Goal: Browse casually: Explore the website without a specific task or goal

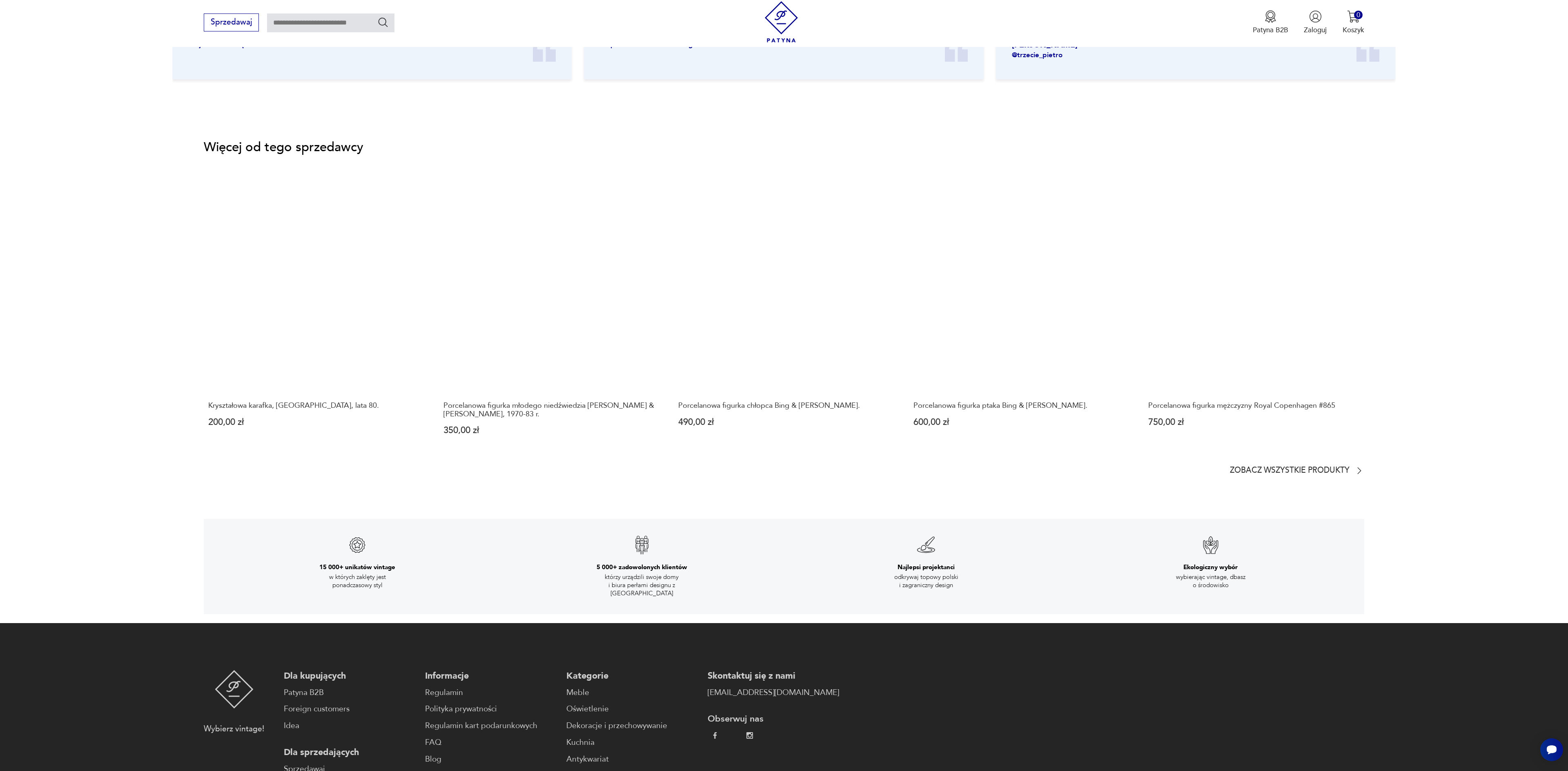
scroll to position [1266, 0]
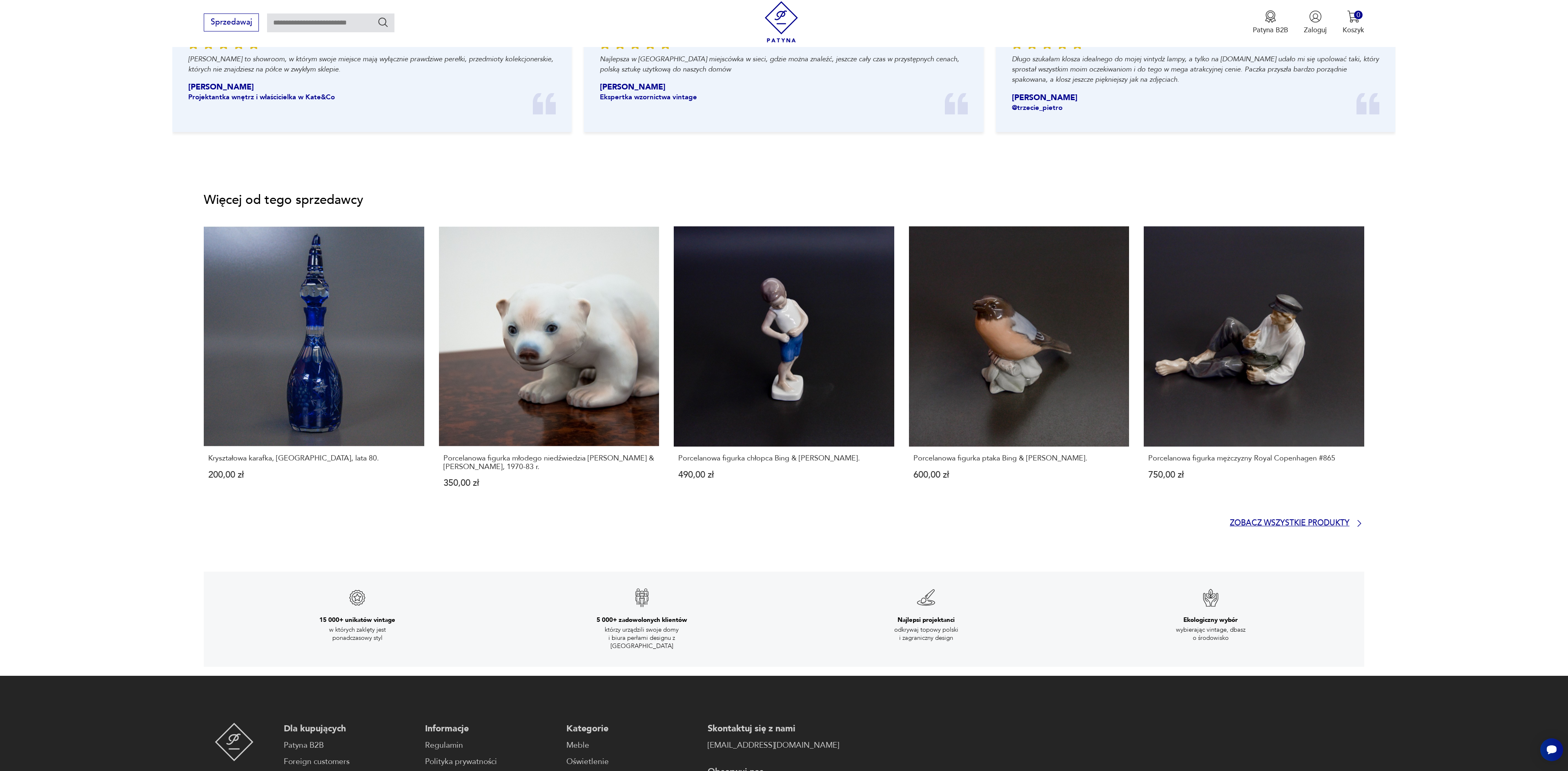
click at [1288, 520] on p "Zobacz wszystkie produkty" at bounding box center [1290, 523] width 120 height 7
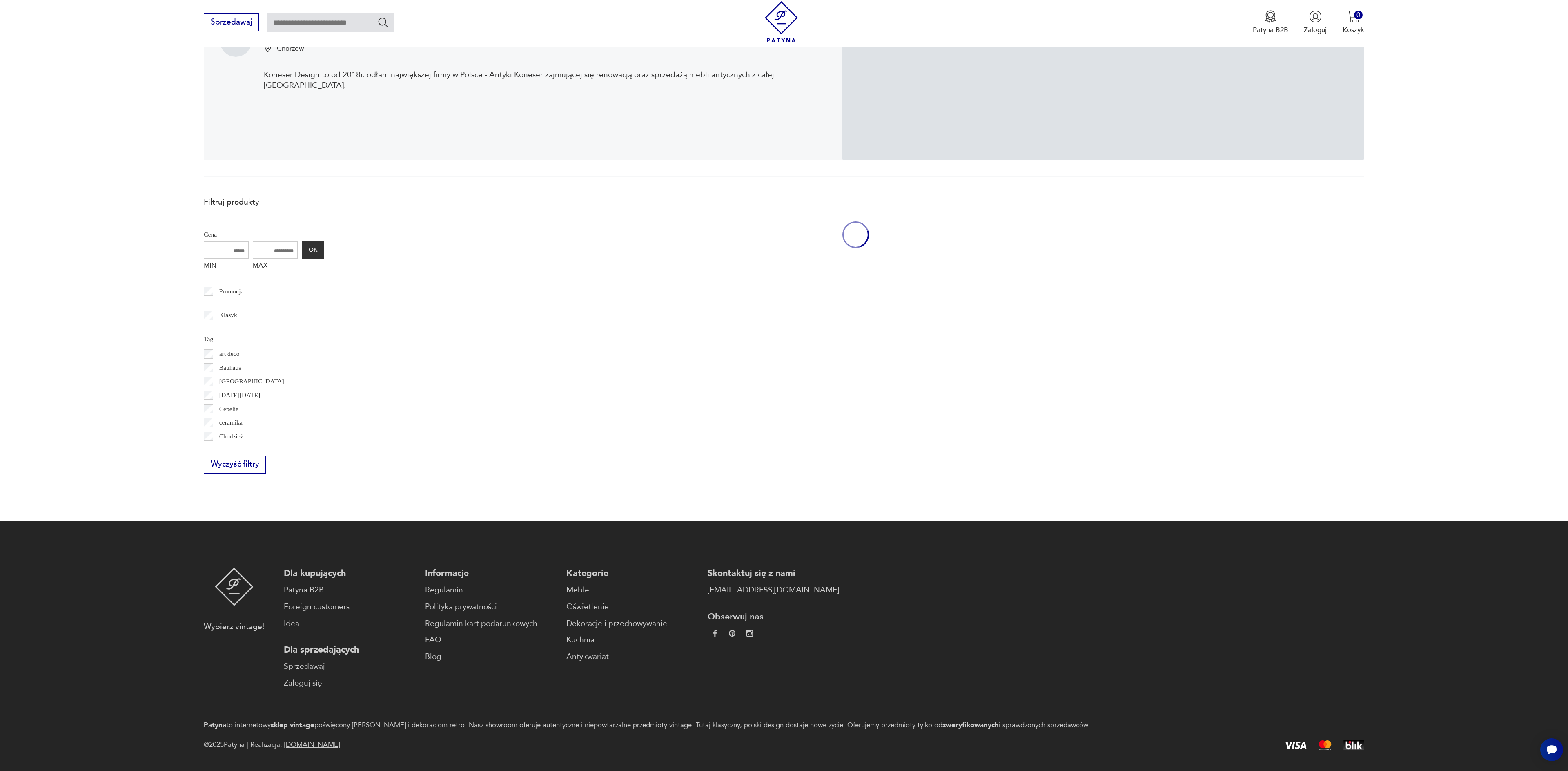
scroll to position [176, 0]
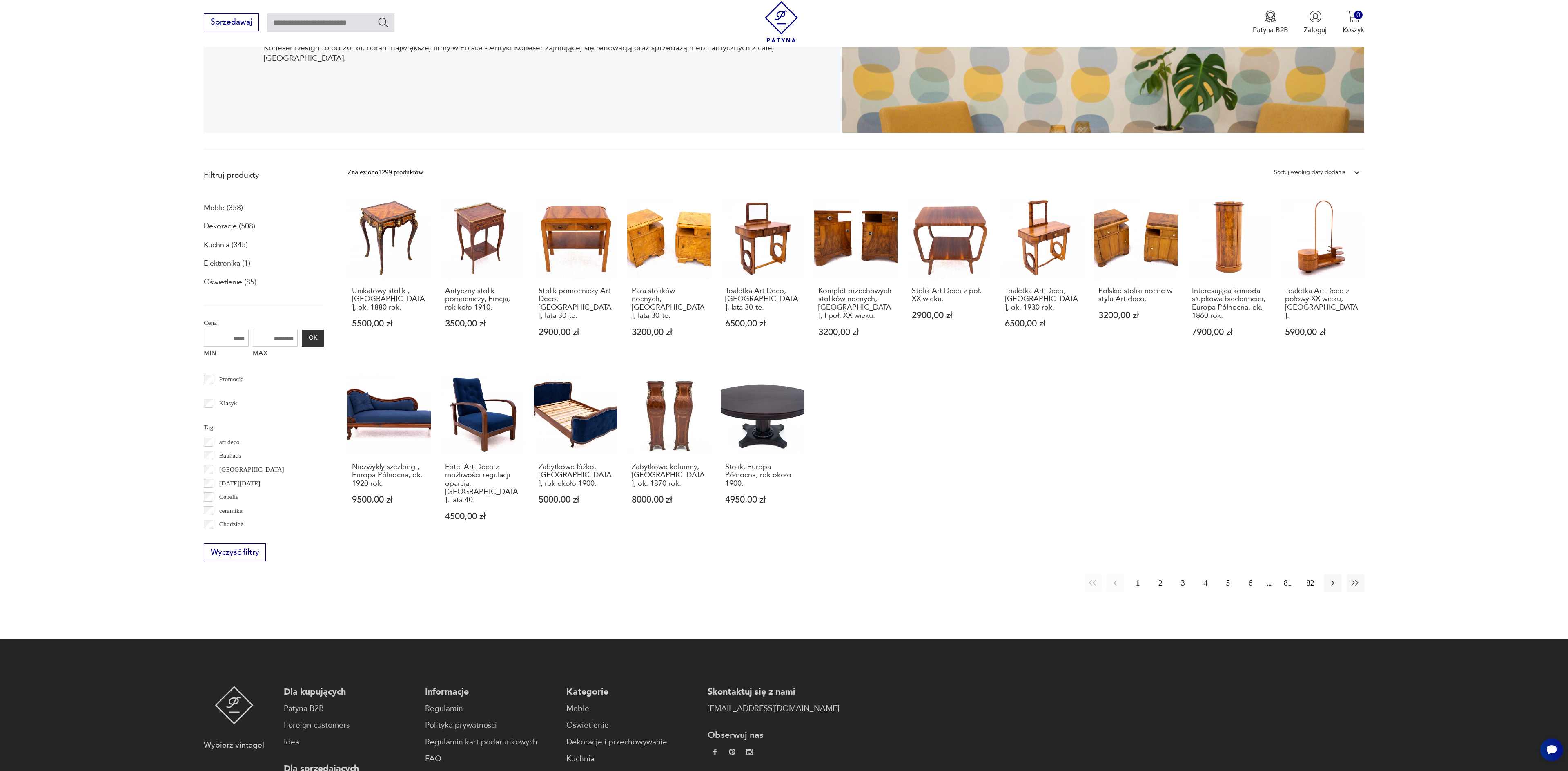
click at [213, 207] on p "Meble (358)" at bounding box center [223, 208] width 39 height 14
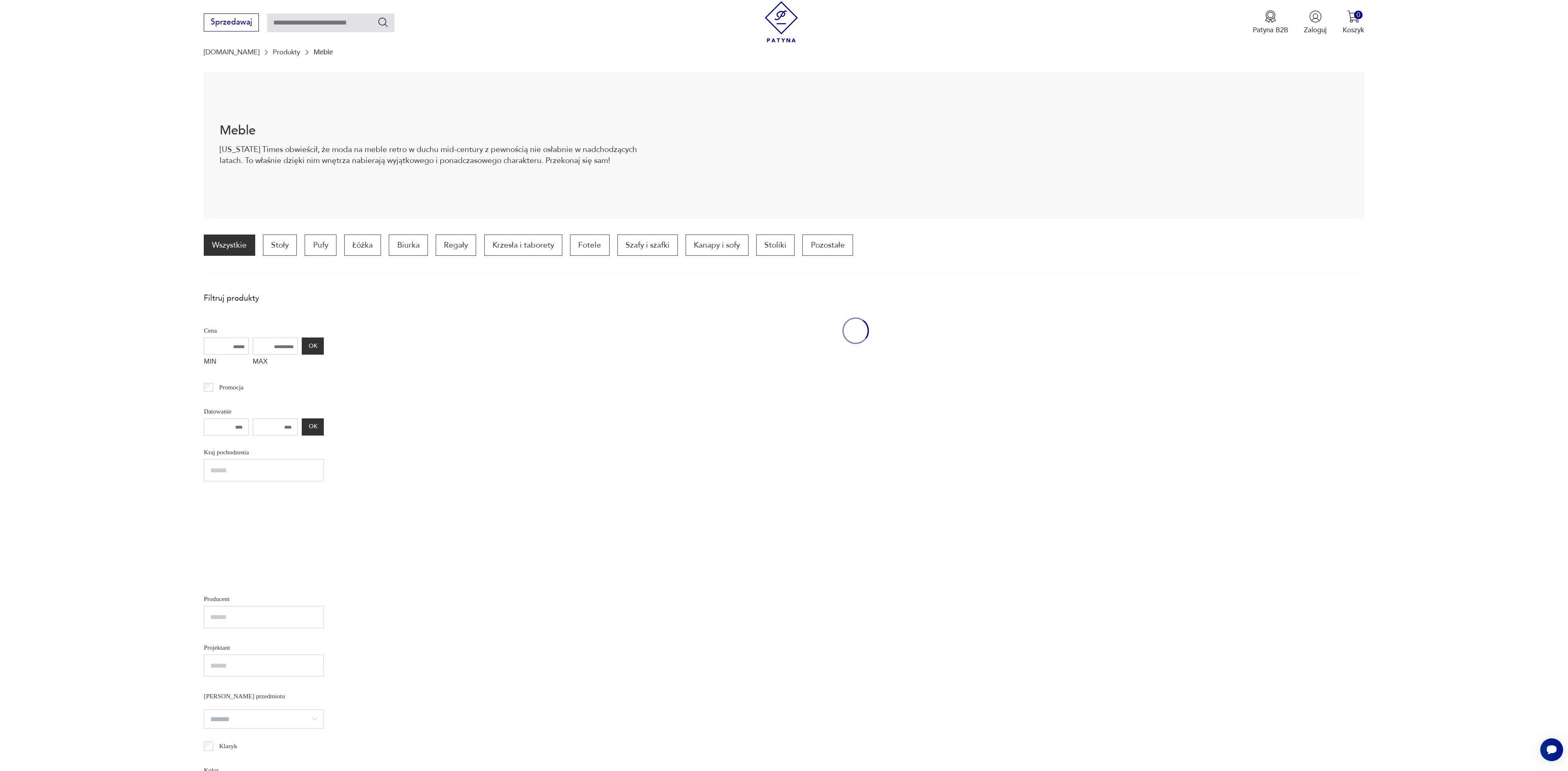
scroll to position [80, 0]
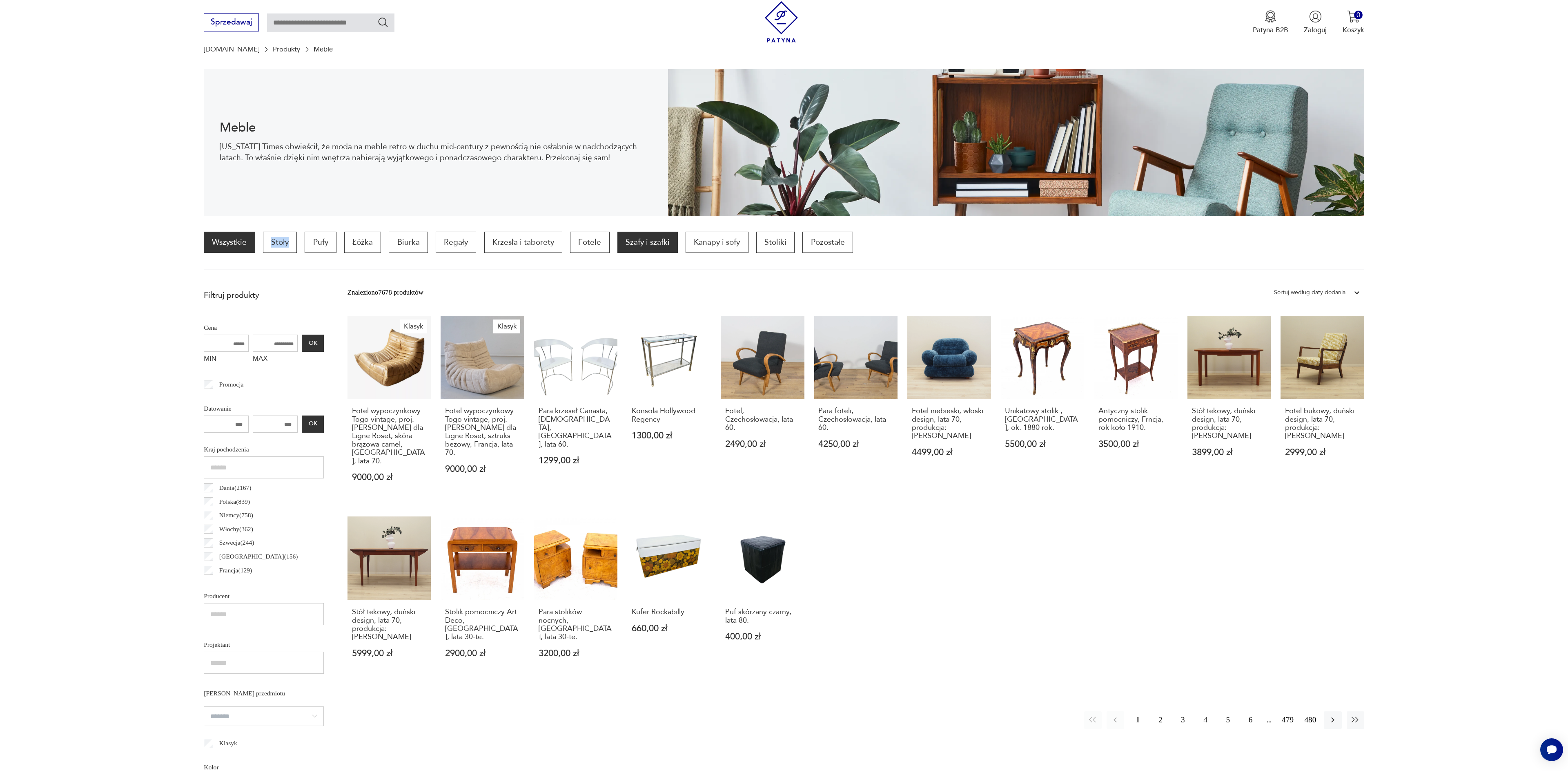
click at [644, 244] on p "Szafy i szafki" at bounding box center [647, 242] width 60 height 21
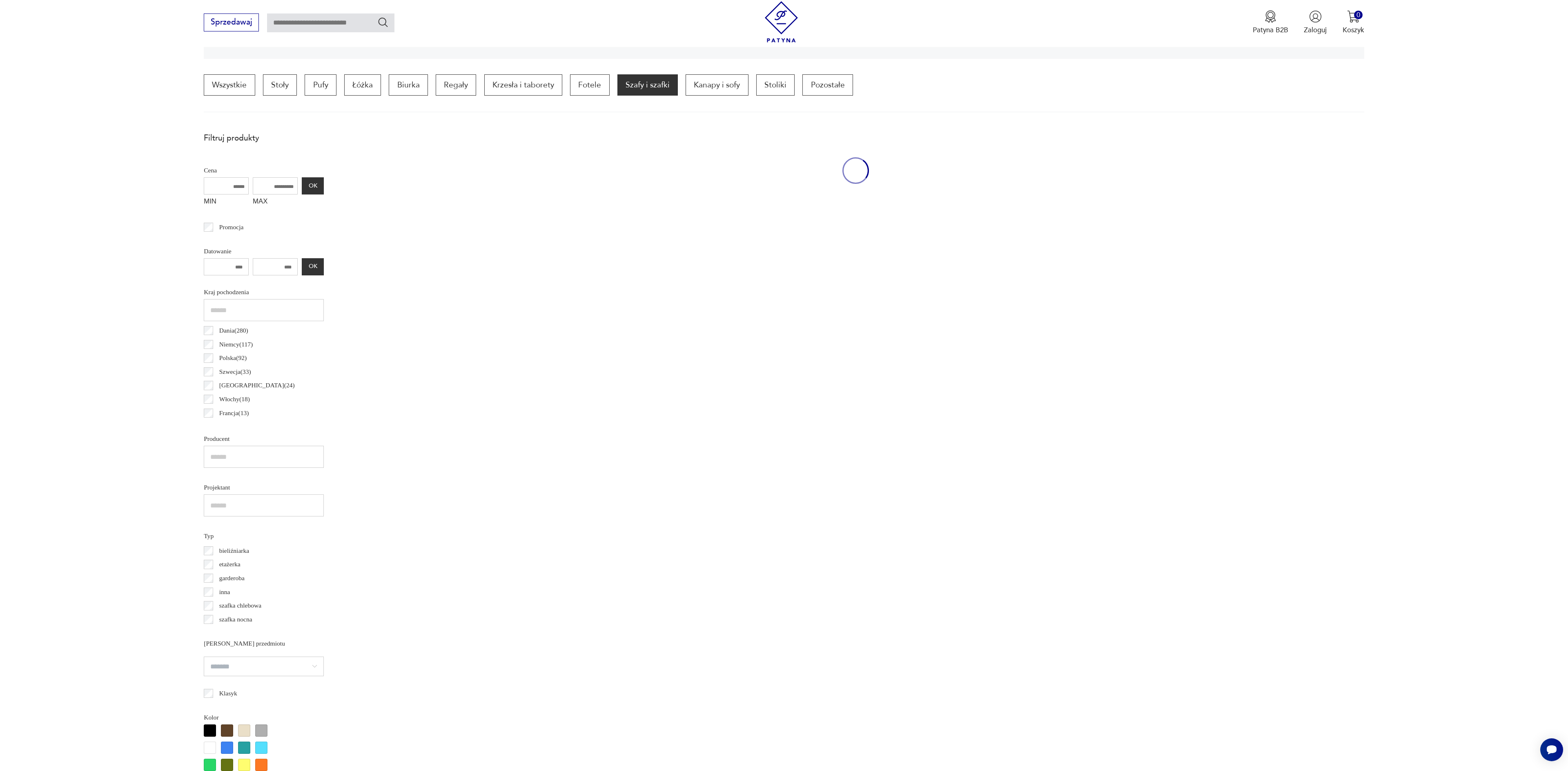
scroll to position [242, 0]
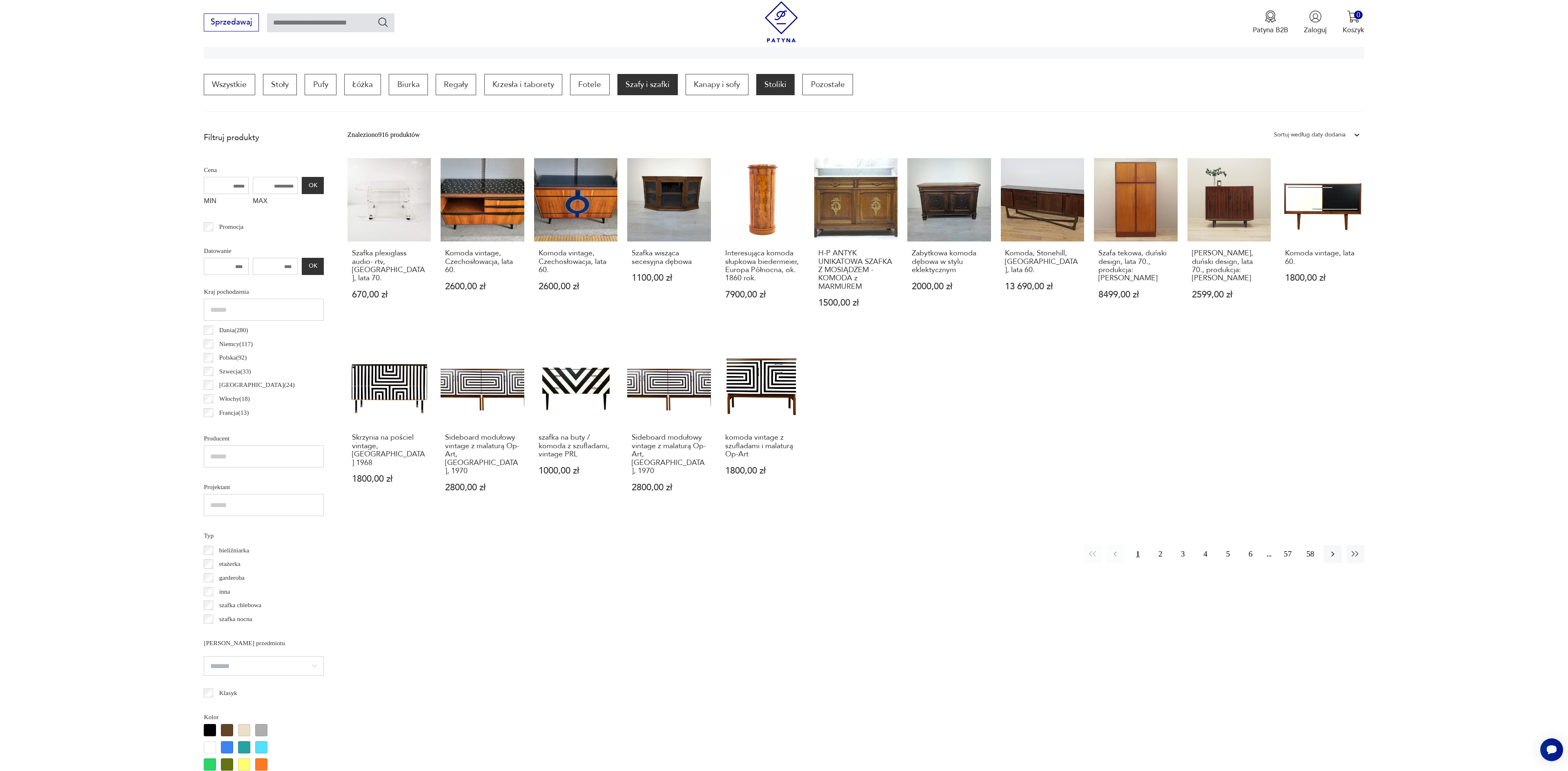
click at [763, 81] on p "Stoliki" at bounding box center [775, 84] width 38 height 21
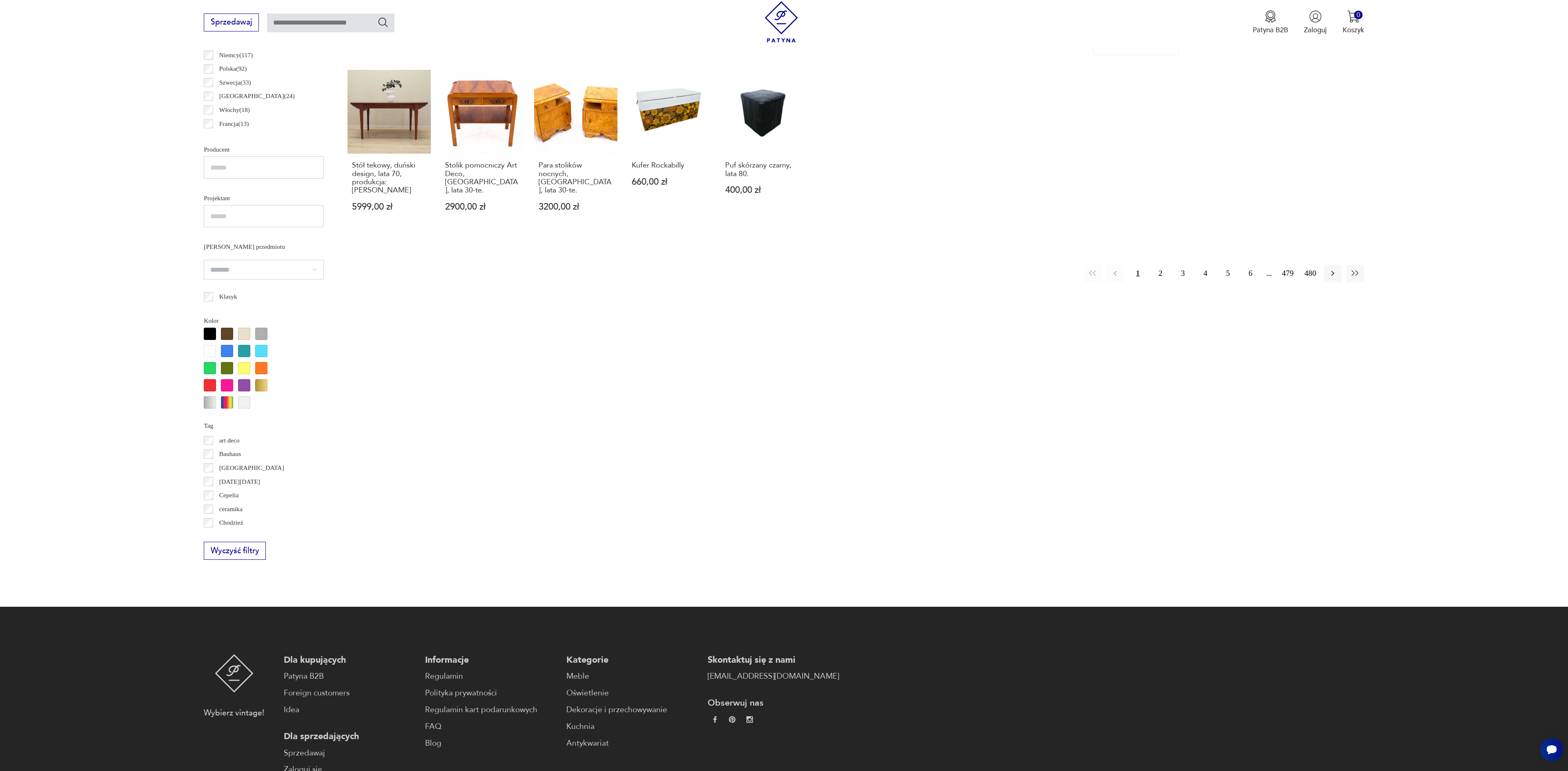
scroll to position [526, 0]
click at [603, 134] on link "Para stolików nocnych, [GEOGRAPHIC_DATA], lata 30-te. 3200,00 zł" at bounding box center [576, 150] width 84 height 160
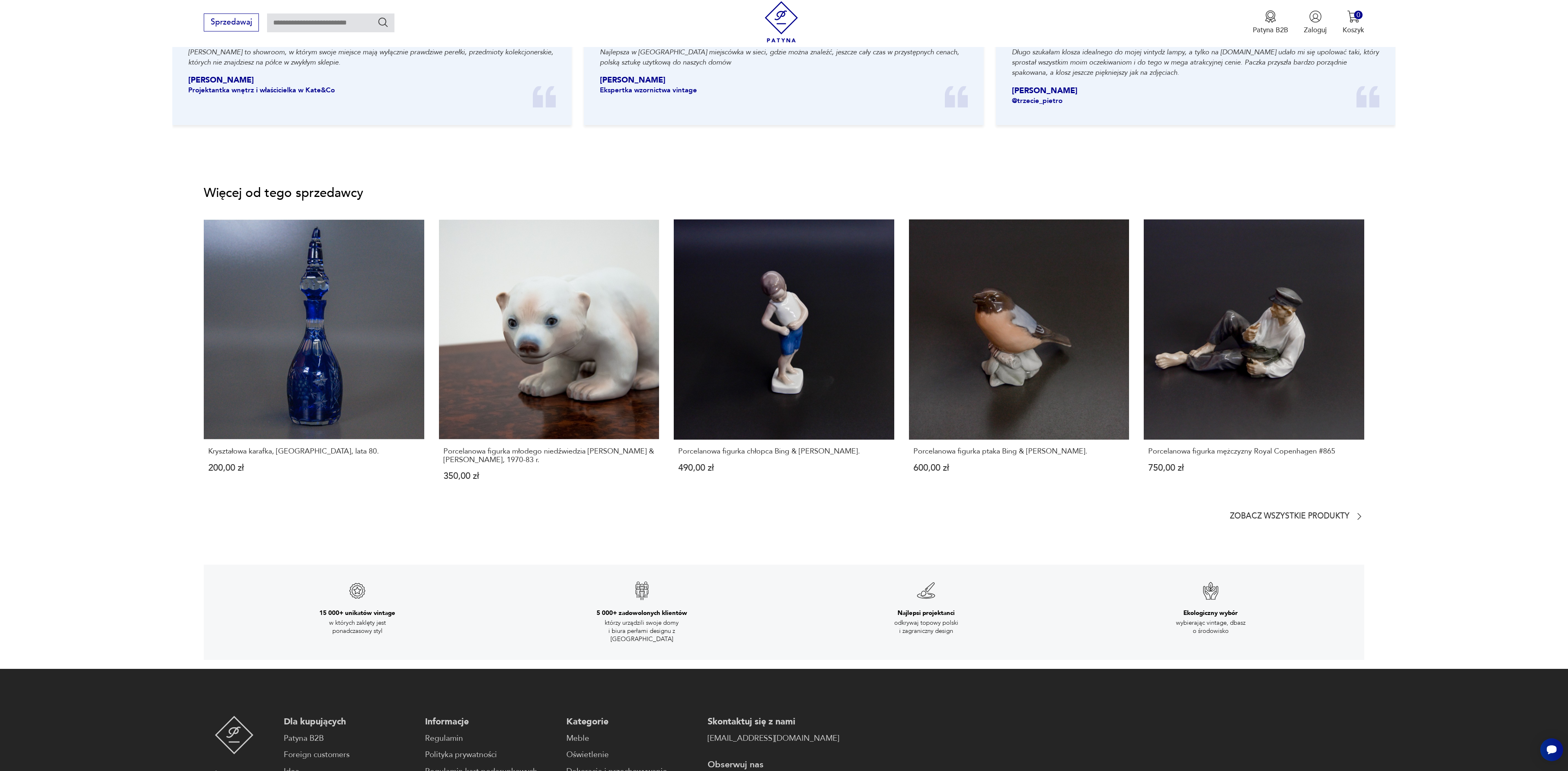
scroll to position [1185, 0]
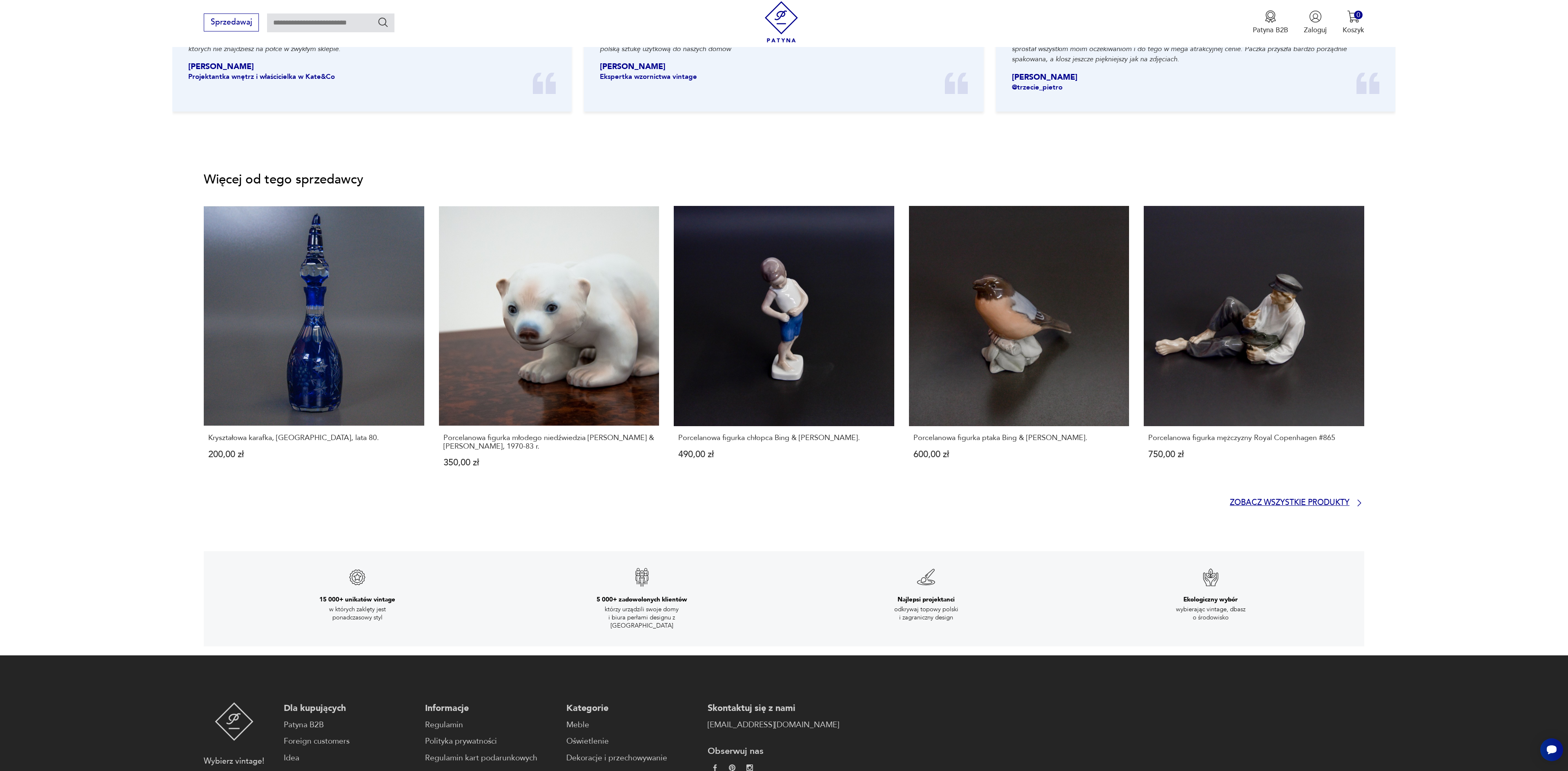
click at [1345, 503] on p "Zobacz wszystkie produkty" at bounding box center [1290, 502] width 120 height 7
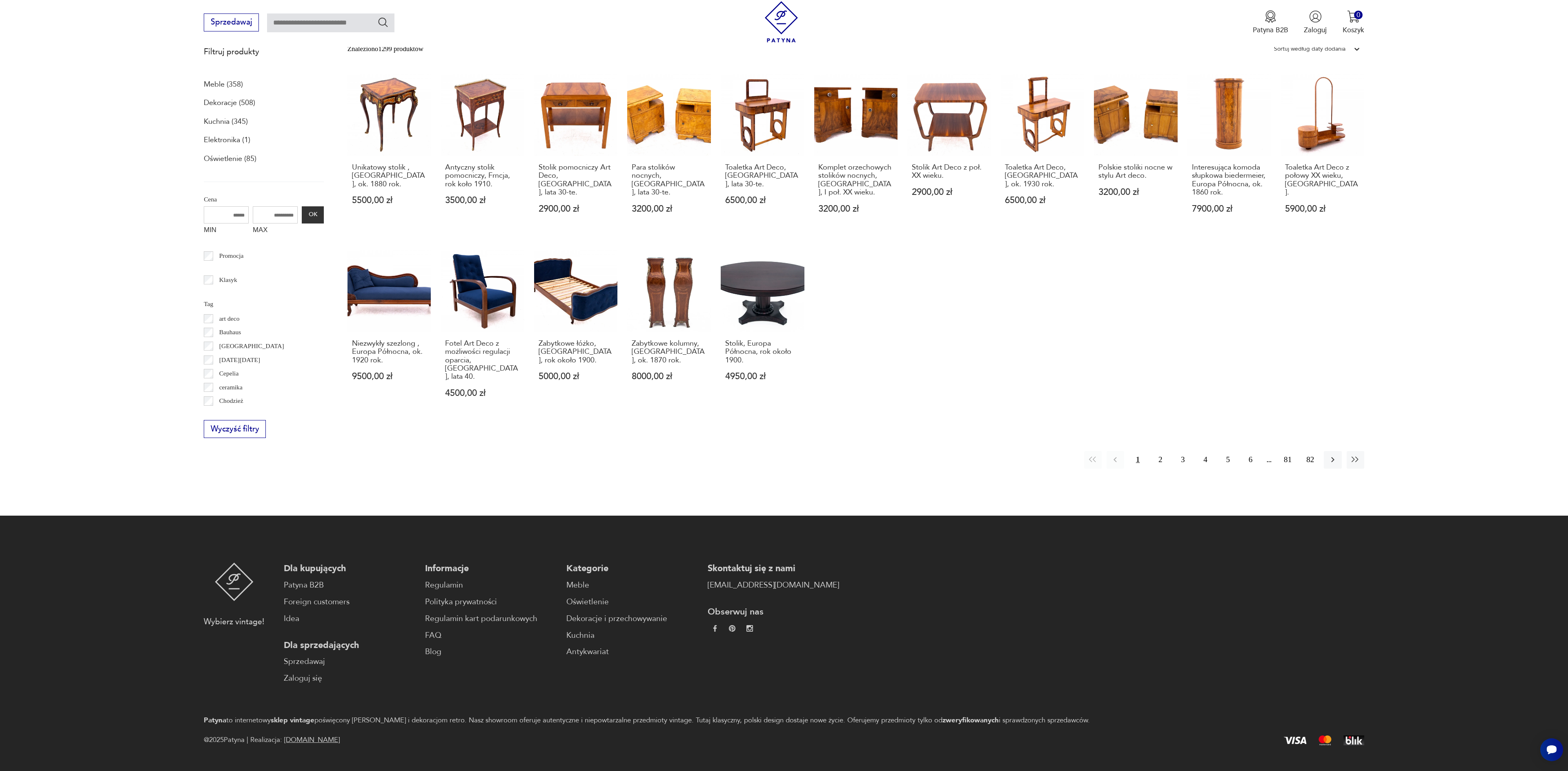
scroll to position [302, 0]
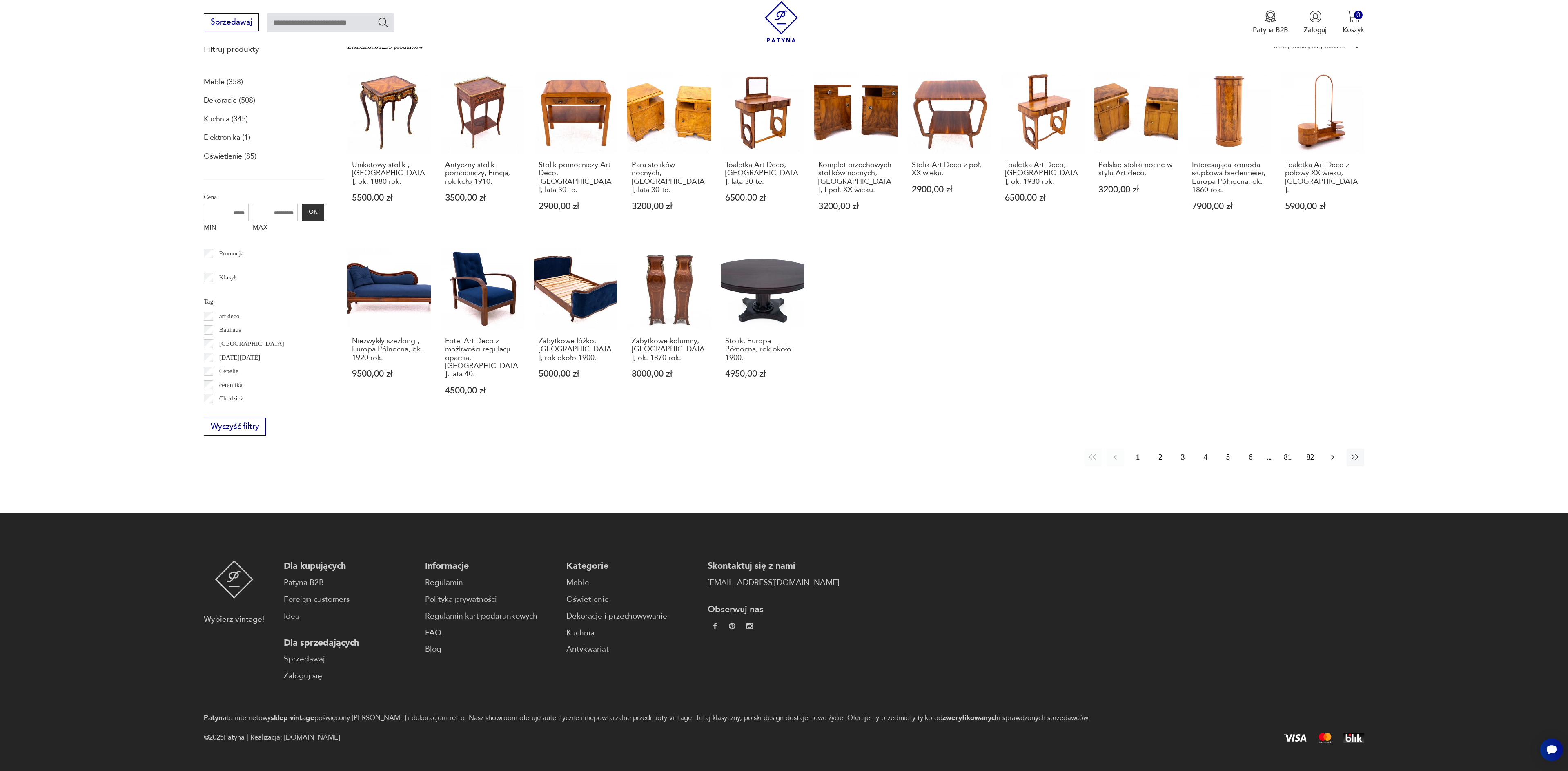
click at [1335, 452] on icon "button" at bounding box center [1333, 457] width 10 height 10
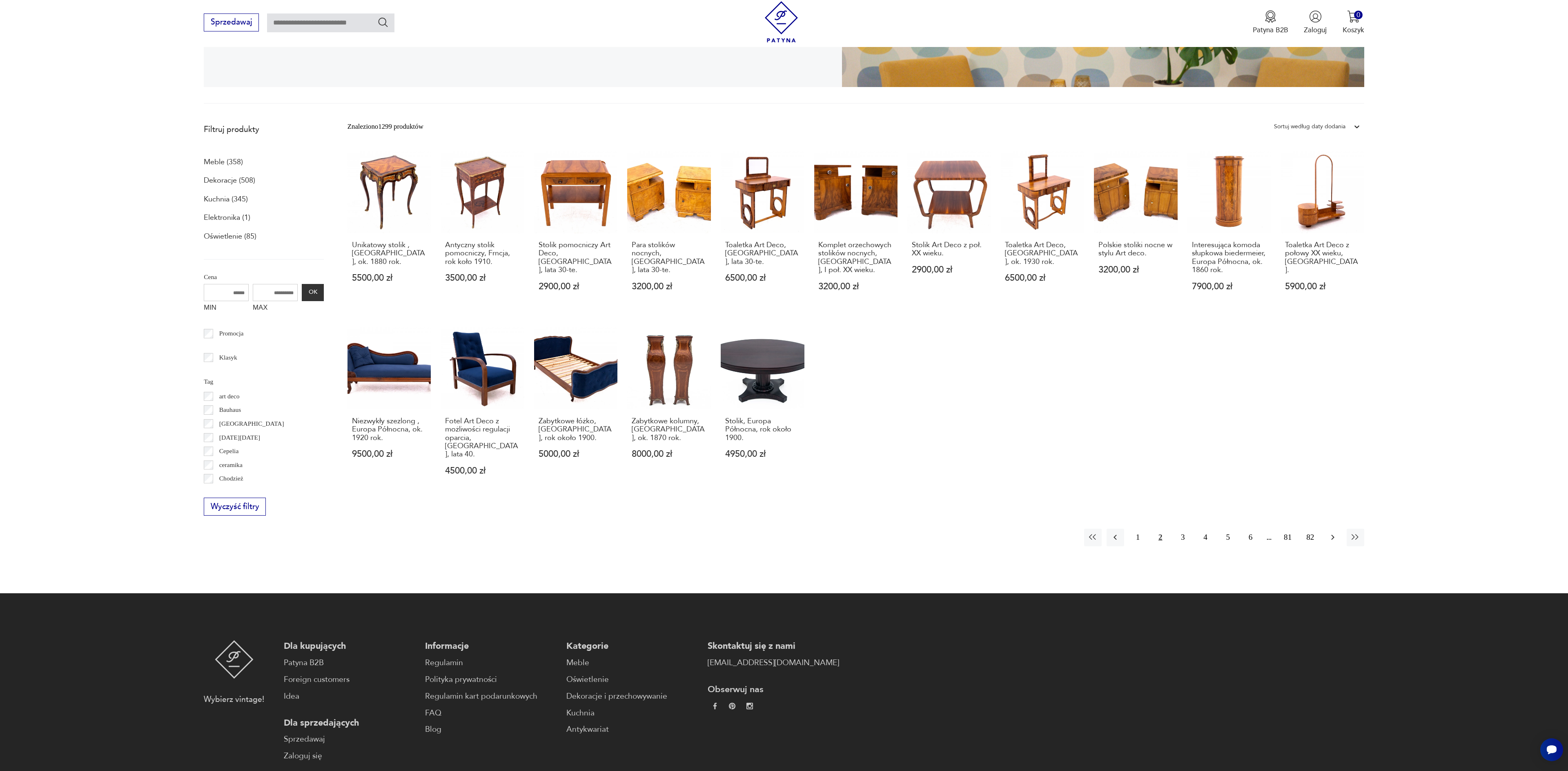
scroll to position [219, 0]
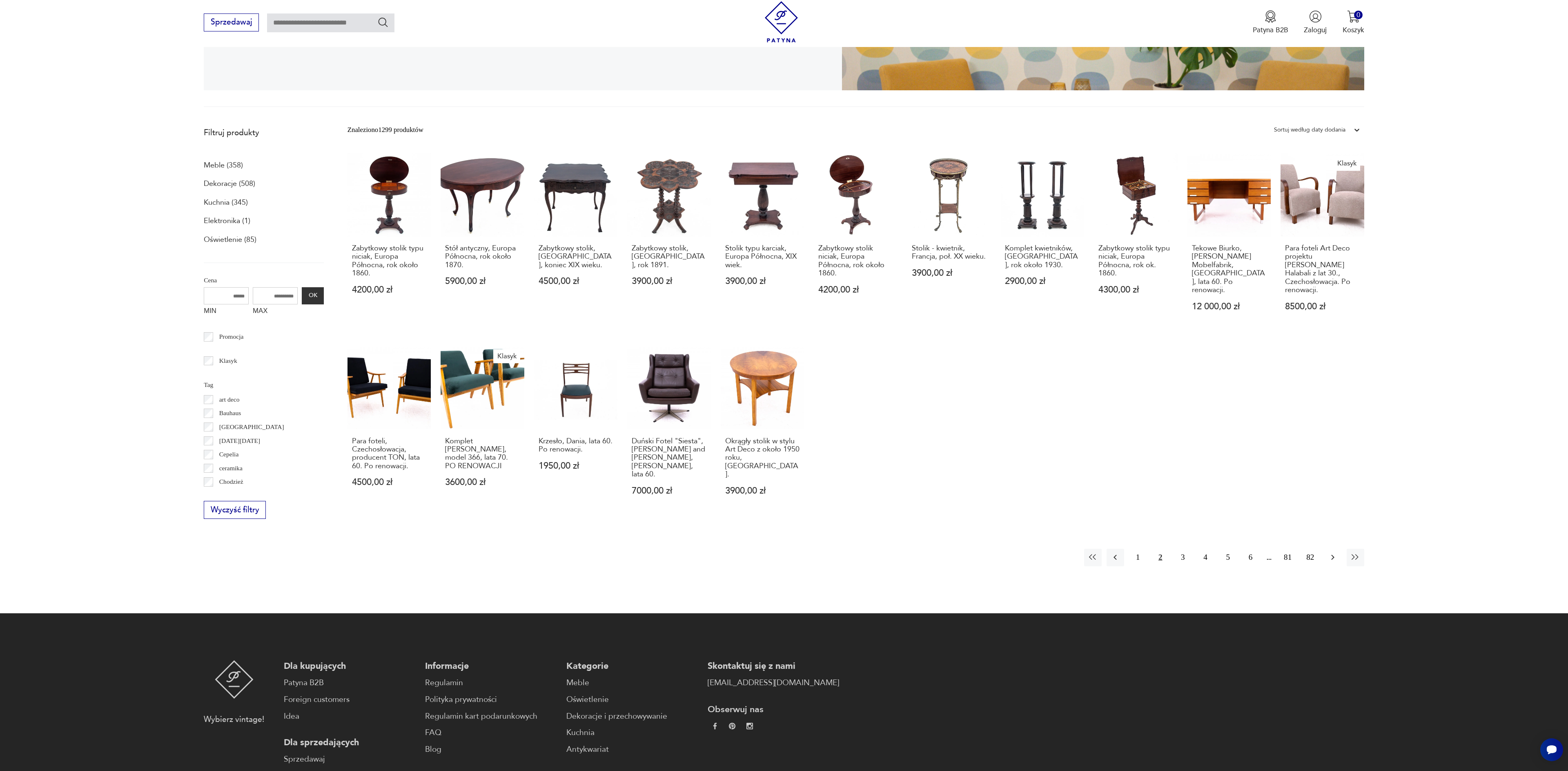
click at [1333, 552] on icon "button" at bounding box center [1333, 557] width 10 height 10
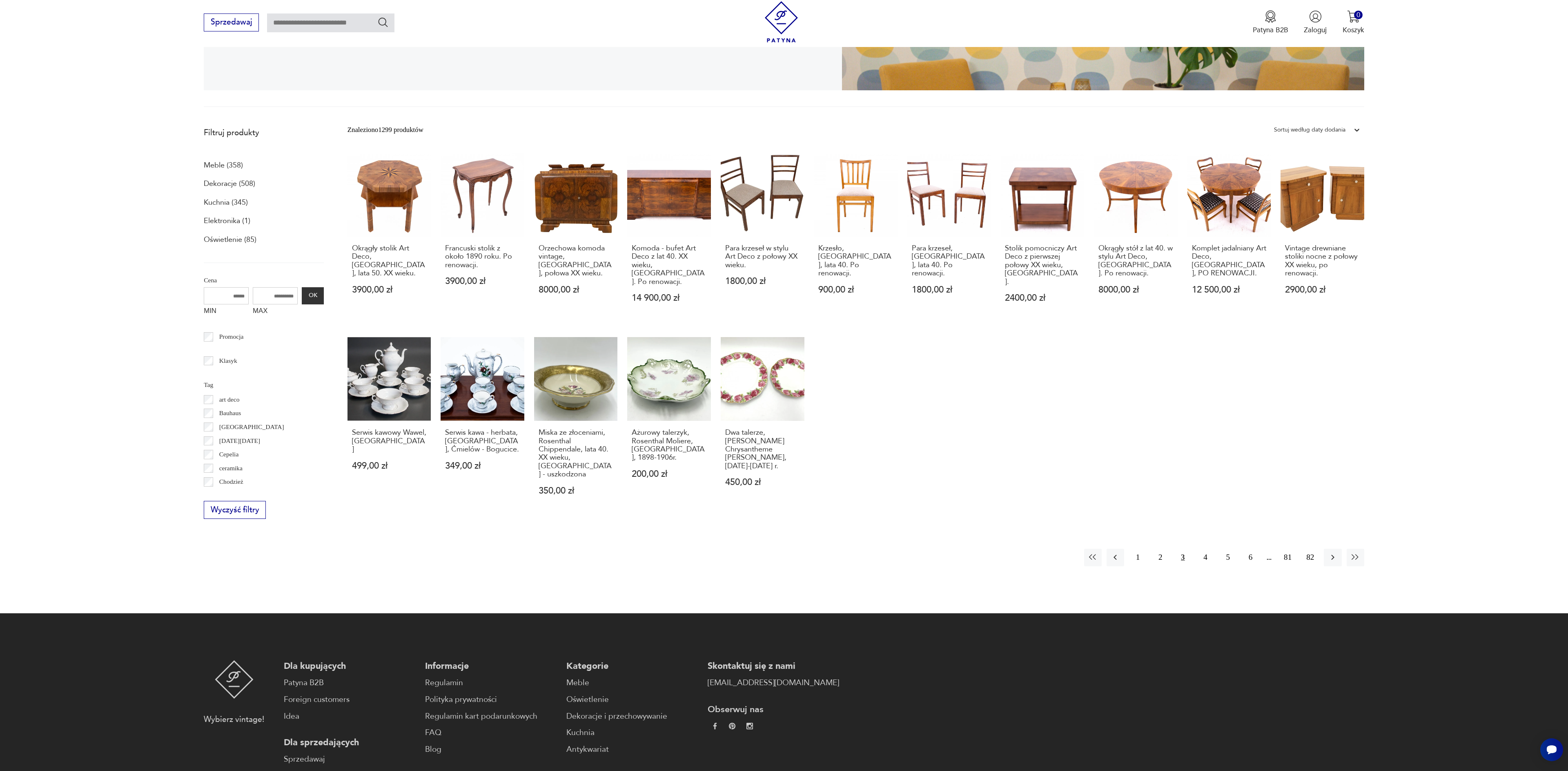
click at [1333, 552] on icon "button" at bounding box center [1333, 557] width 10 height 10
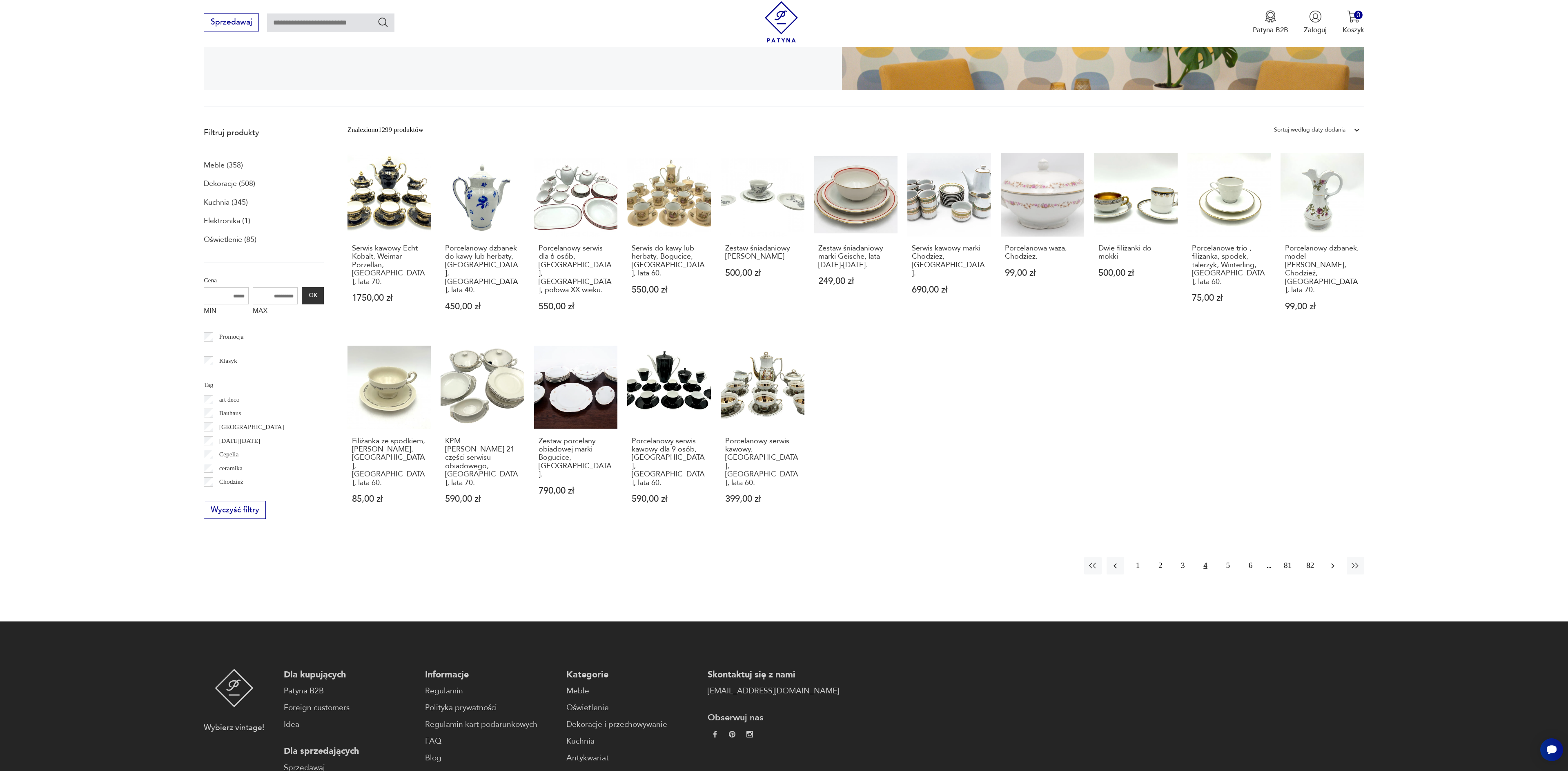
click at [1333, 561] on icon "button" at bounding box center [1333, 566] width 10 height 10
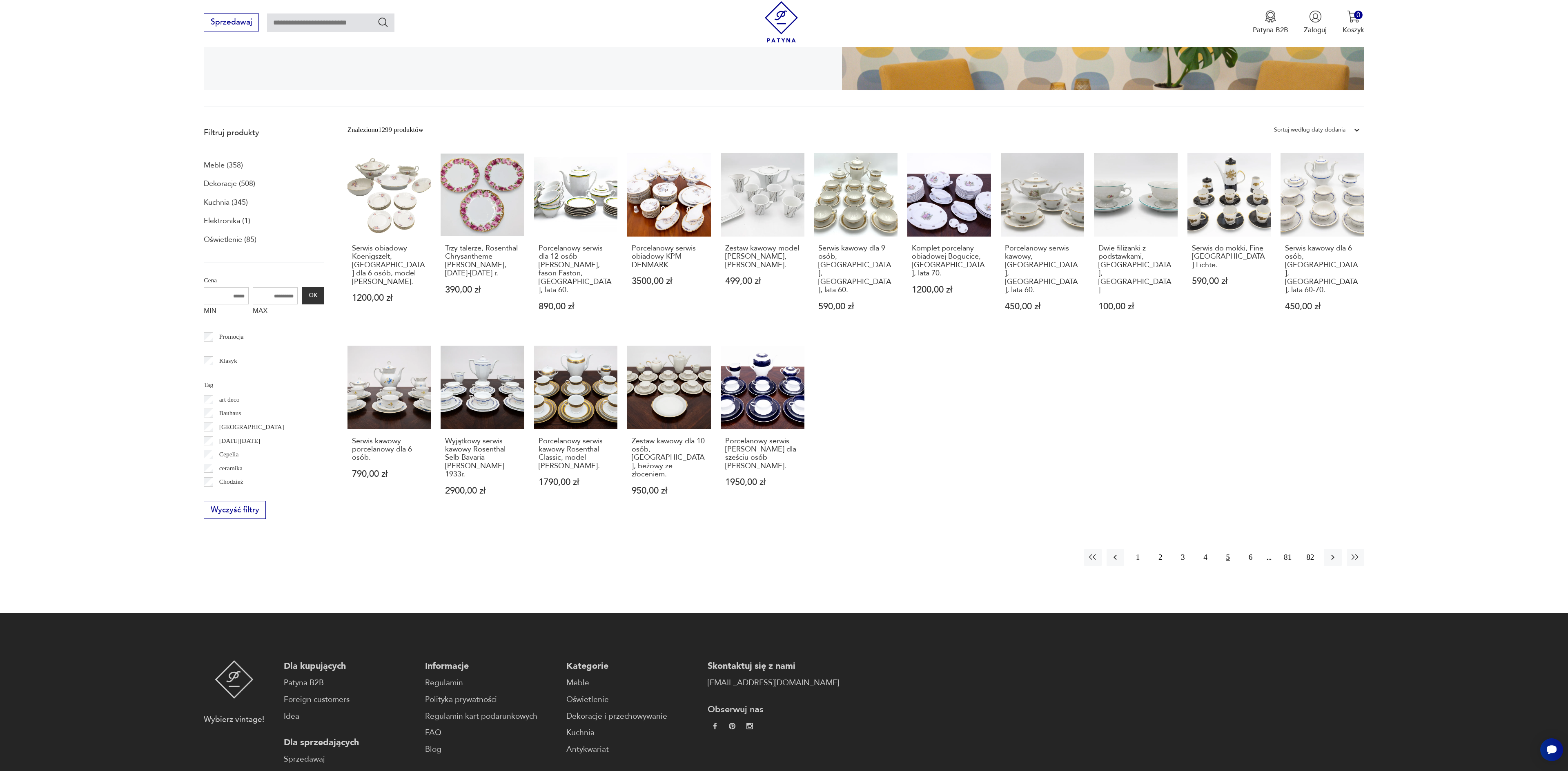
click at [1333, 552] on icon "button" at bounding box center [1333, 557] width 10 height 10
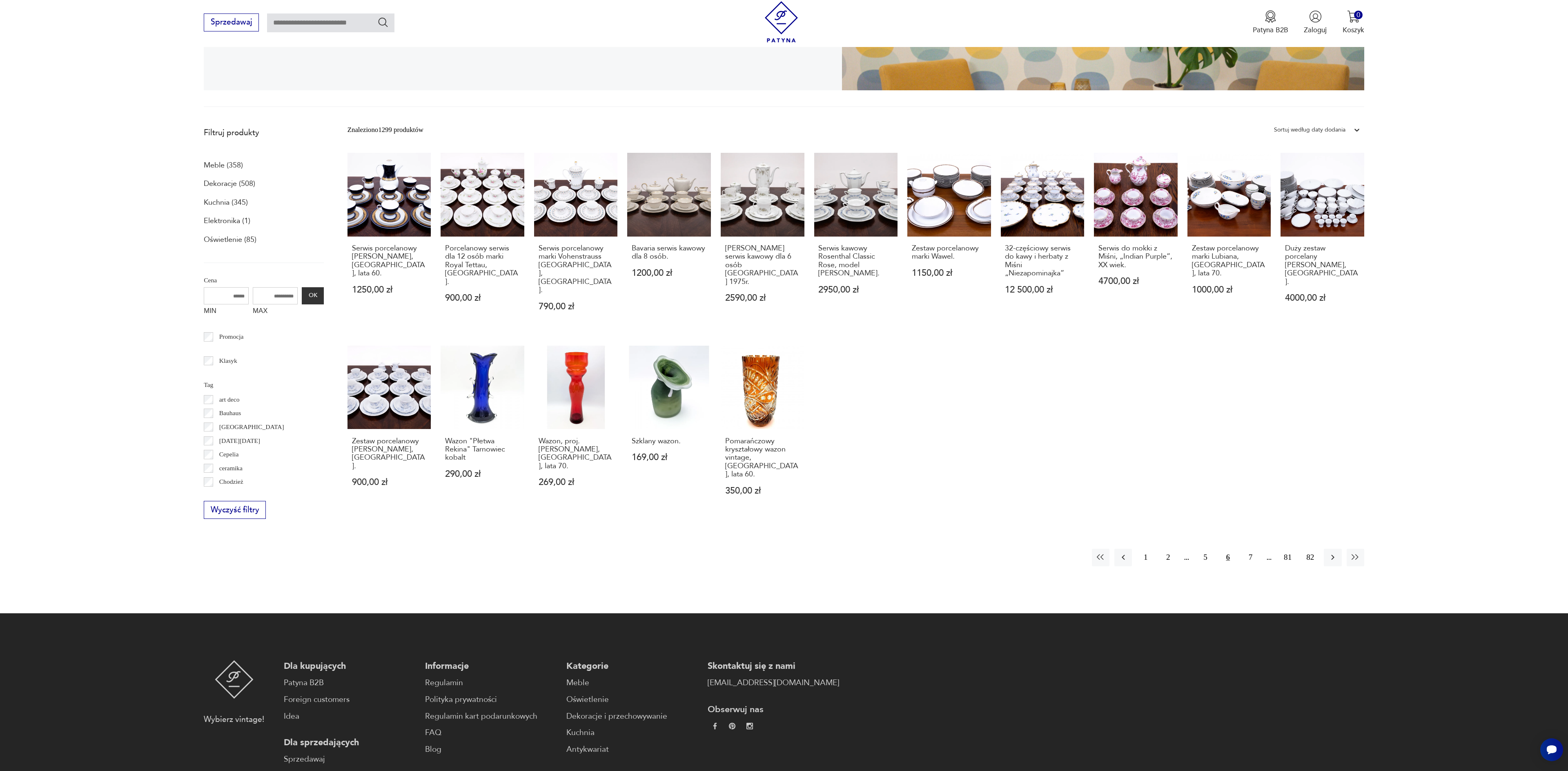
click at [1333, 552] on icon "button" at bounding box center [1333, 557] width 10 height 10
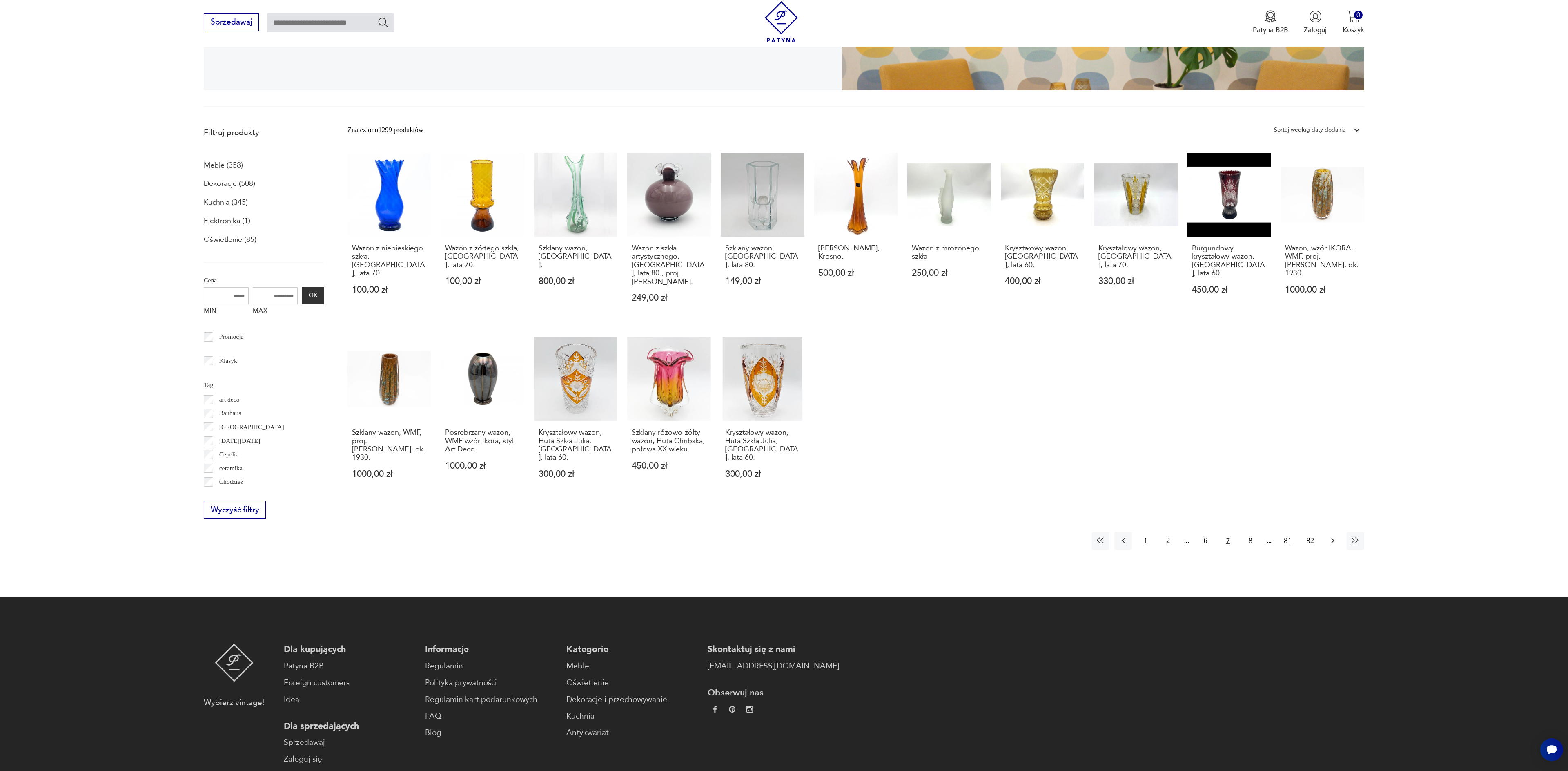
click at [1333, 535] on icon "button" at bounding box center [1333, 540] width 10 height 10
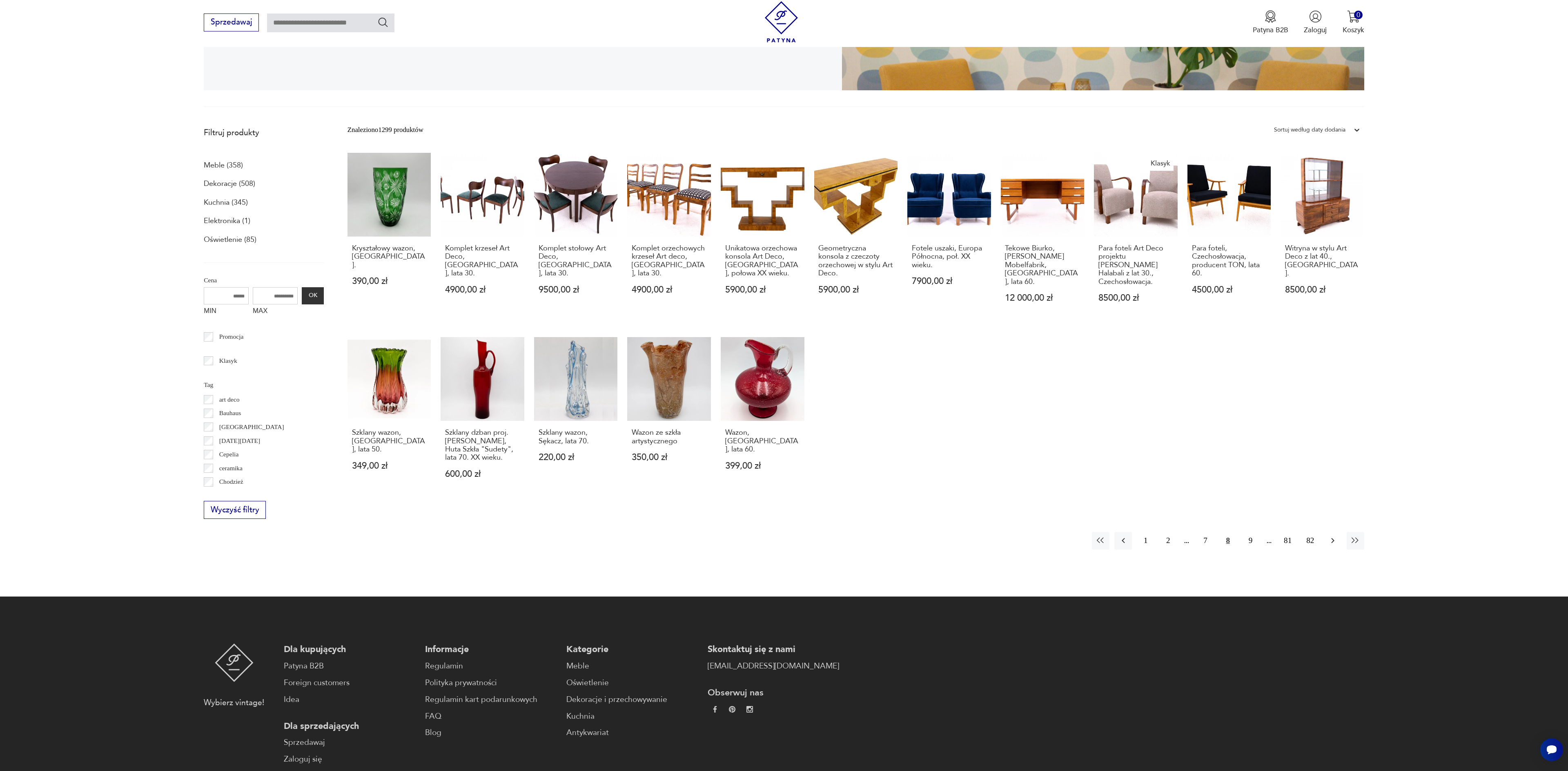
click at [1332, 538] on icon "button" at bounding box center [1332, 540] width 3 height 5
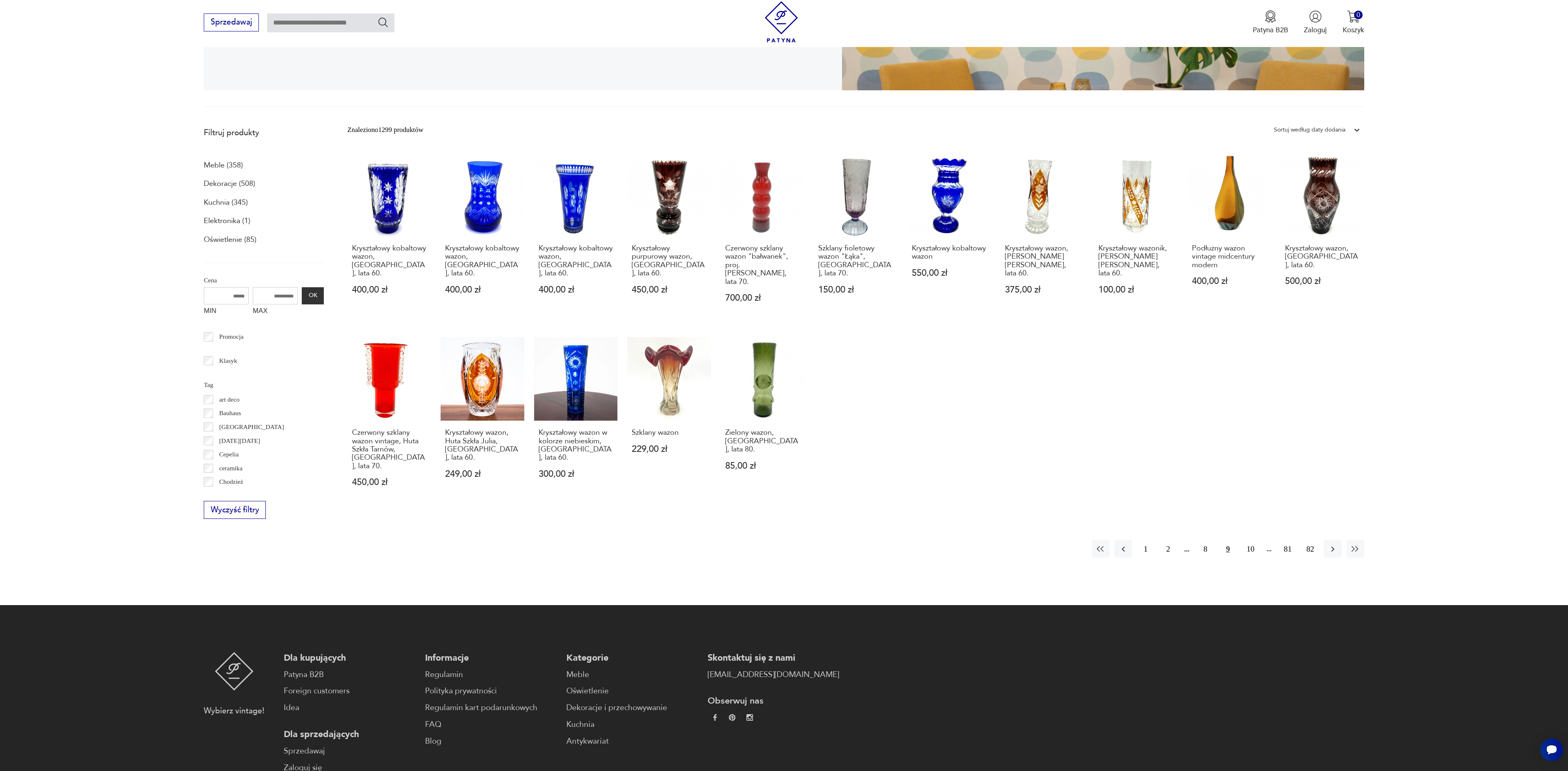
click at [1332, 546] on icon "button" at bounding box center [1332, 549] width 3 height 5
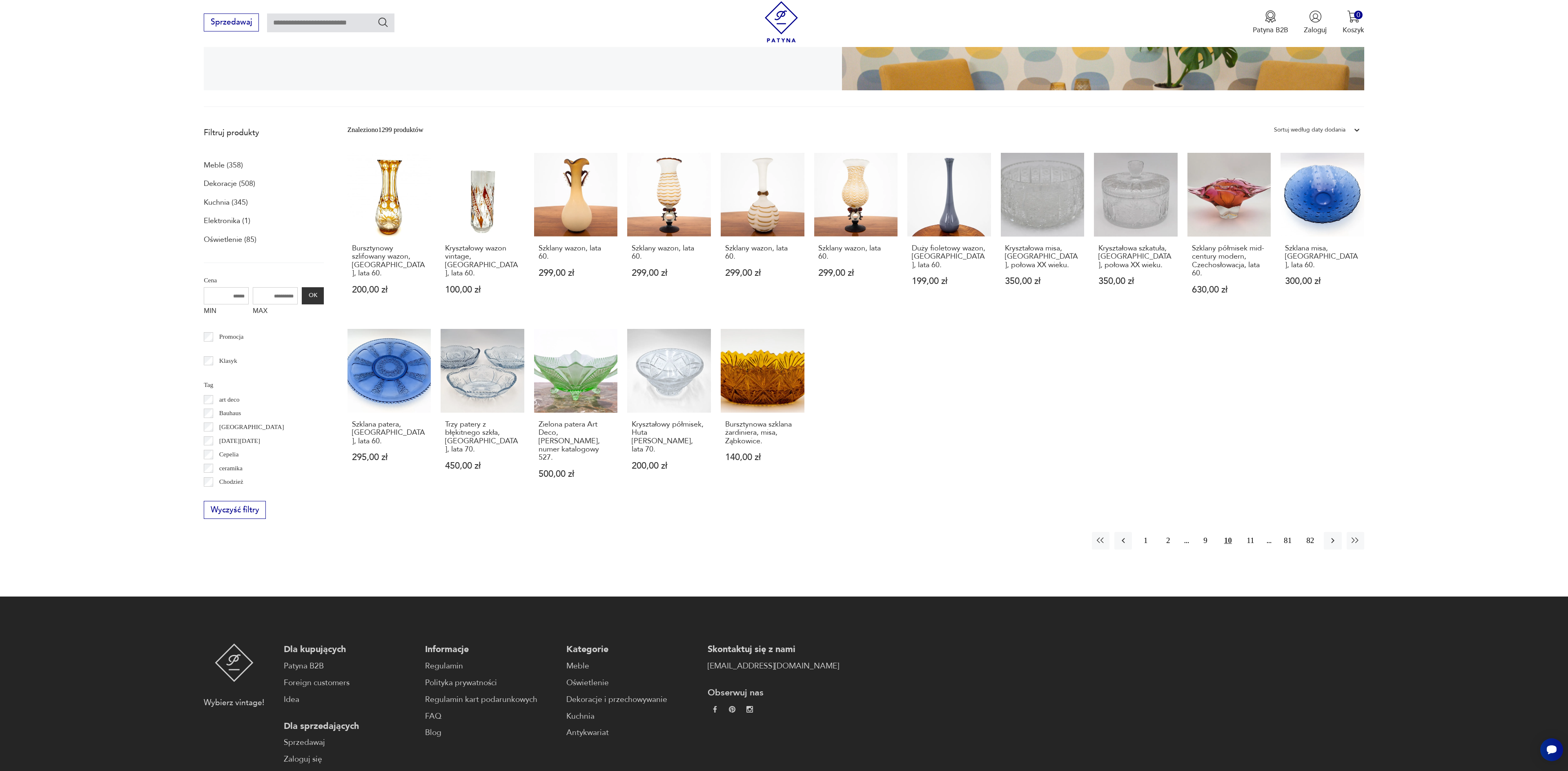
click at [1332, 538] on icon "button" at bounding box center [1332, 540] width 3 height 5
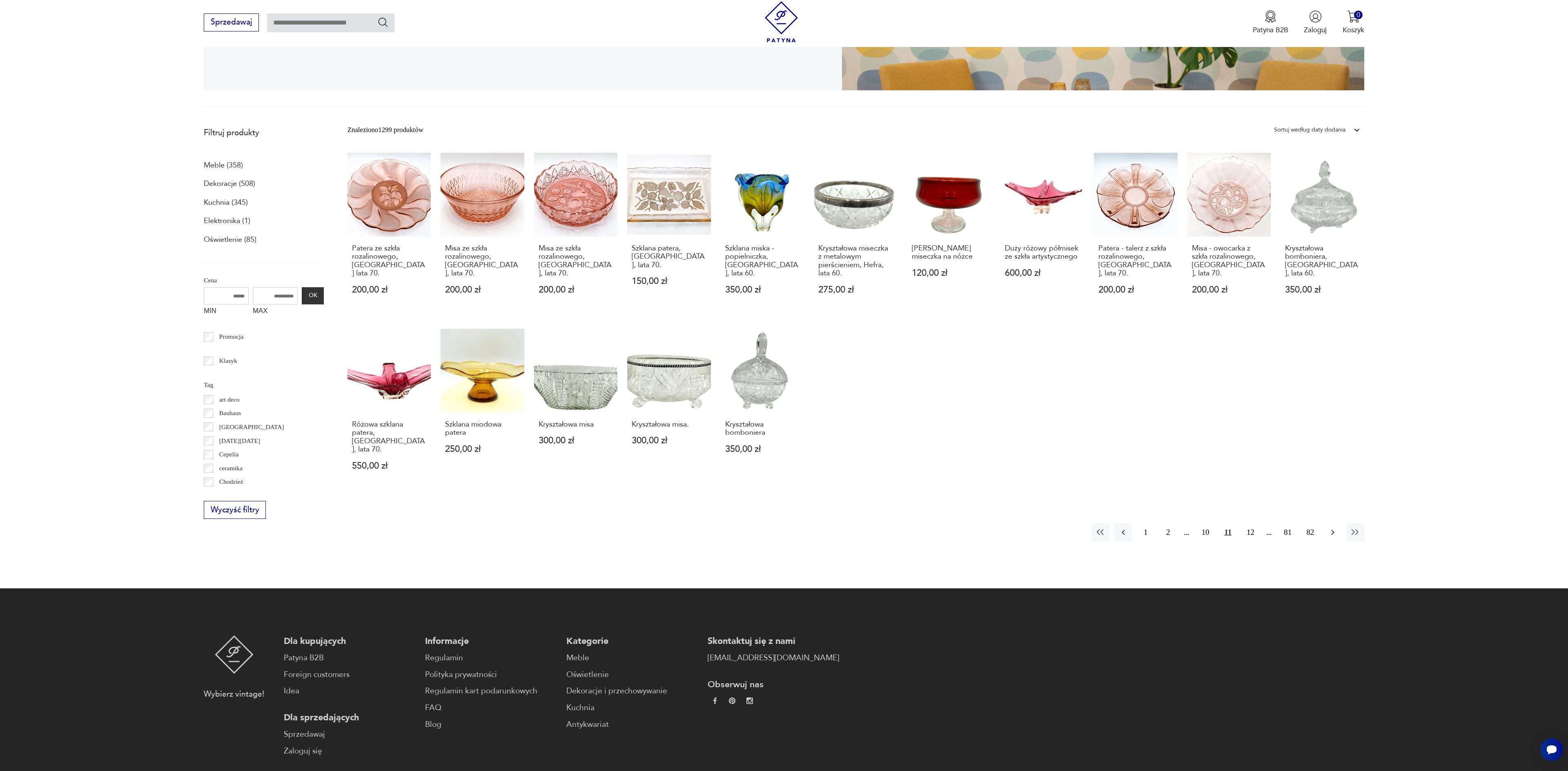
click at [1332, 530] on button "button" at bounding box center [1332, 532] width 18 height 18
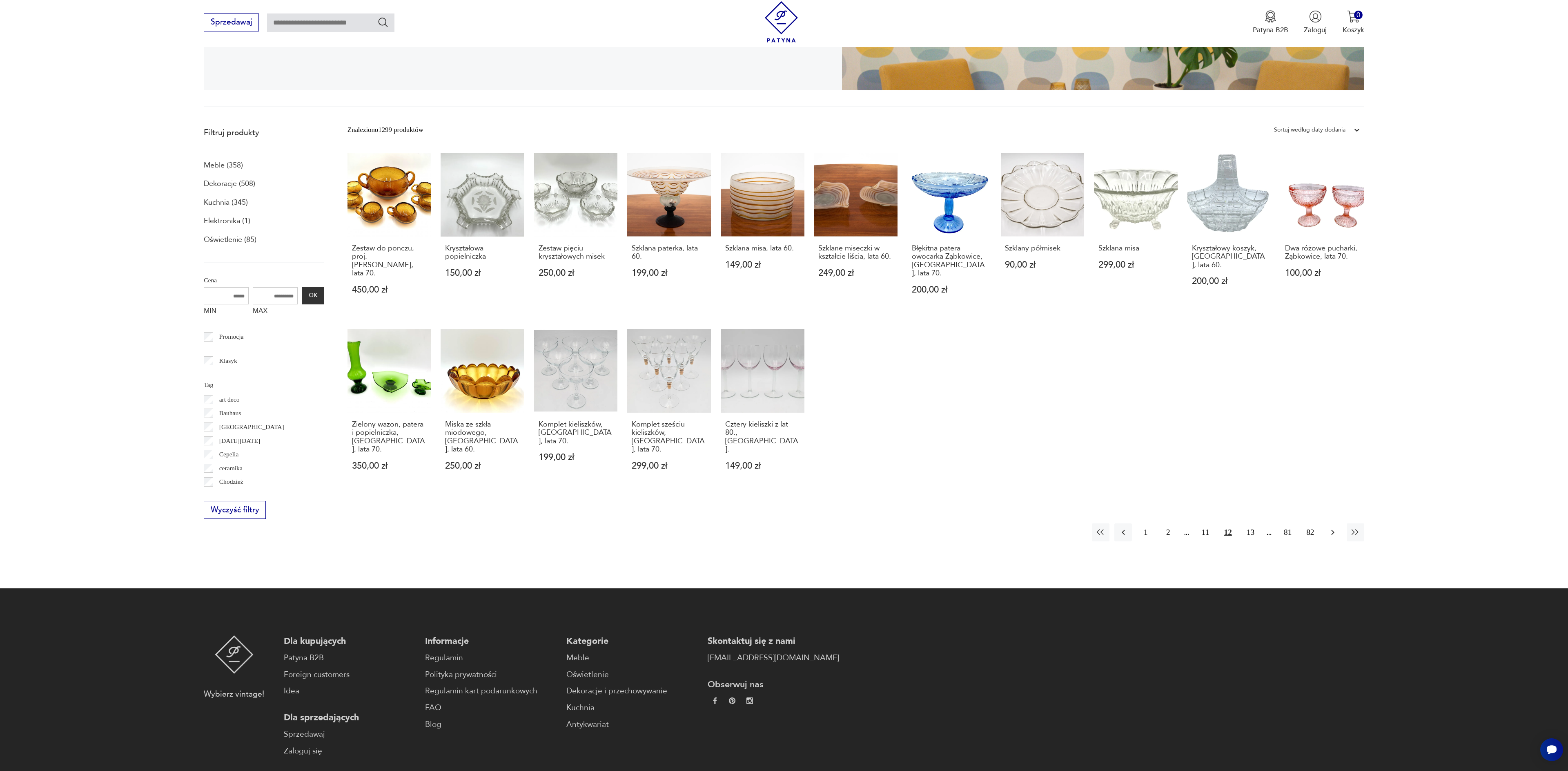
click at [1332, 527] on icon "button" at bounding box center [1333, 532] width 10 height 10
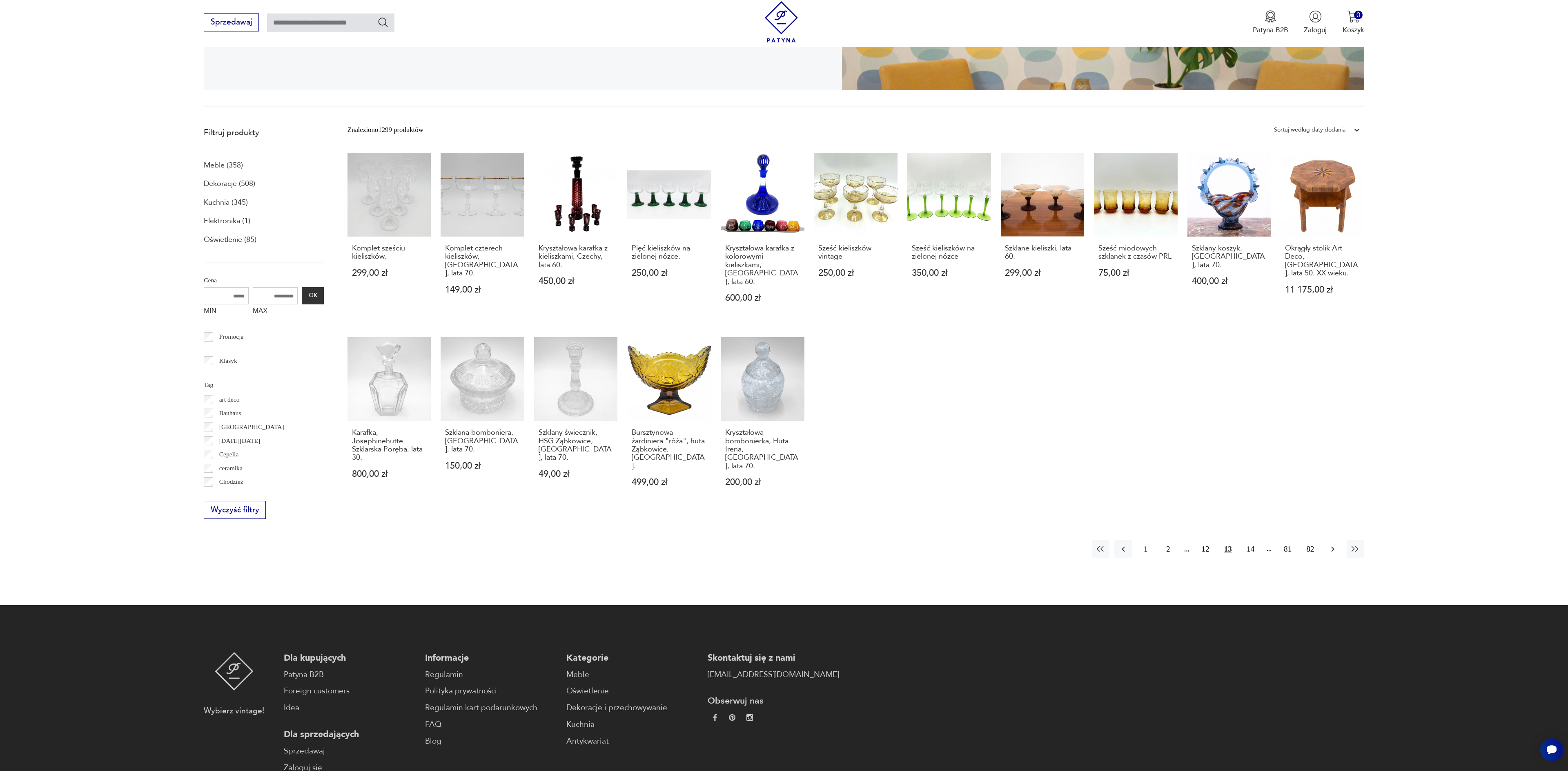
click at [1332, 546] on icon "button" at bounding box center [1332, 549] width 3 height 5
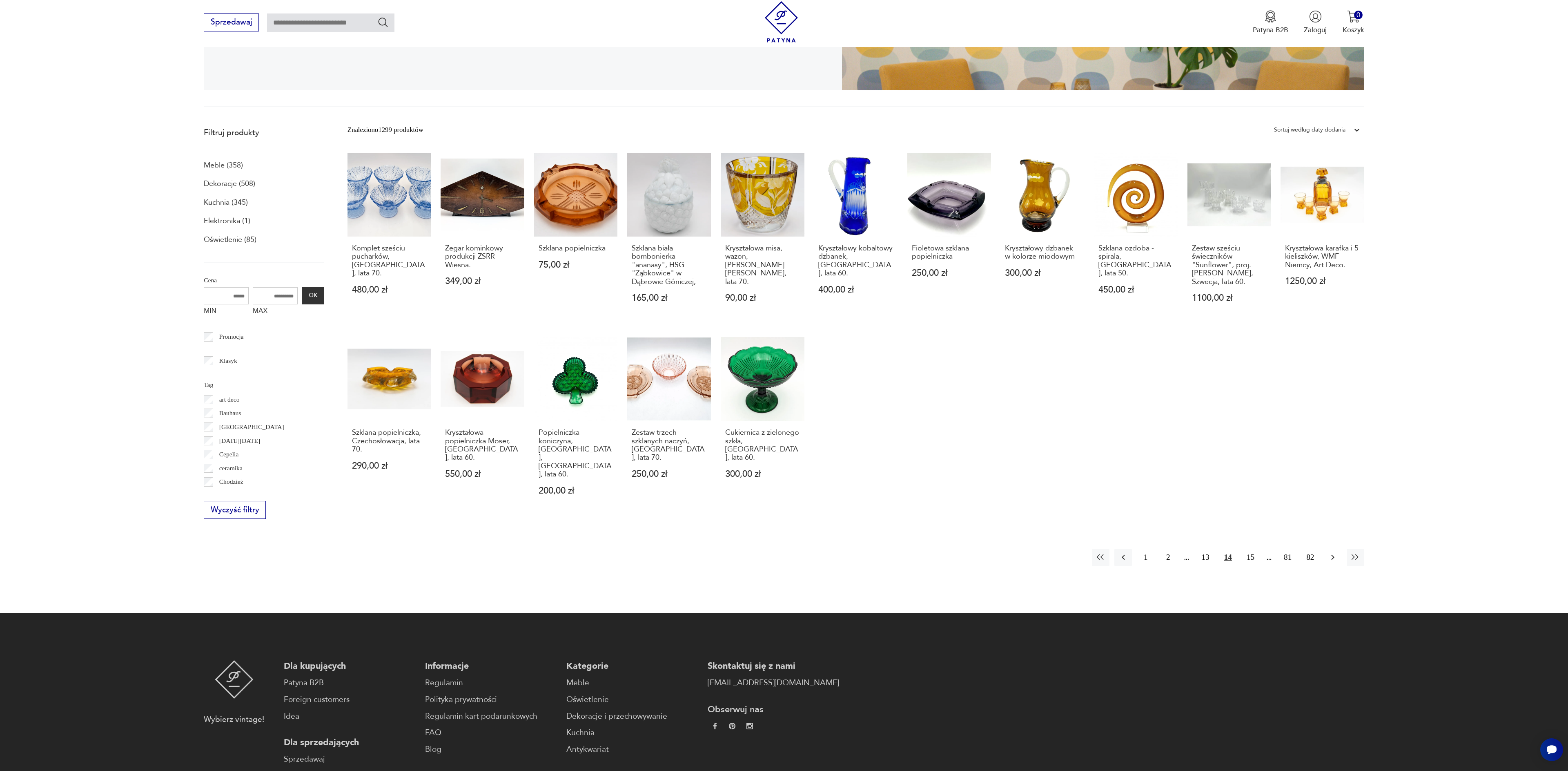
click at [1332, 555] on icon "button" at bounding box center [1332, 557] width 3 height 5
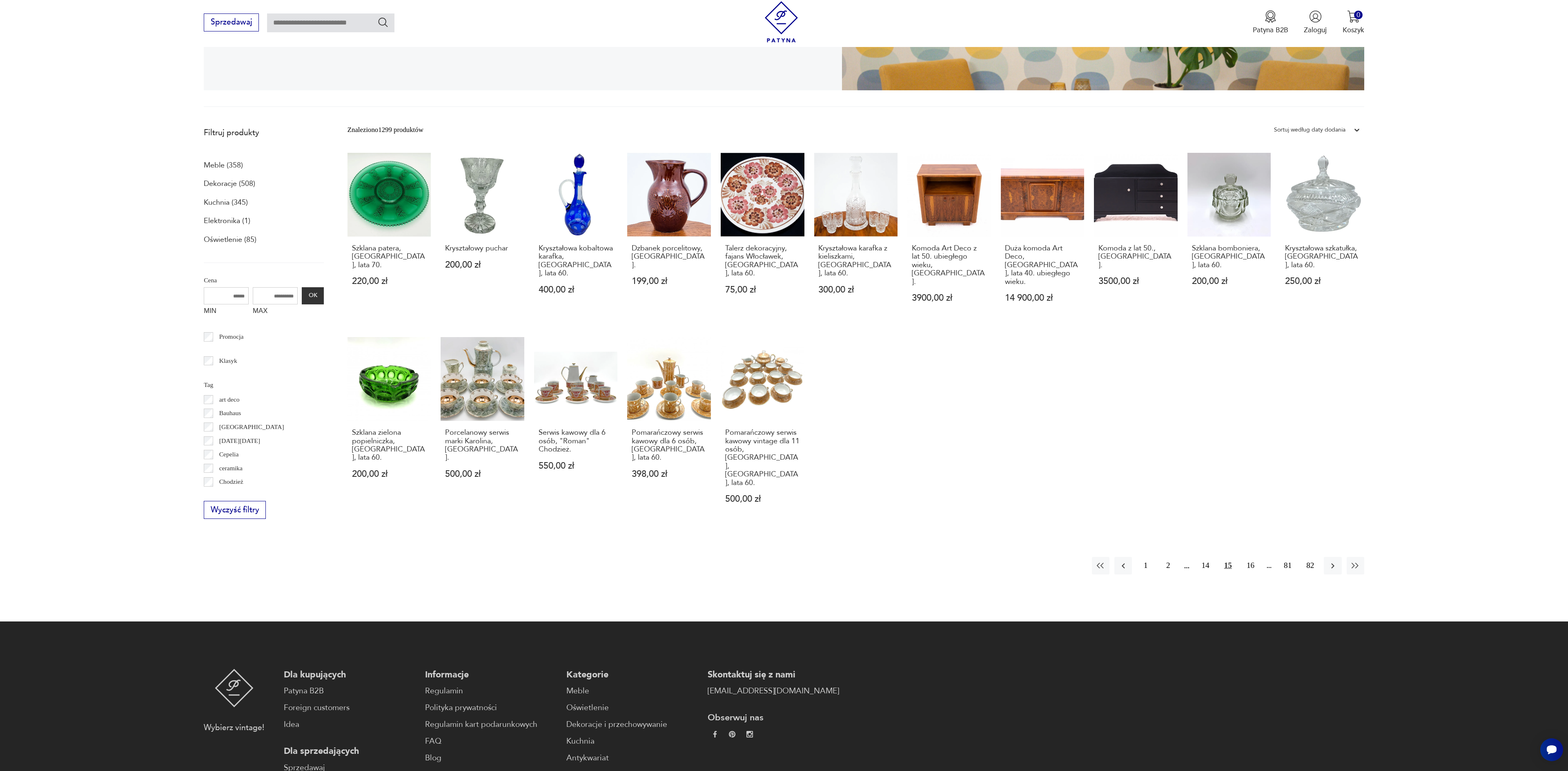
click at [1332, 557] on button "button" at bounding box center [1332, 565] width 18 height 18
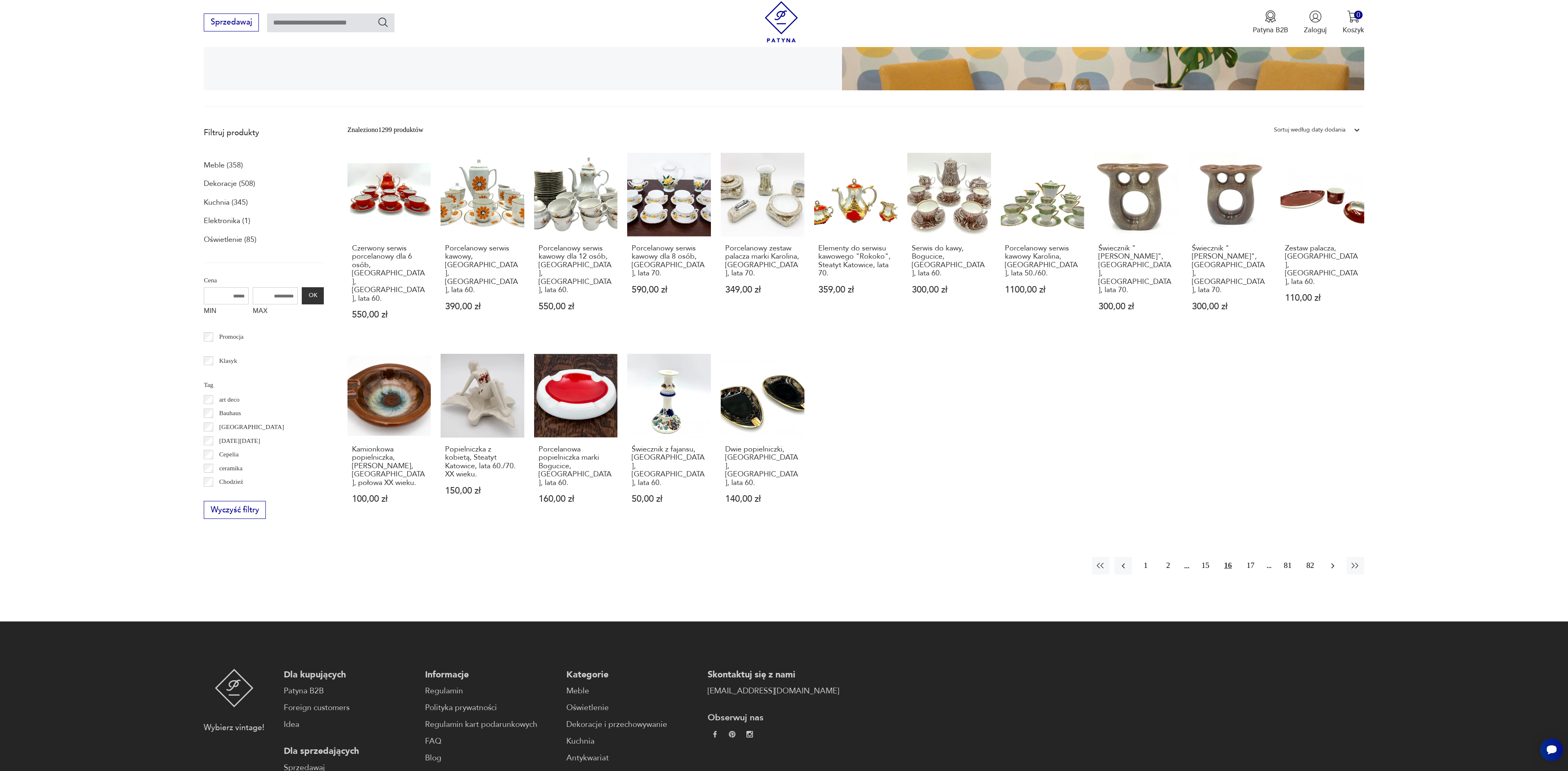
click at [1332, 563] on icon "button" at bounding box center [1332, 565] width 3 height 5
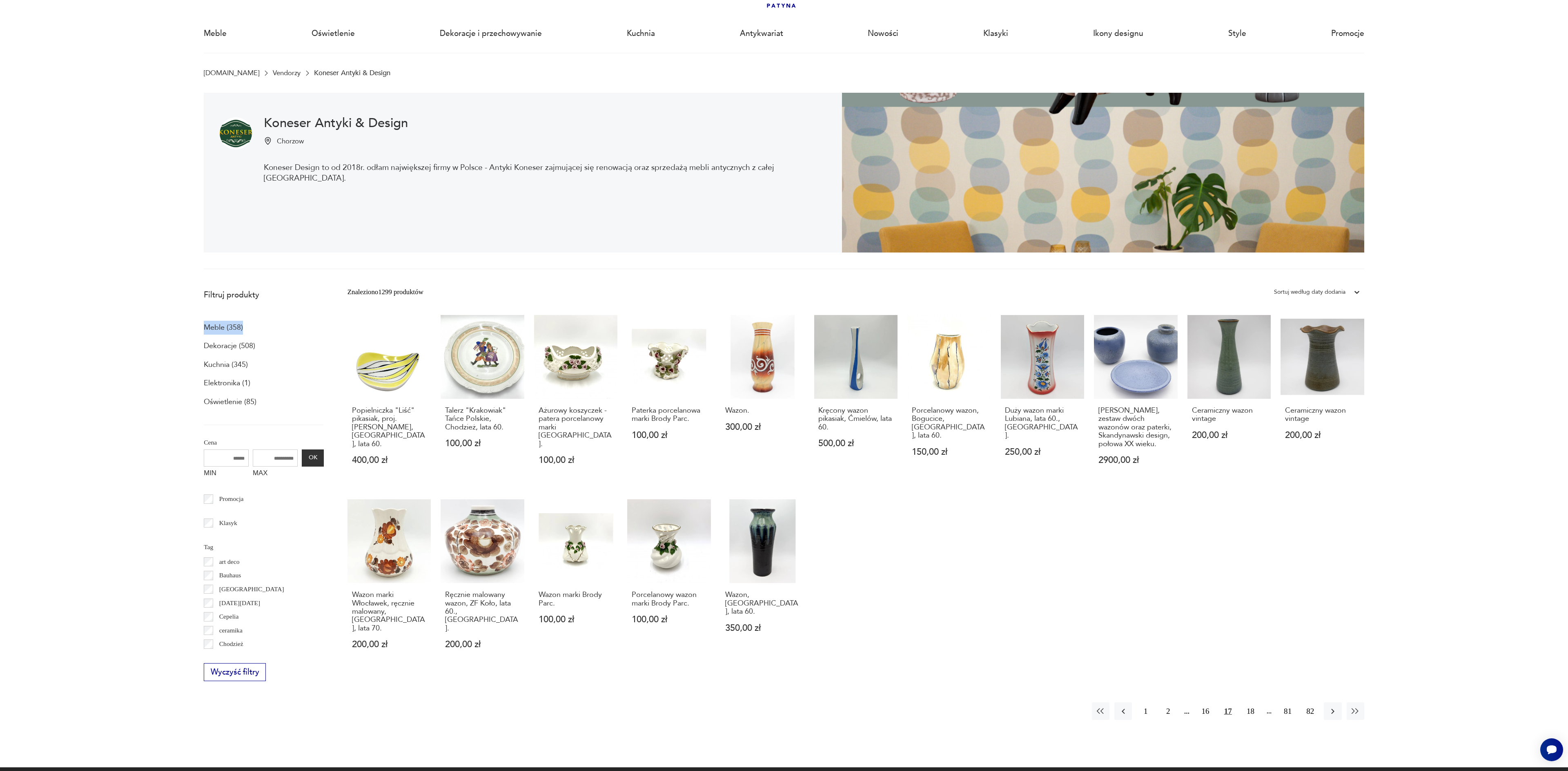
scroll to position [85, 0]
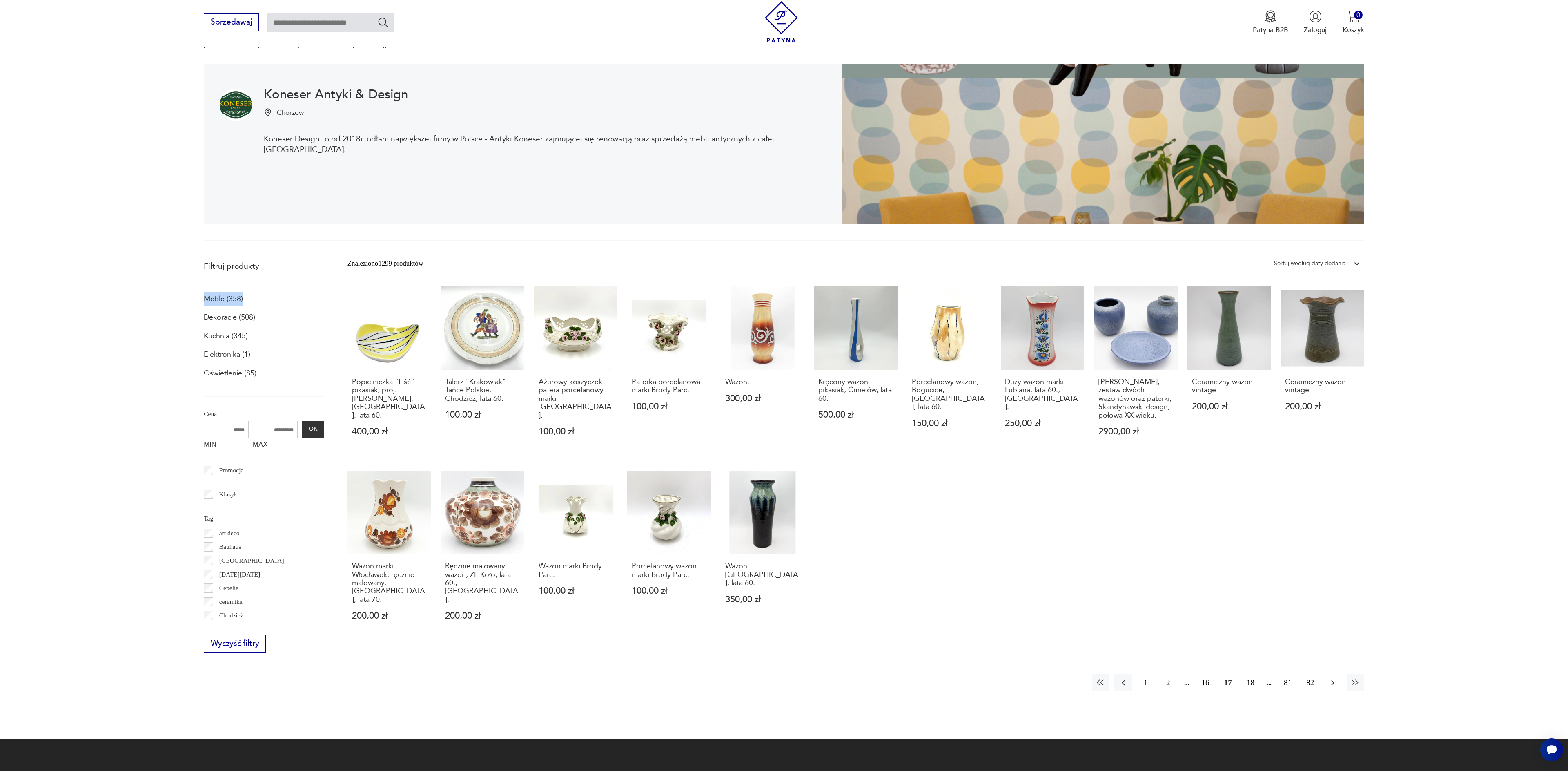
click at [1334, 678] on icon "button" at bounding box center [1333, 683] width 10 height 10
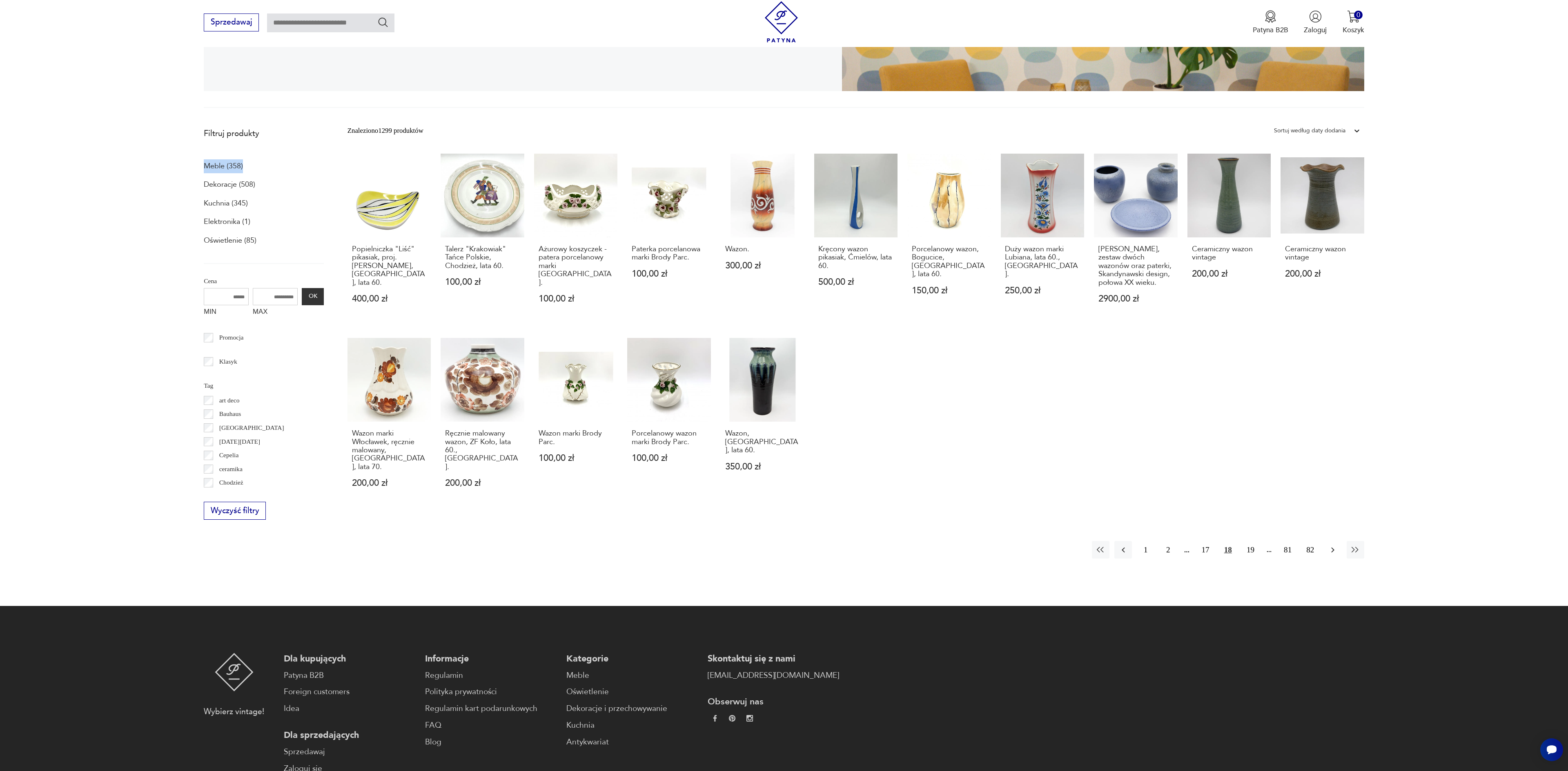
scroll to position [219, 0]
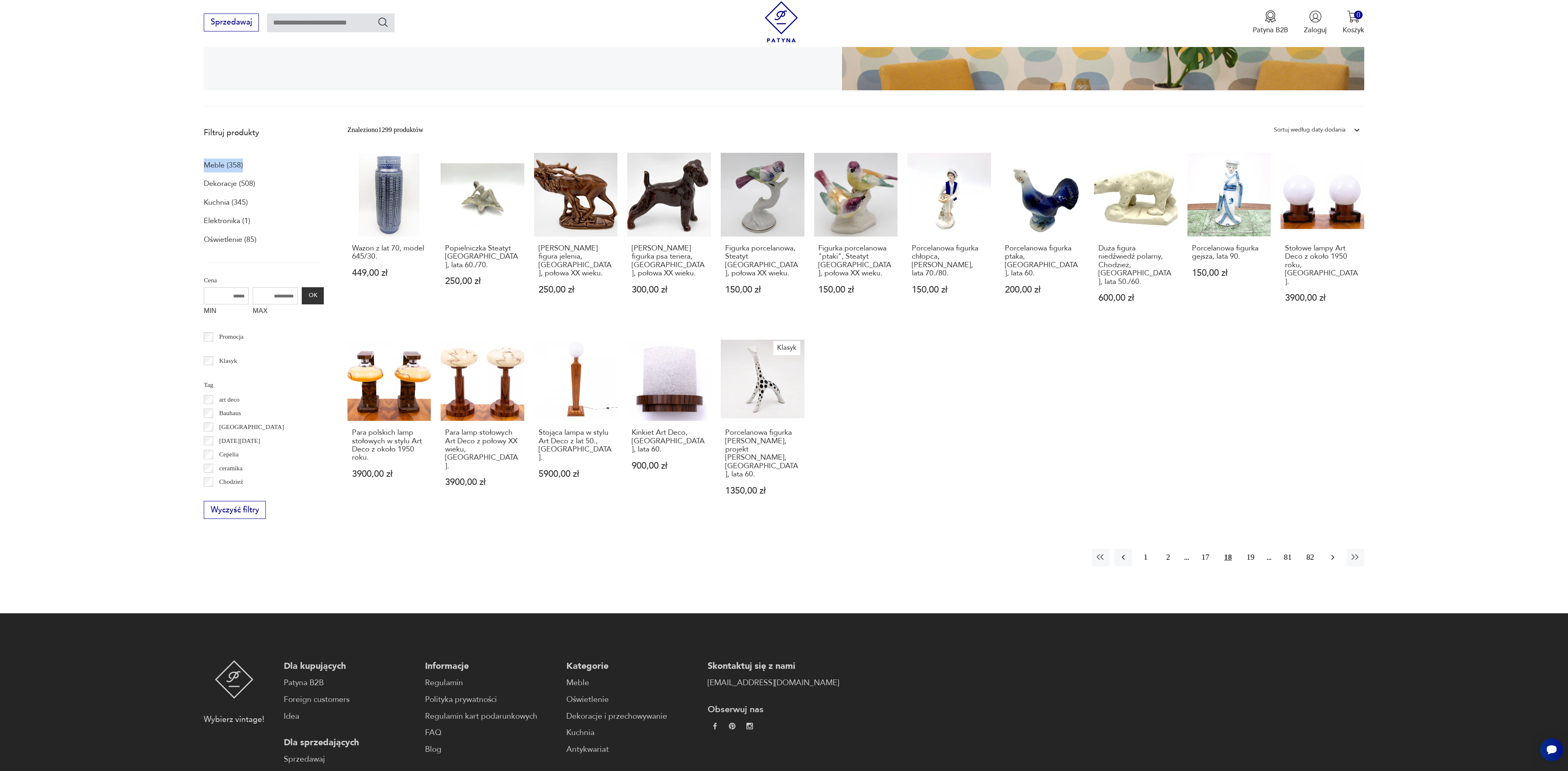
click at [1333, 555] on icon "button" at bounding box center [1332, 557] width 3 height 5
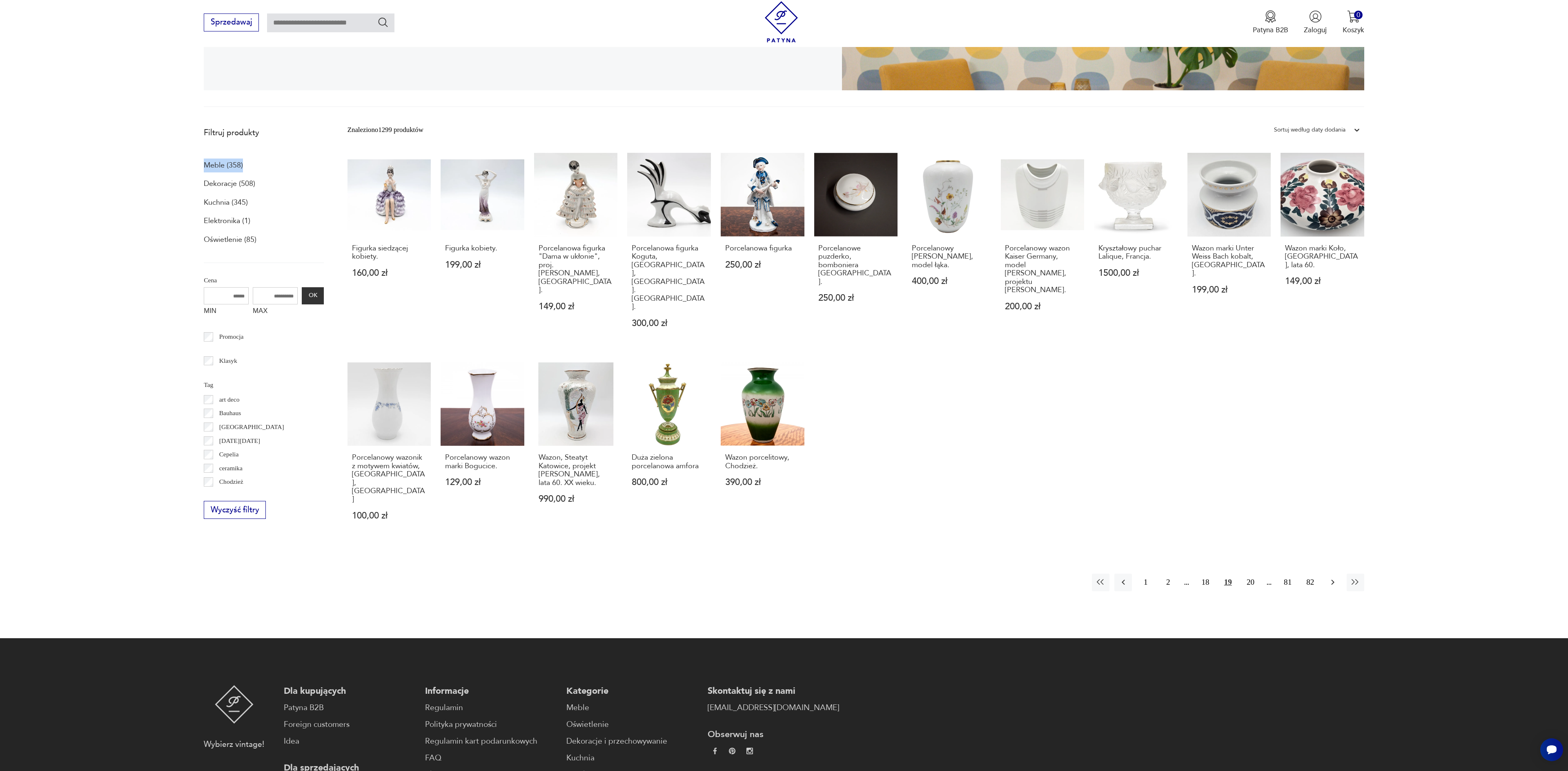
click at [1332, 577] on icon "button" at bounding box center [1333, 582] width 10 height 10
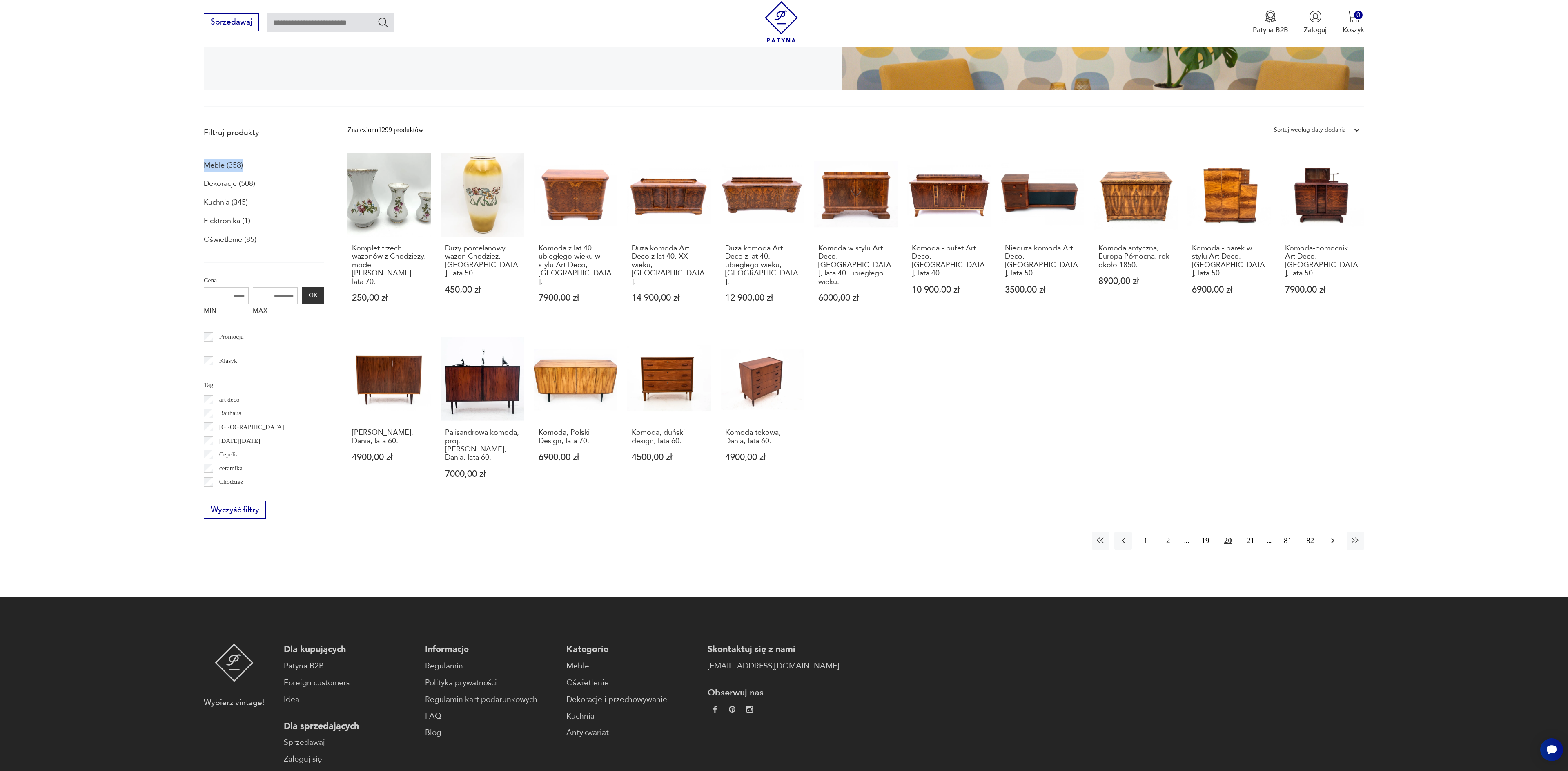
click at [1332, 535] on icon "button" at bounding box center [1333, 540] width 10 height 10
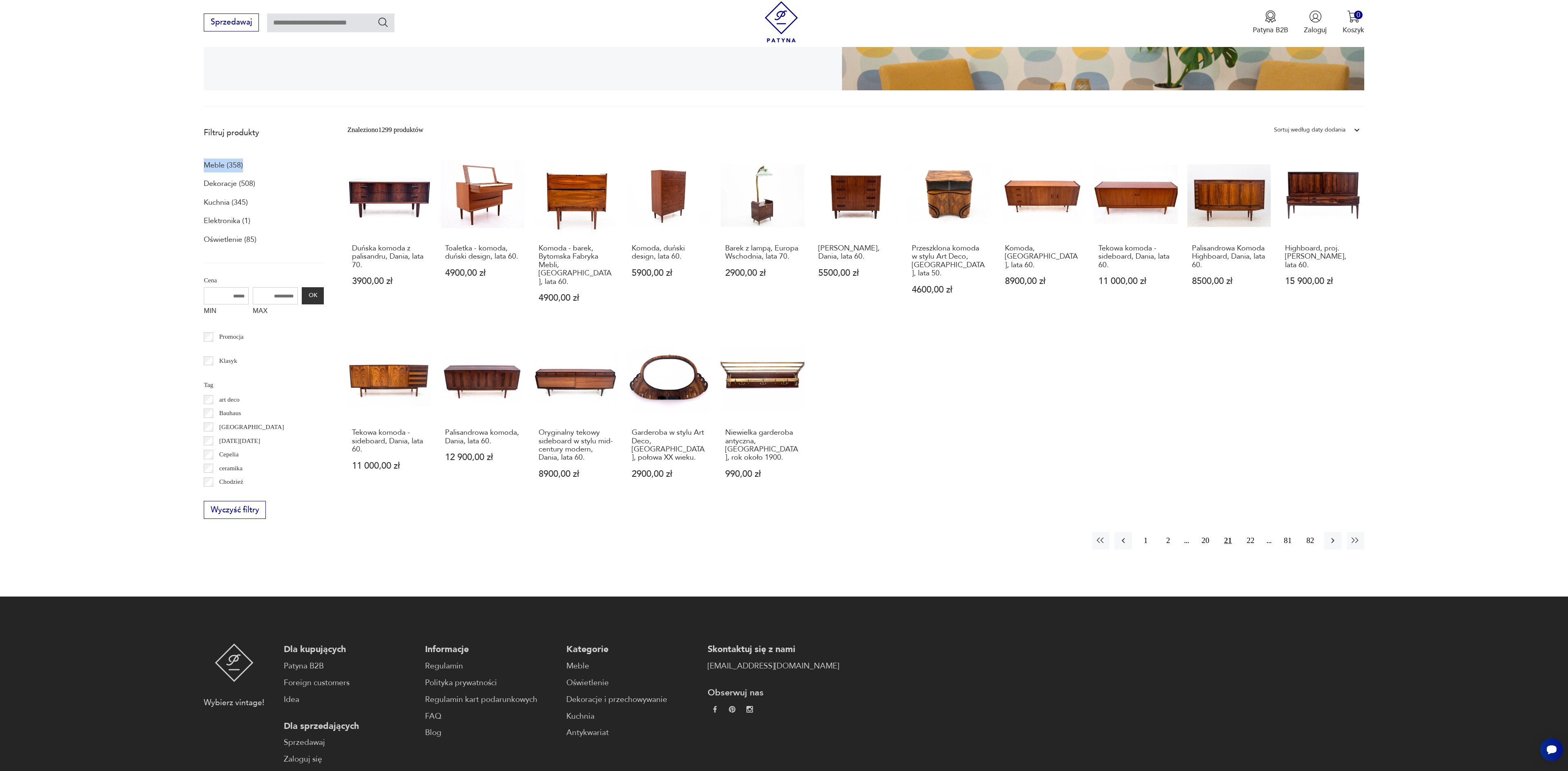
click at [1332, 535] on icon "button" at bounding box center [1333, 540] width 10 height 10
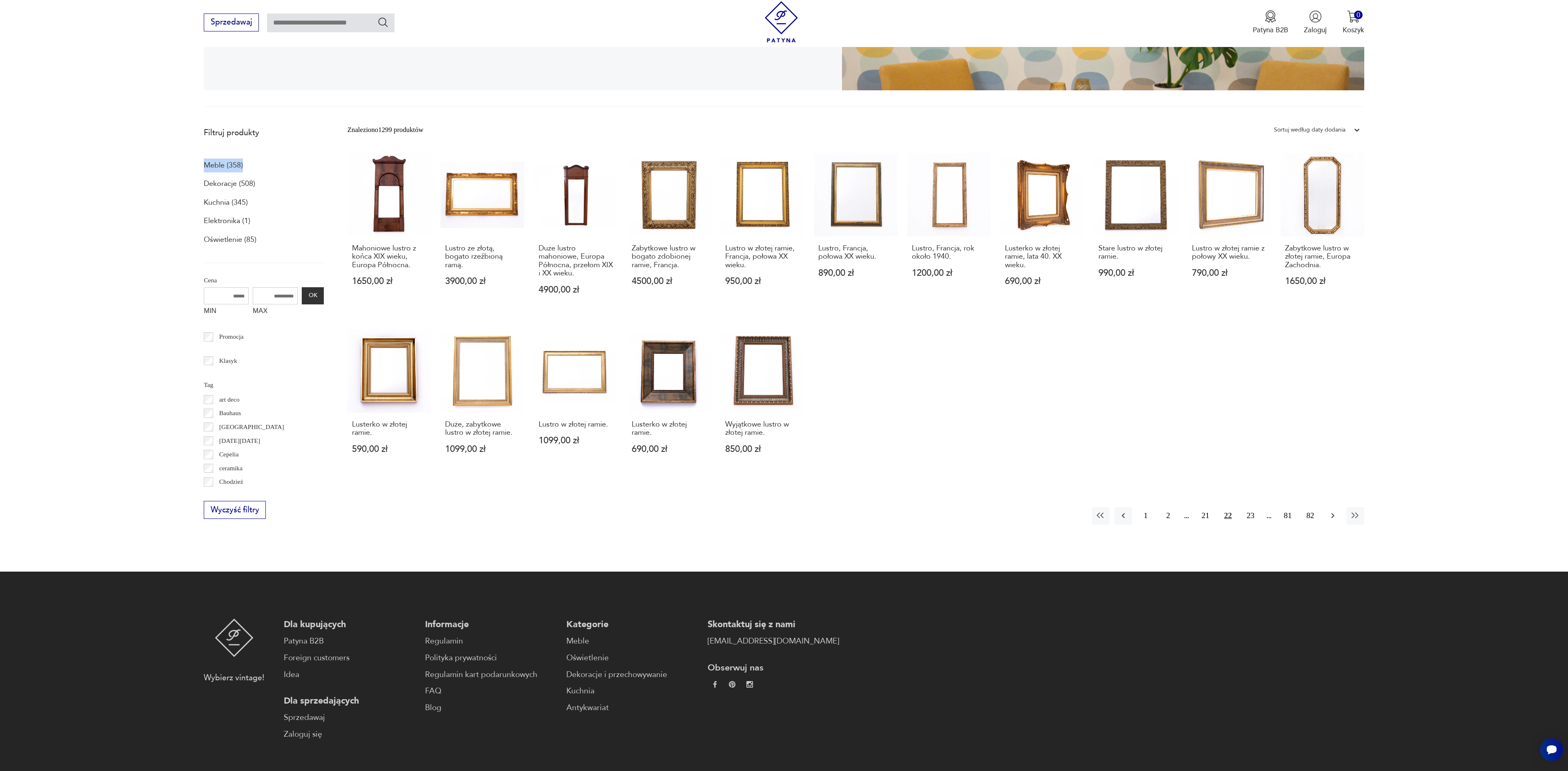
click at [1332, 517] on icon "button" at bounding box center [1332, 516] width 3 height 5
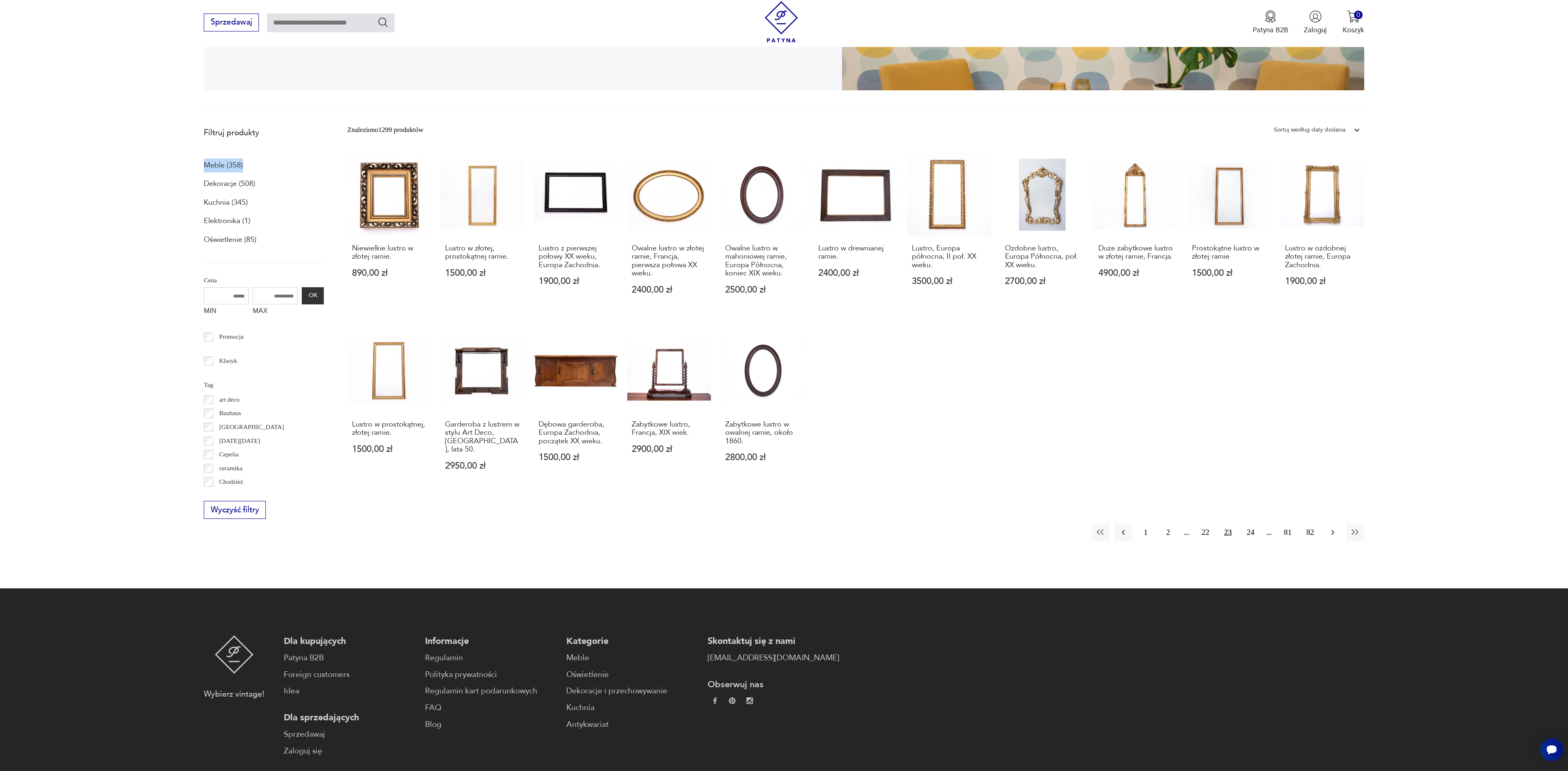
click at [1332, 527] on icon "button" at bounding box center [1333, 532] width 10 height 10
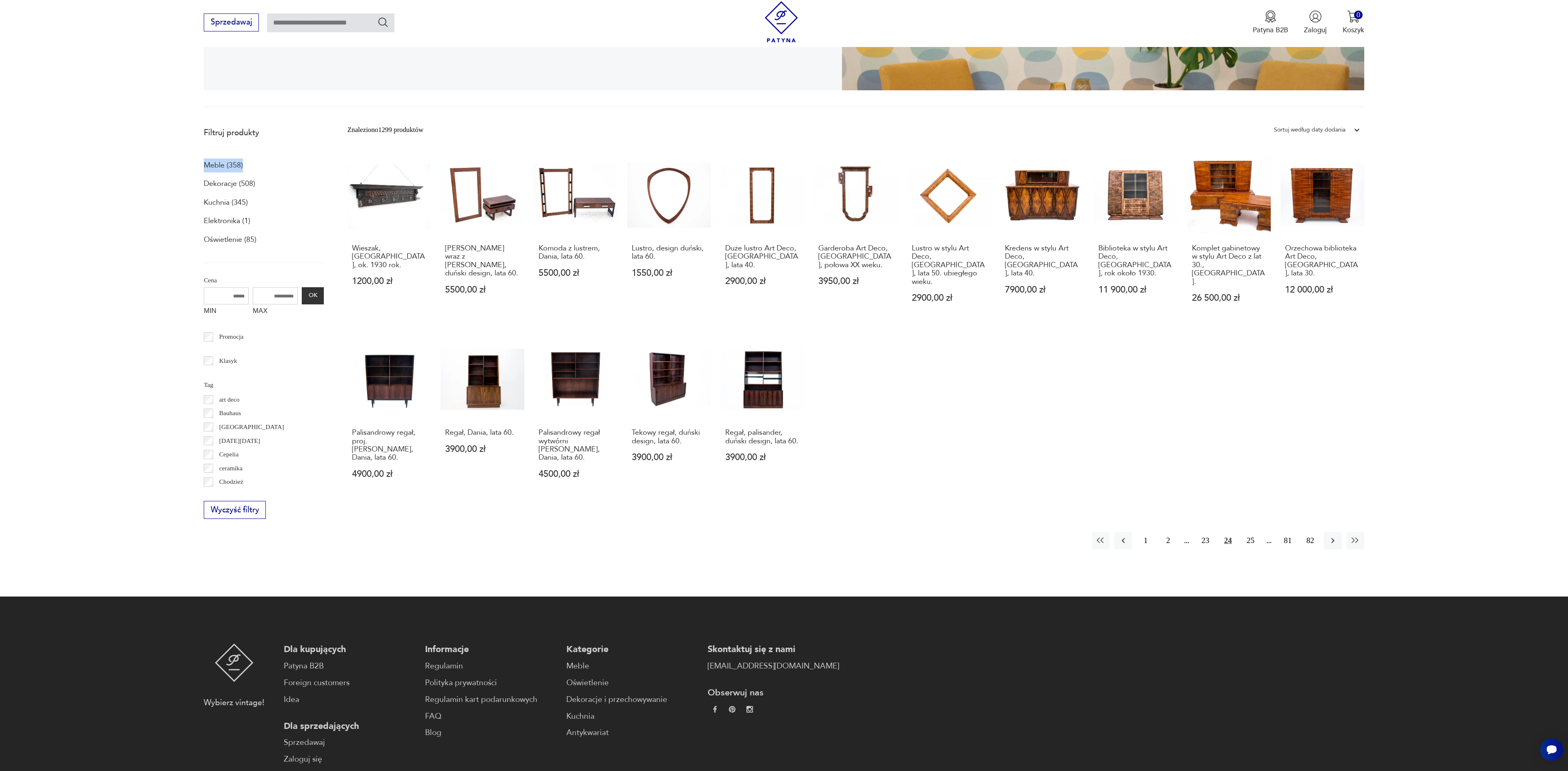
click at [1332, 535] on icon "button" at bounding box center [1333, 540] width 10 height 10
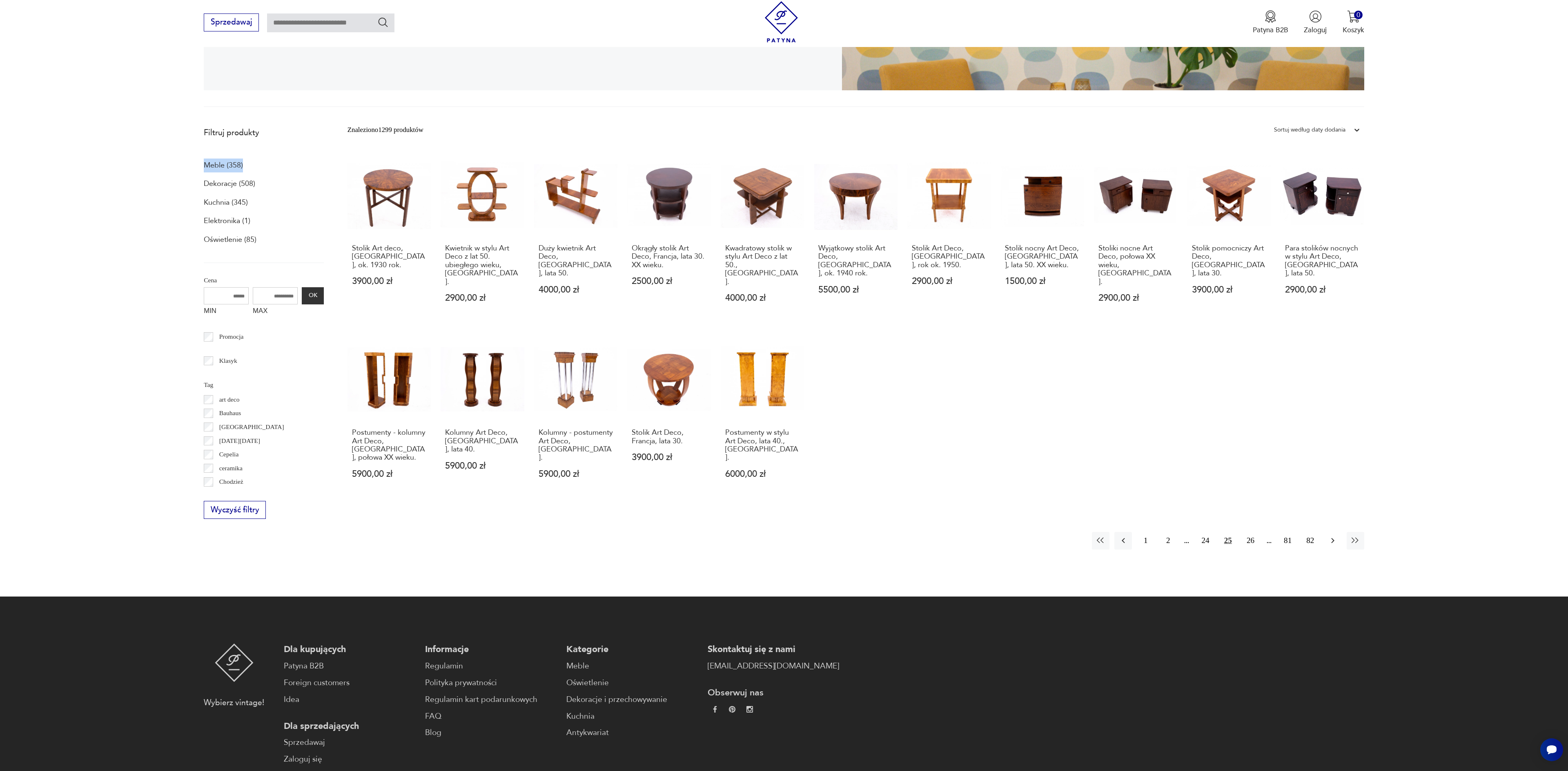
click at [1332, 535] on icon "button" at bounding box center [1333, 540] width 10 height 10
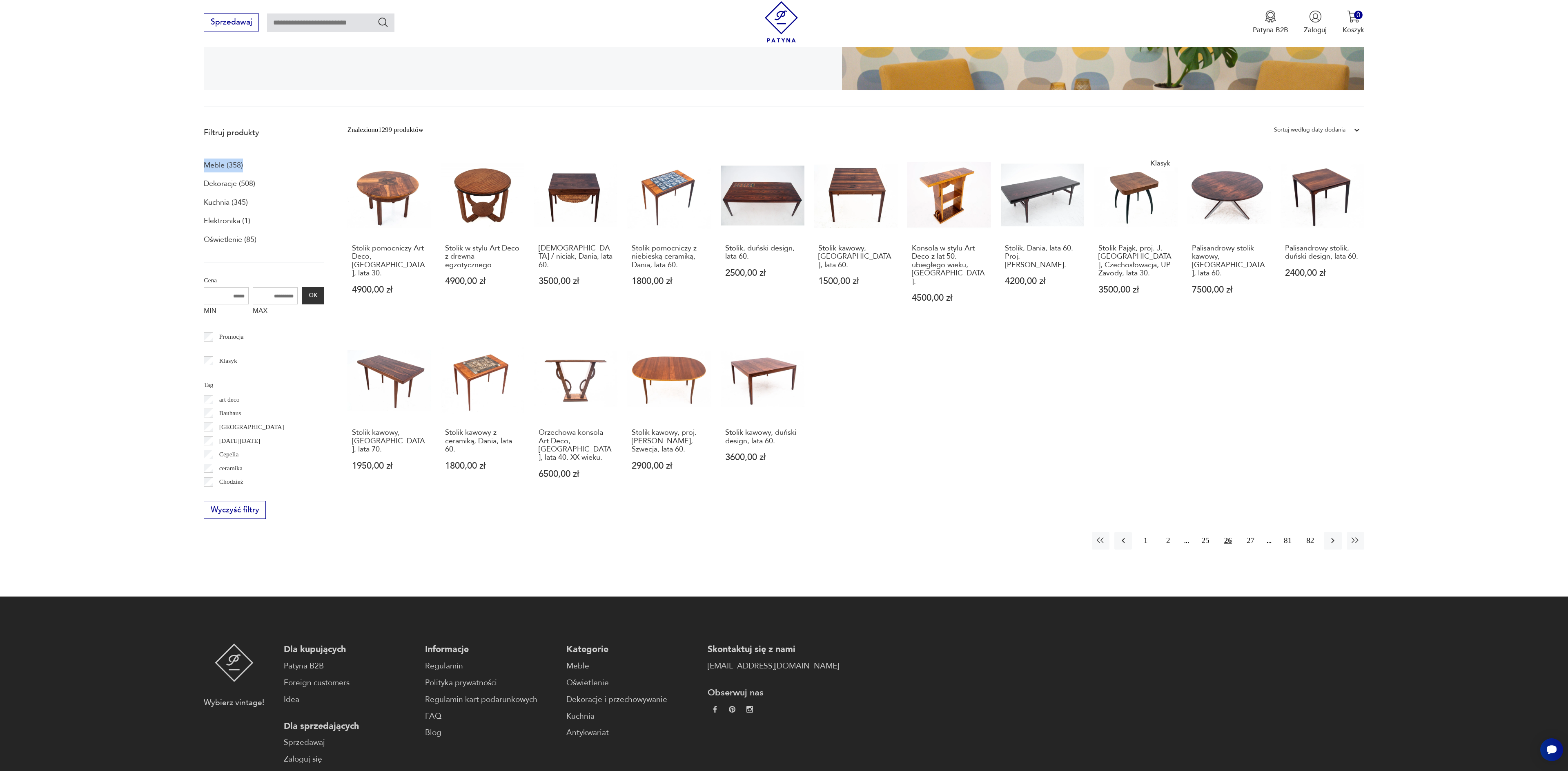
click at [1332, 535] on icon "button" at bounding box center [1333, 540] width 10 height 10
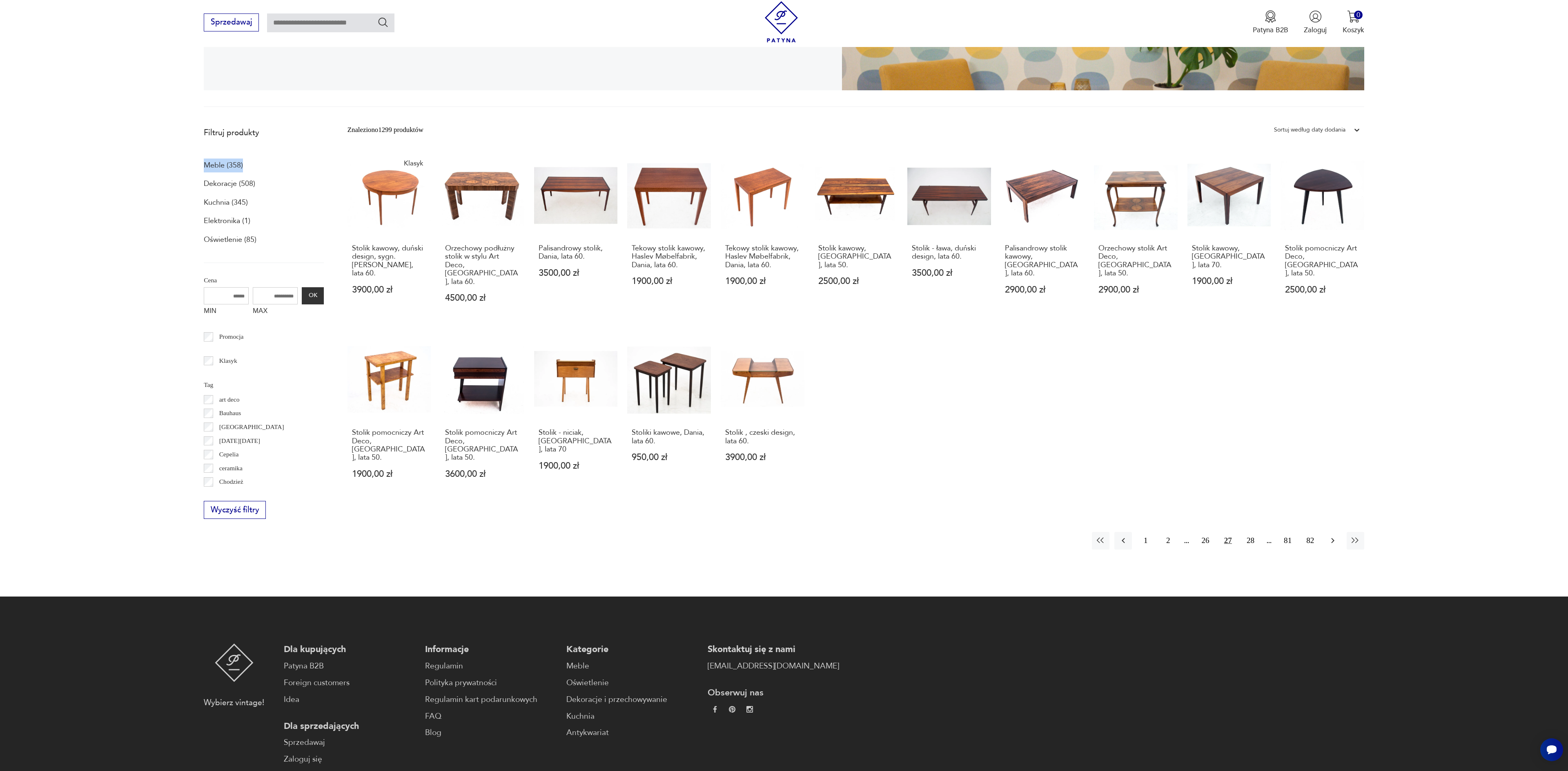
click at [1334, 535] on icon "button" at bounding box center [1333, 540] width 10 height 10
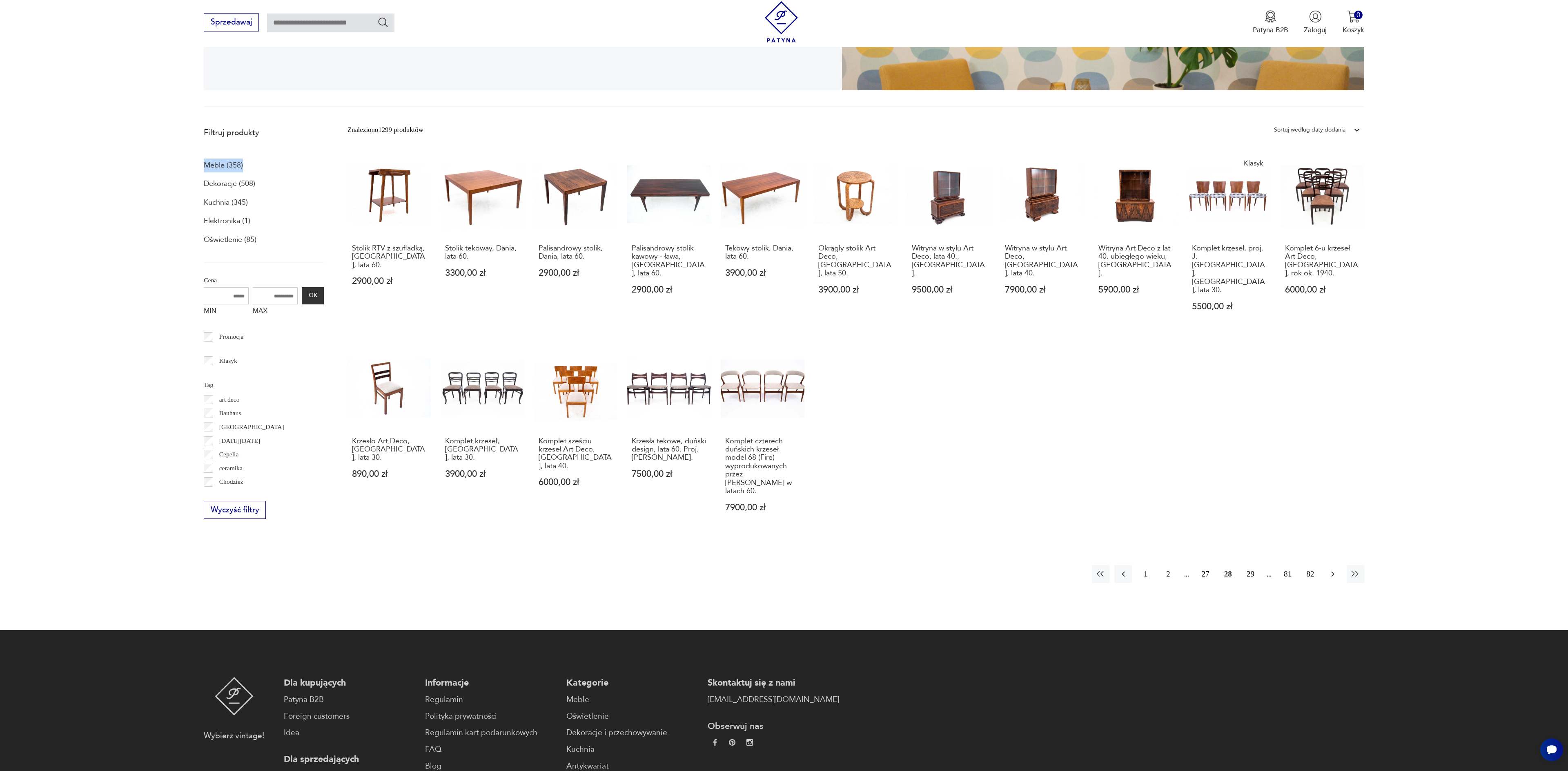
click at [1332, 571] on icon "button" at bounding box center [1332, 574] width 3 height 5
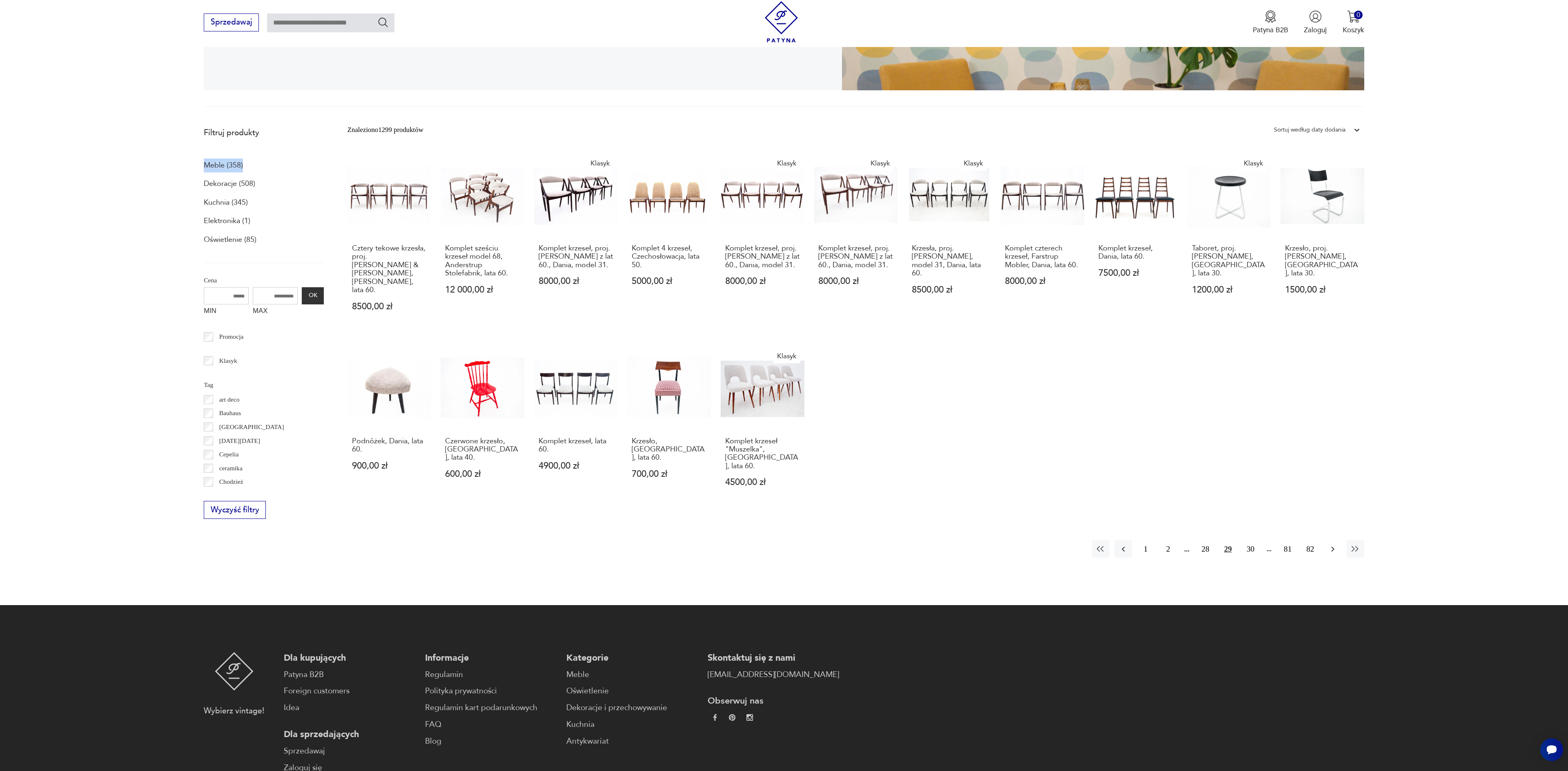
click at [1334, 544] on icon "button" at bounding box center [1333, 549] width 10 height 10
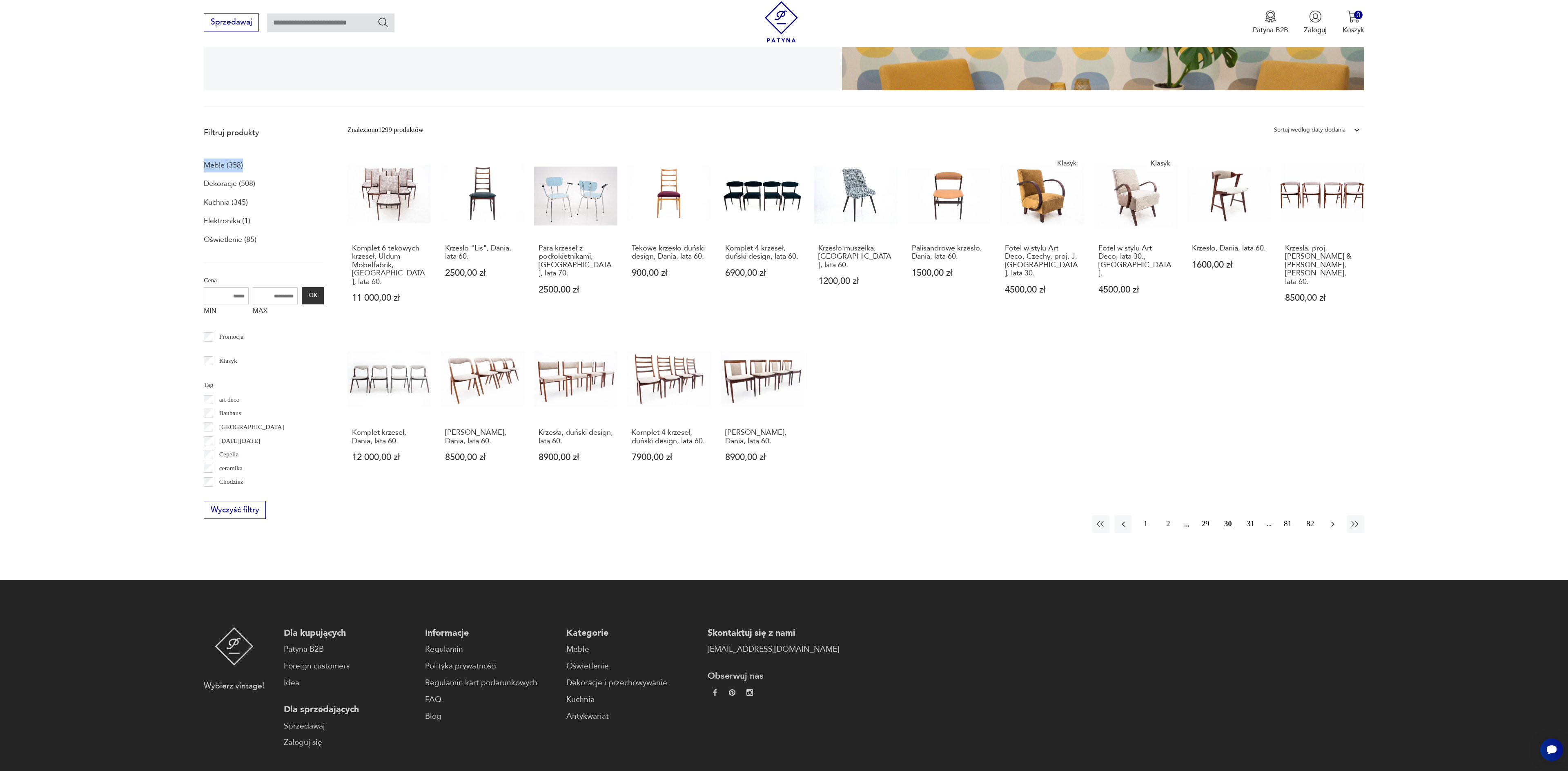
click at [1334, 519] on icon "button" at bounding box center [1333, 524] width 10 height 10
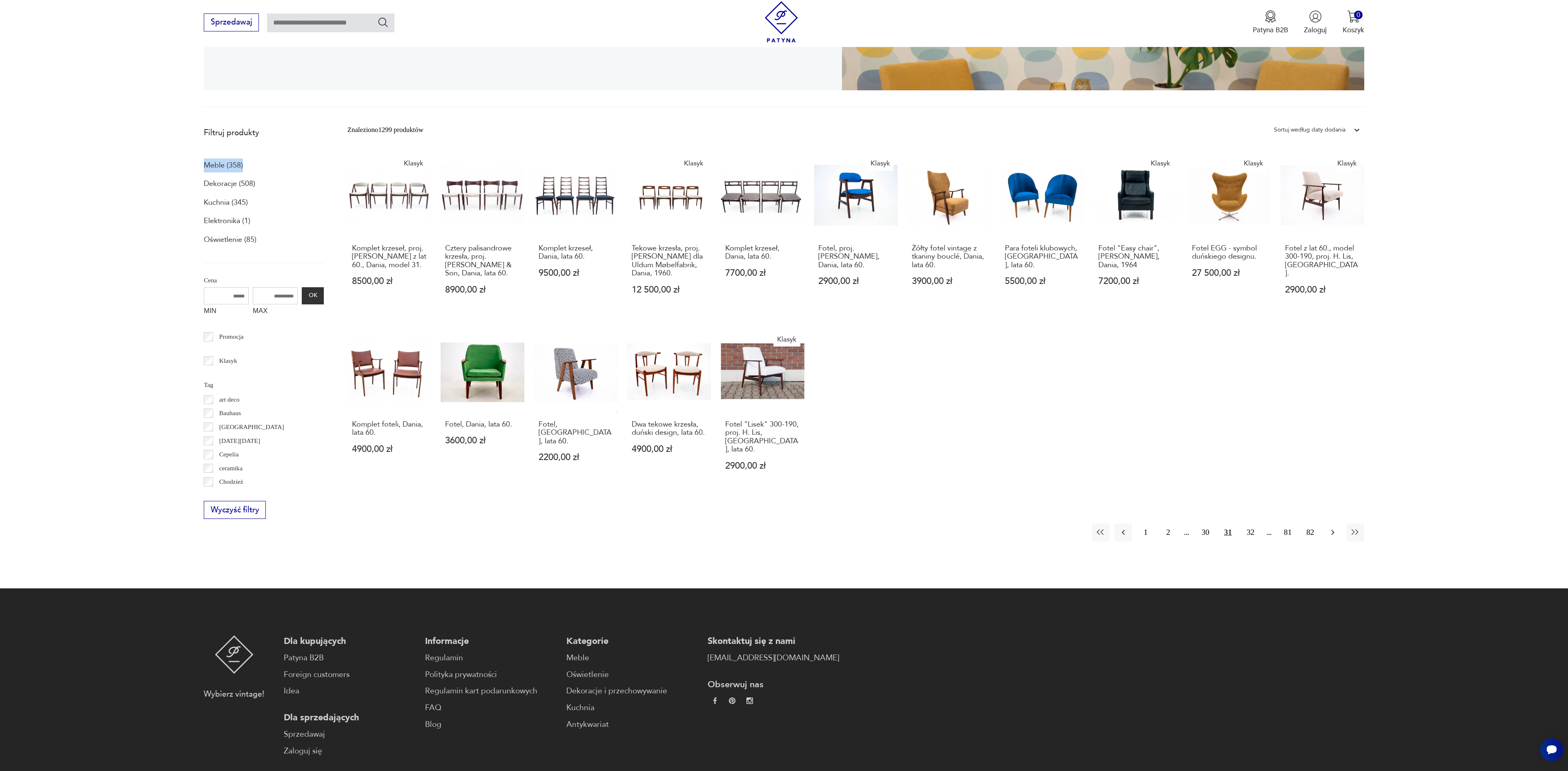
click at [1333, 532] on icon "button" at bounding box center [1333, 532] width 10 height 10
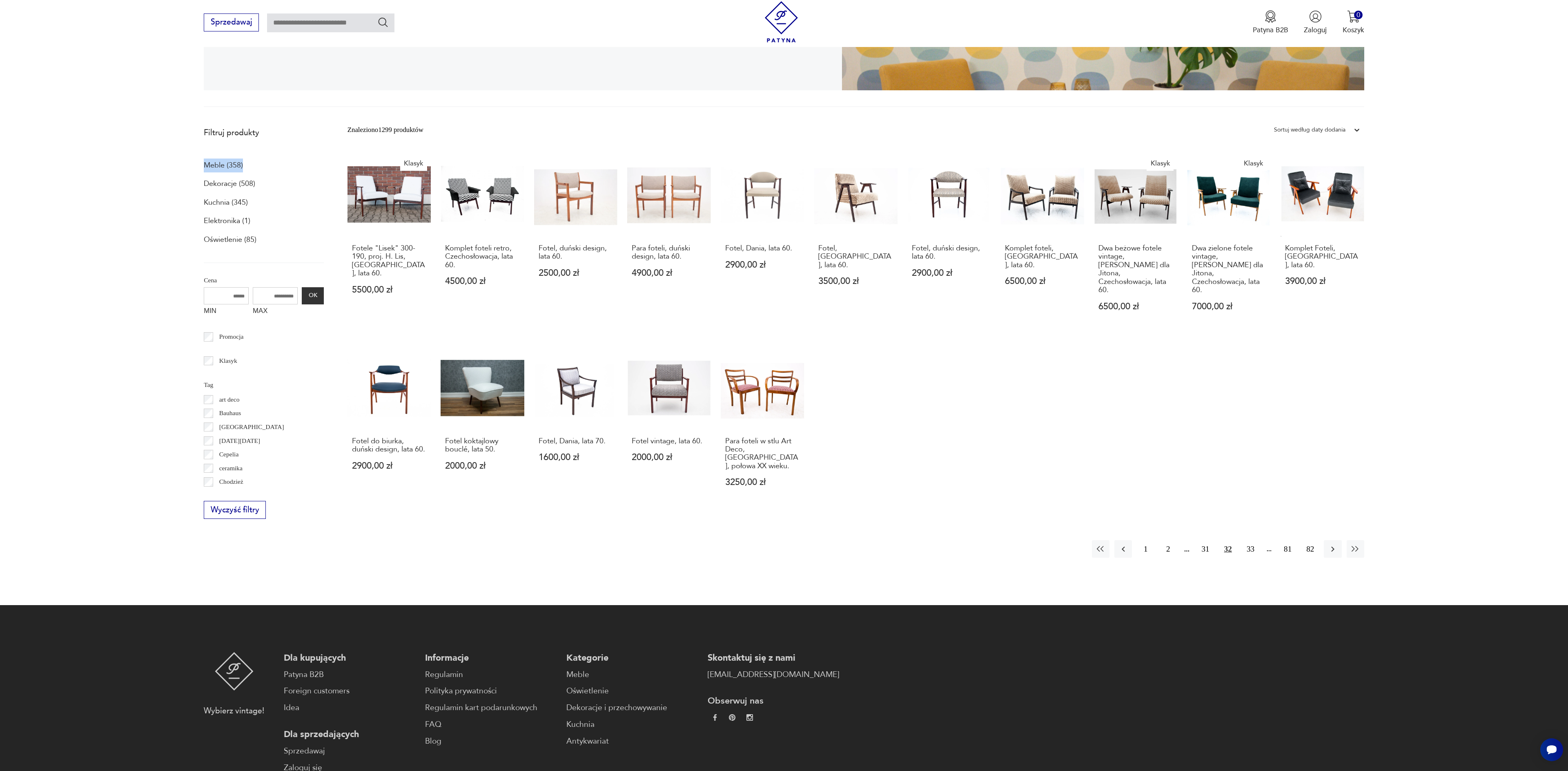
click at [1333, 544] on icon "button" at bounding box center [1333, 549] width 10 height 10
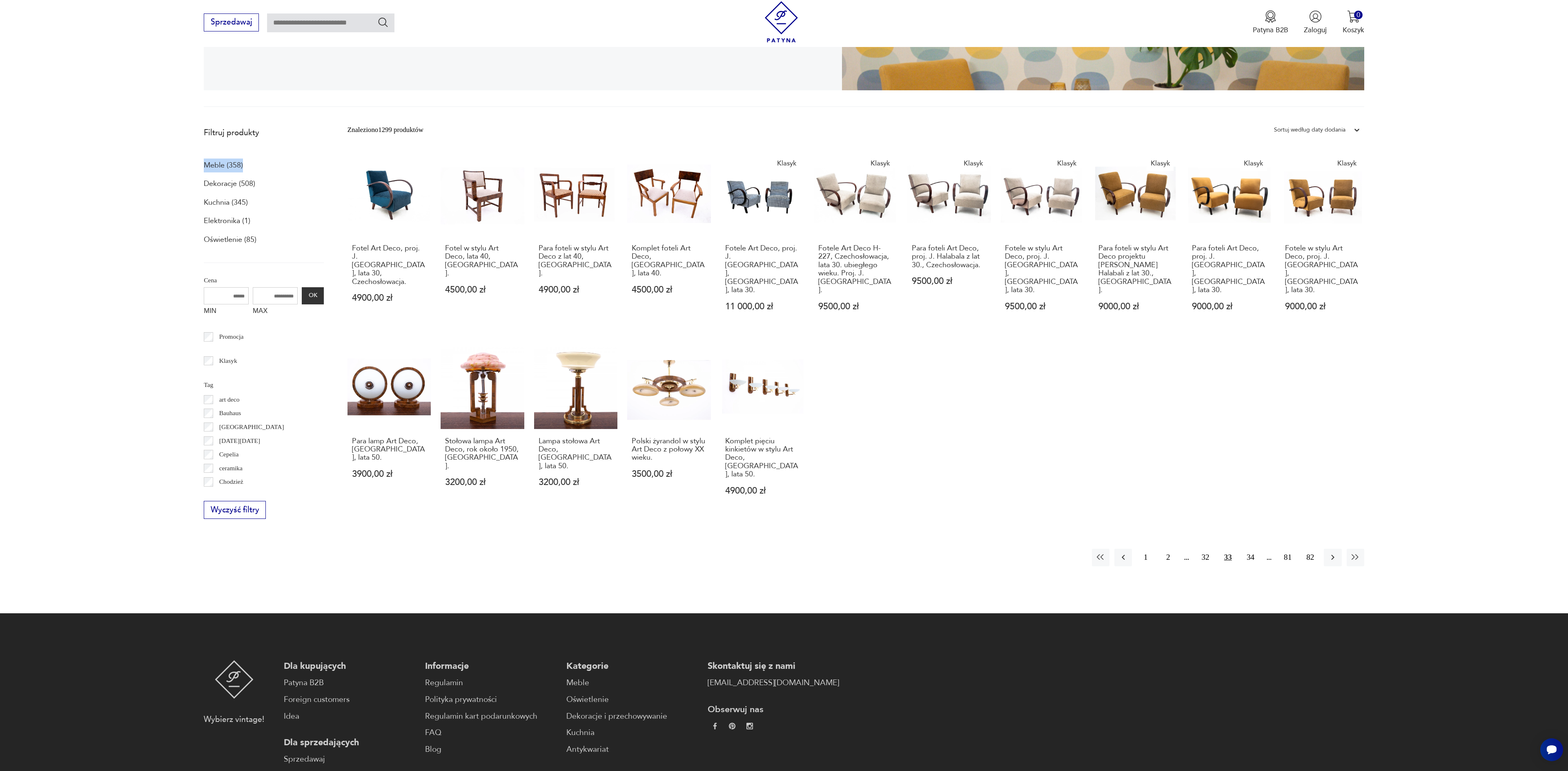
click at [1333, 552] on icon "button" at bounding box center [1333, 557] width 10 height 10
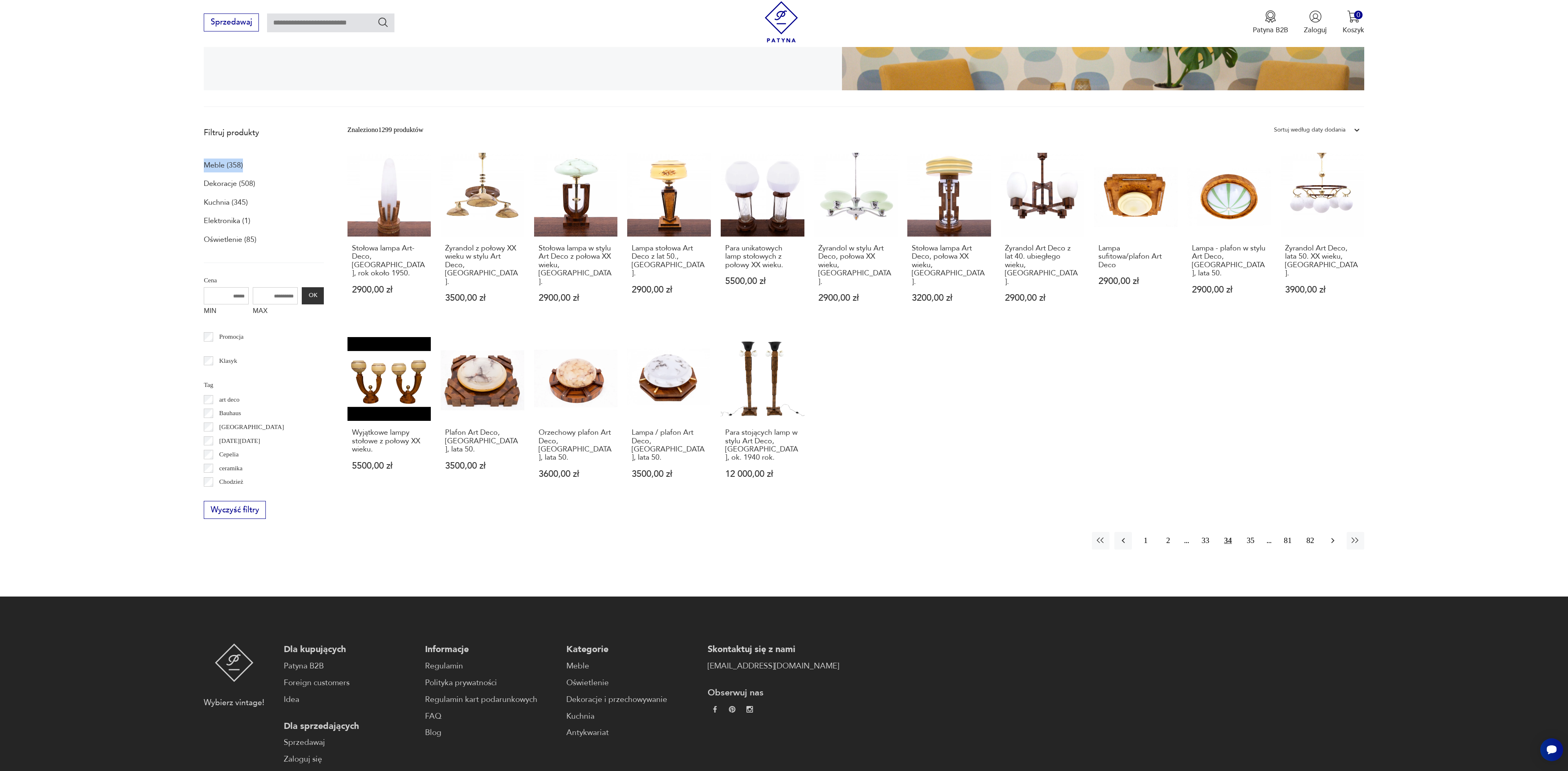
click at [1332, 535] on icon "button" at bounding box center [1333, 540] width 10 height 10
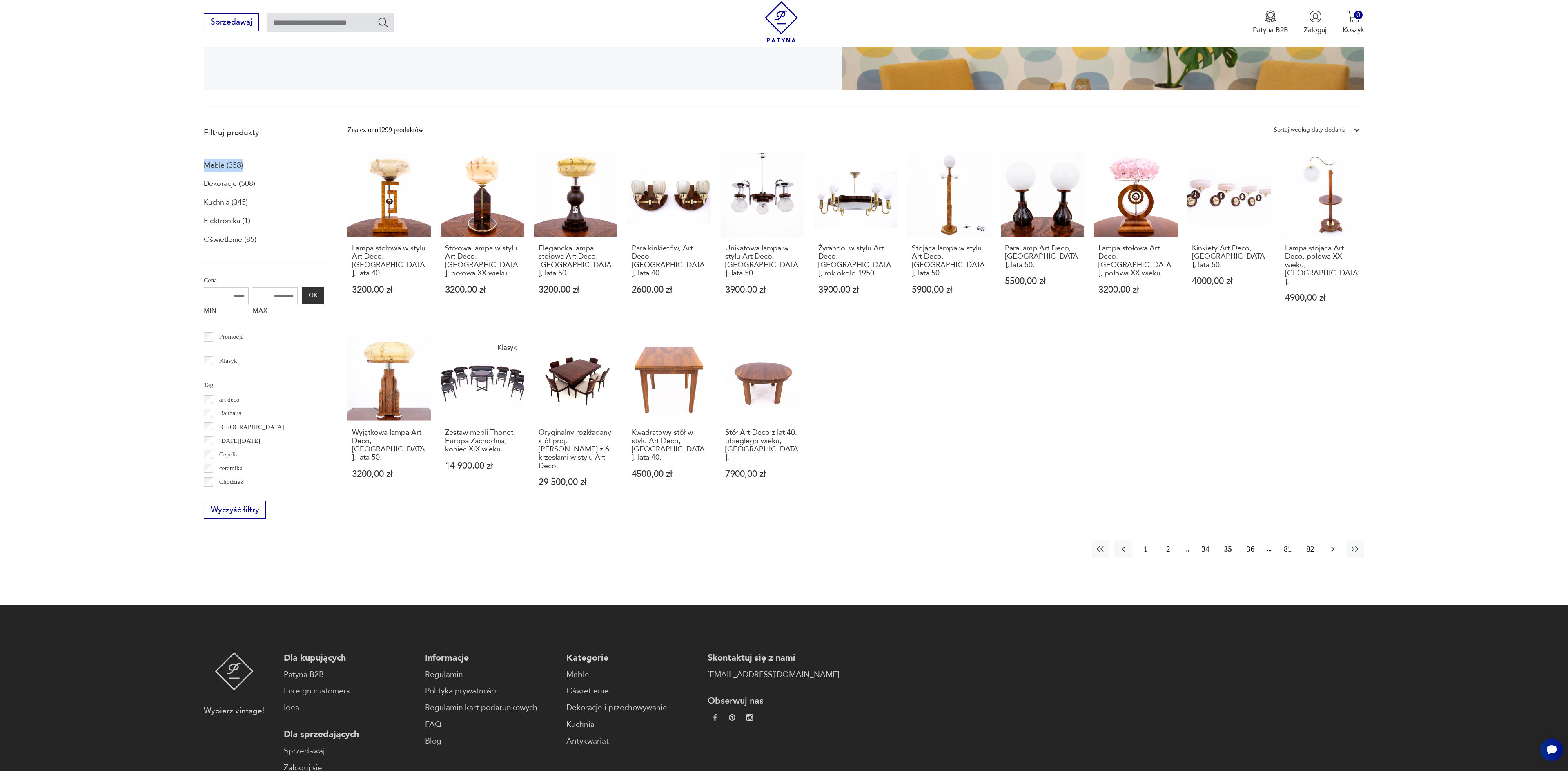
click at [1332, 546] on icon "button" at bounding box center [1332, 549] width 3 height 5
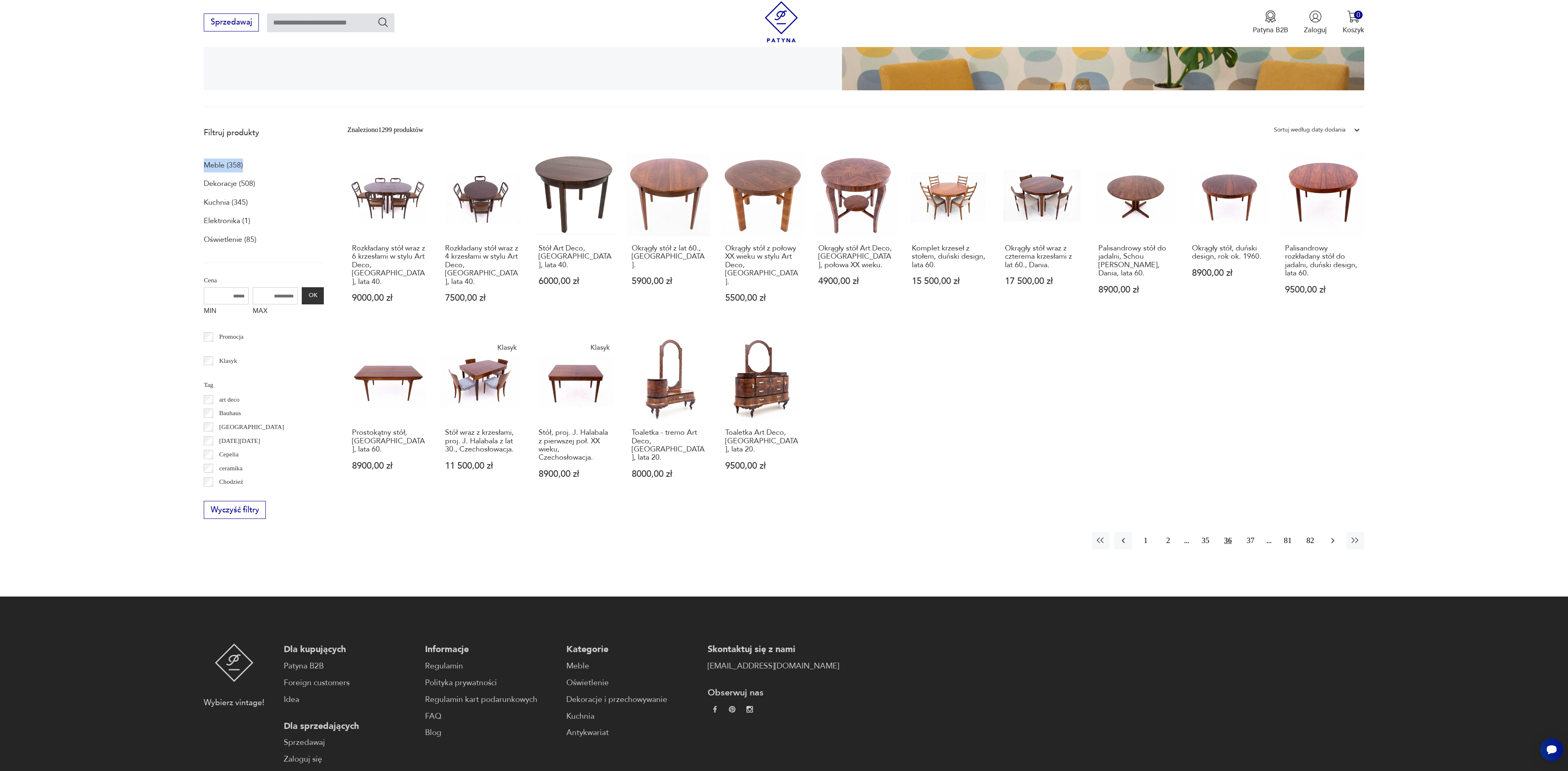
click at [1332, 538] on icon "button" at bounding box center [1332, 540] width 3 height 5
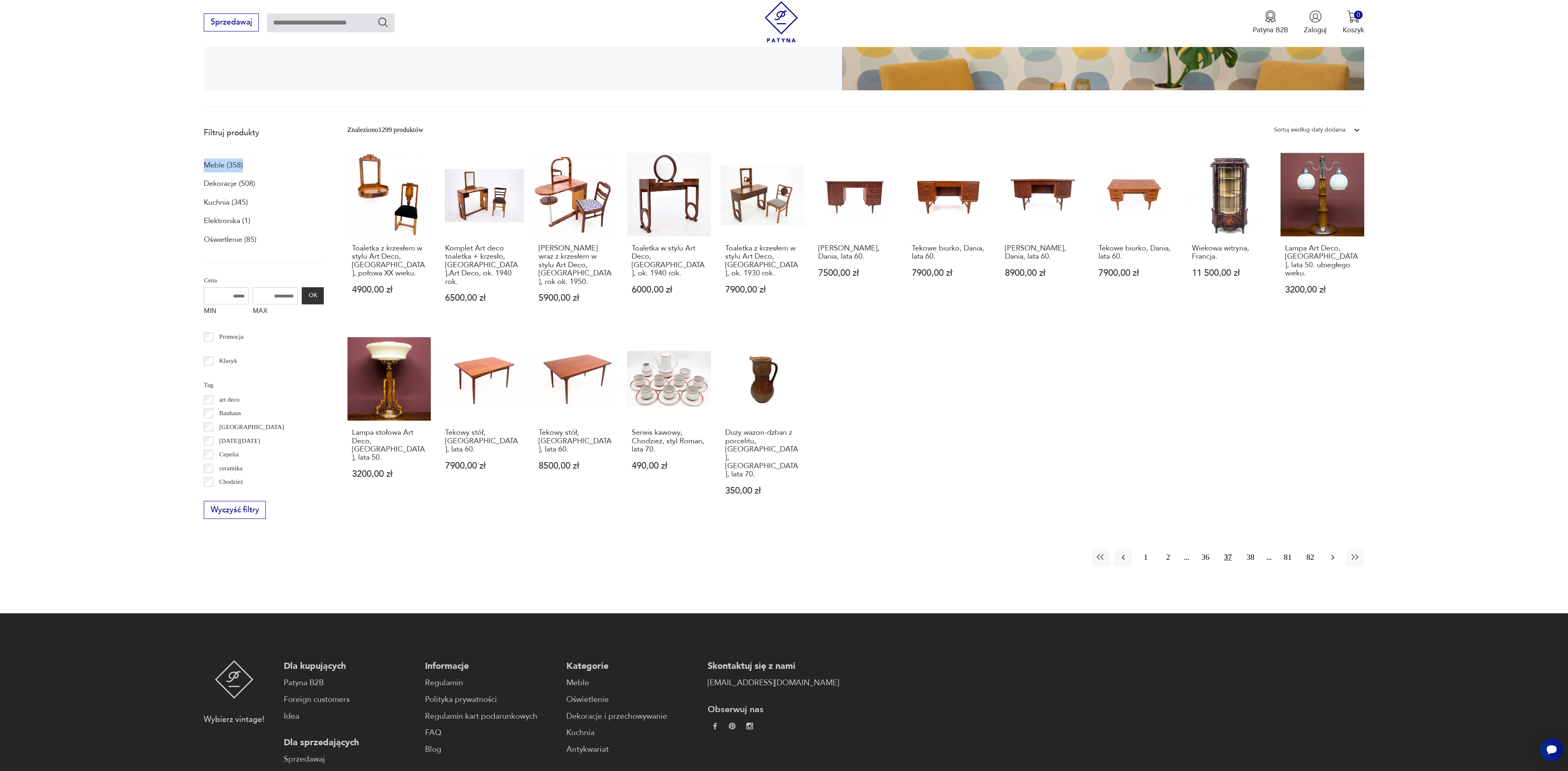
click at [1332, 552] on icon "button" at bounding box center [1333, 557] width 10 height 10
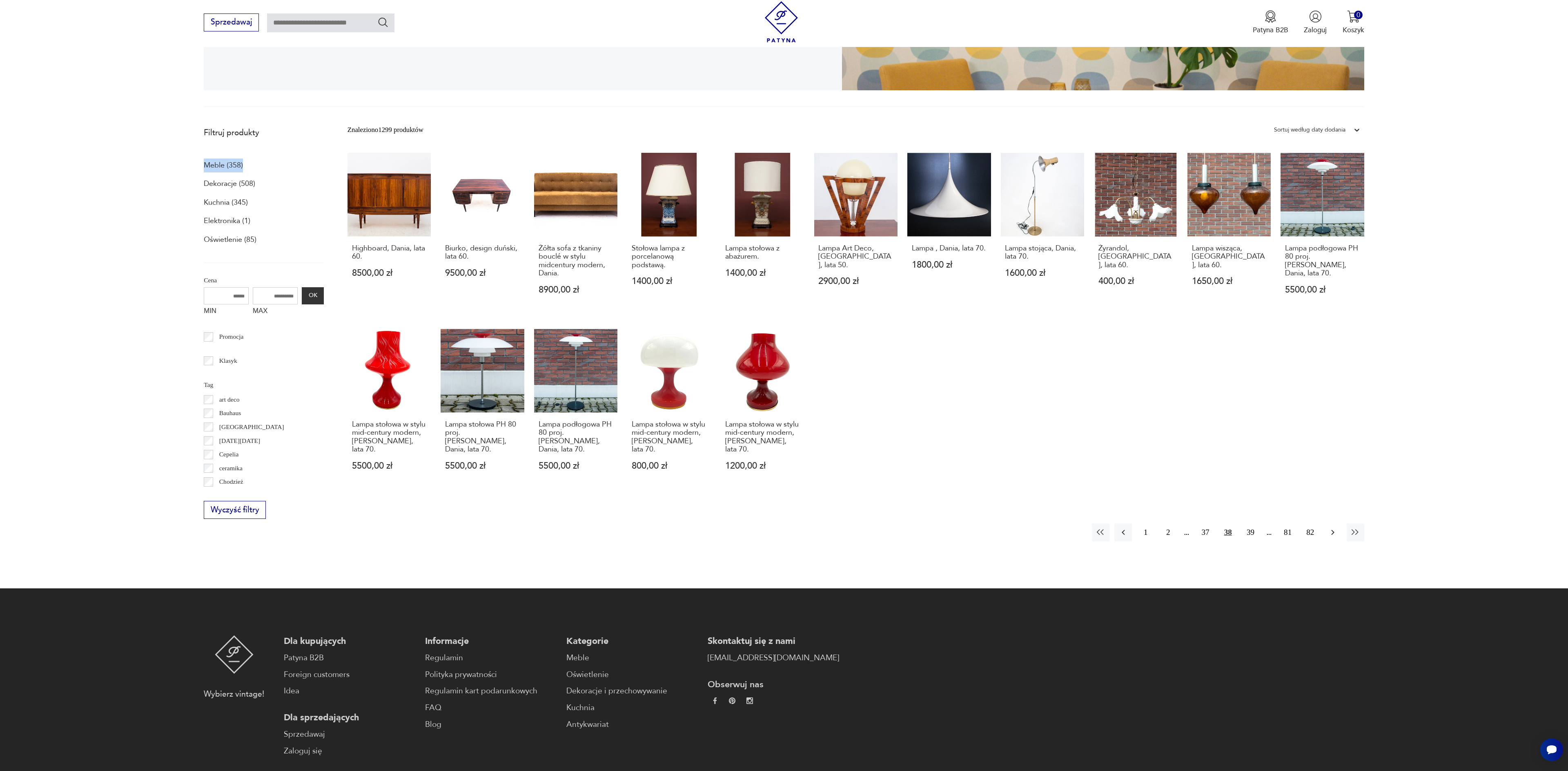
click at [1332, 532] on icon "button" at bounding box center [1333, 532] width 10 height 10
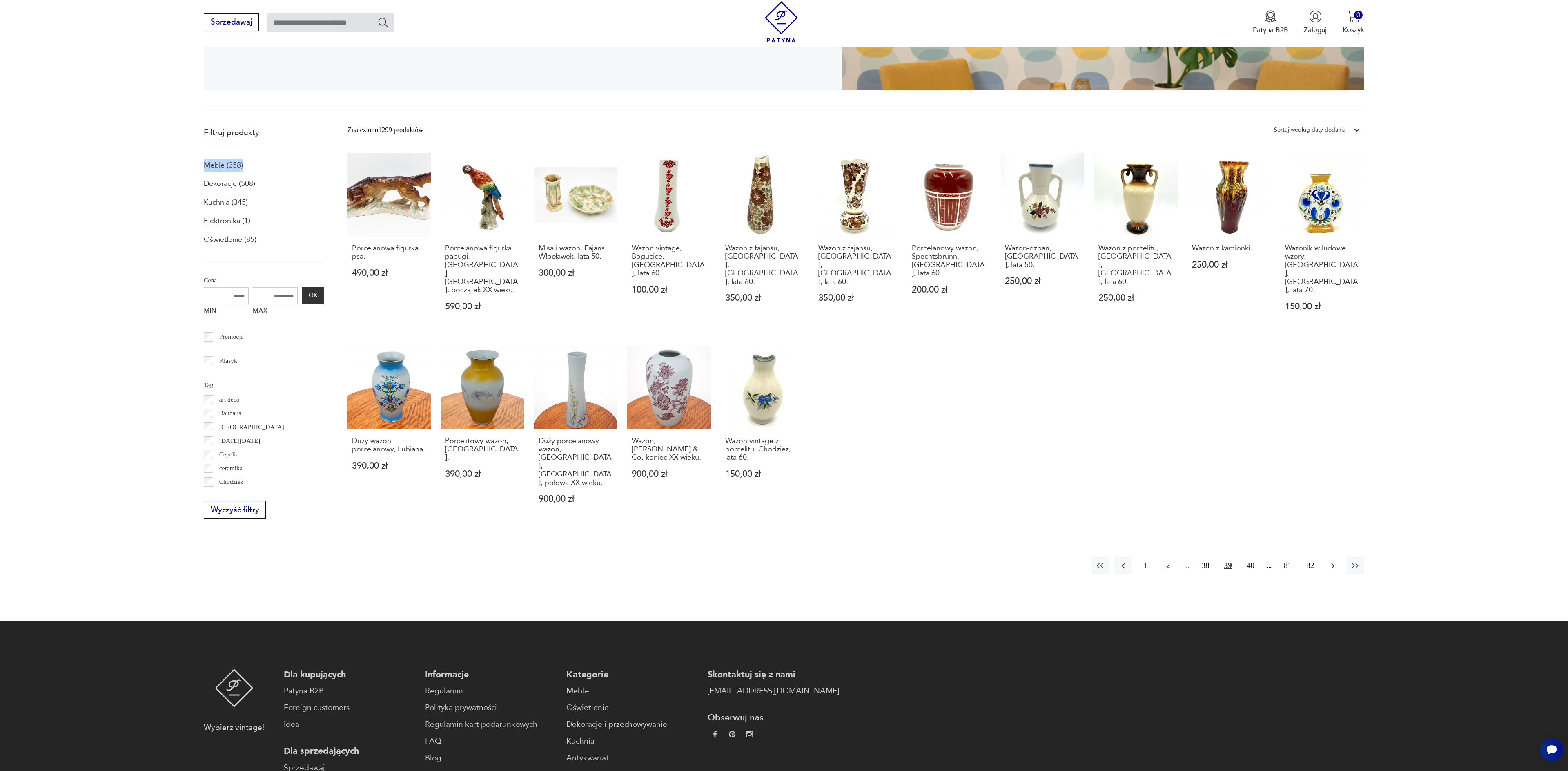
click at [1332, 563] on icon "button" at bounding box center [1332, 565] width 3 height 5
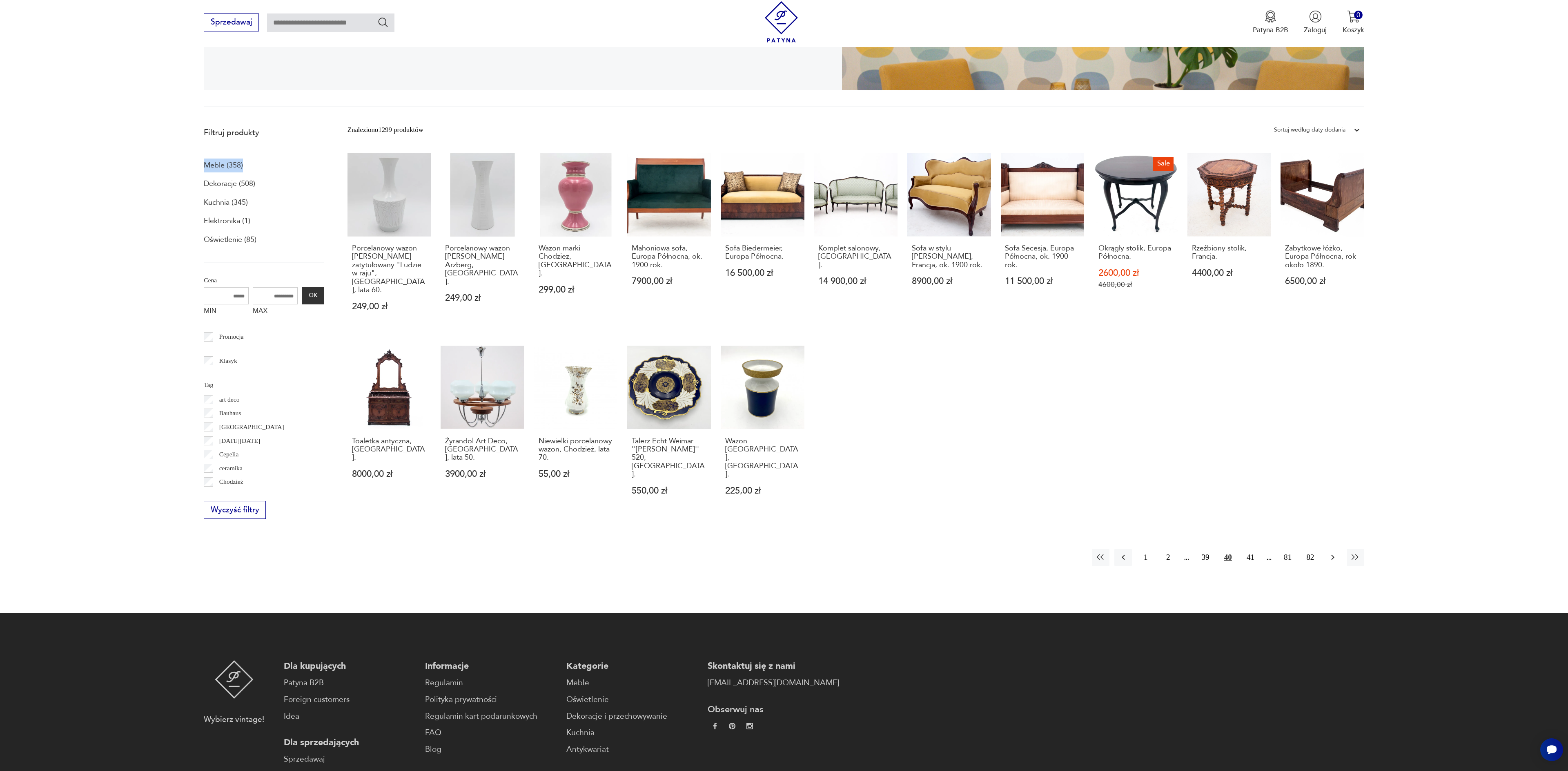
click at [1333, 555] on icon "button" at bounding box center [1332, 557] width 3 height 5
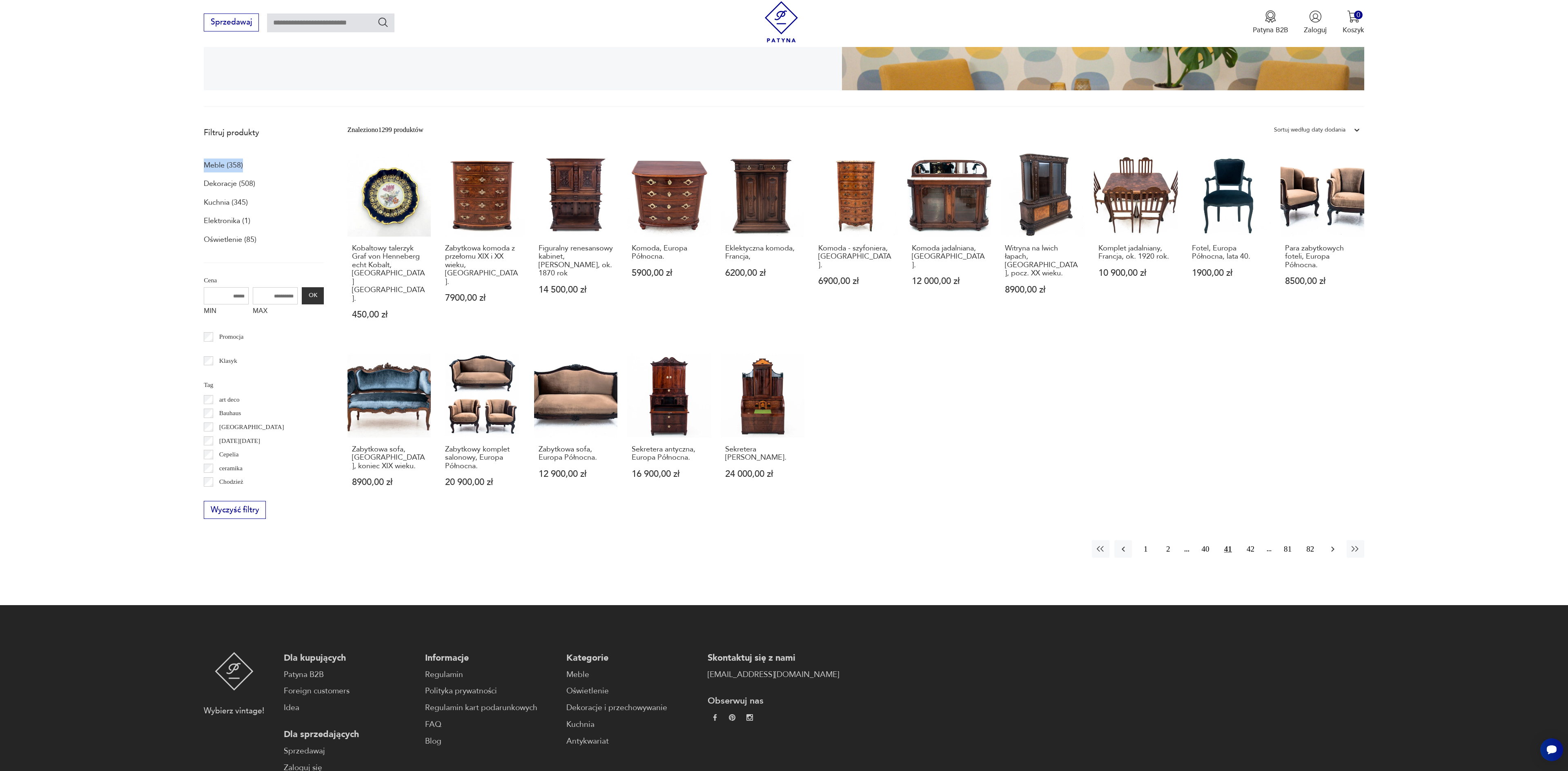
click at [1332, 544] on icon "button" at bounding box center [1333, 549] width 10 height 10
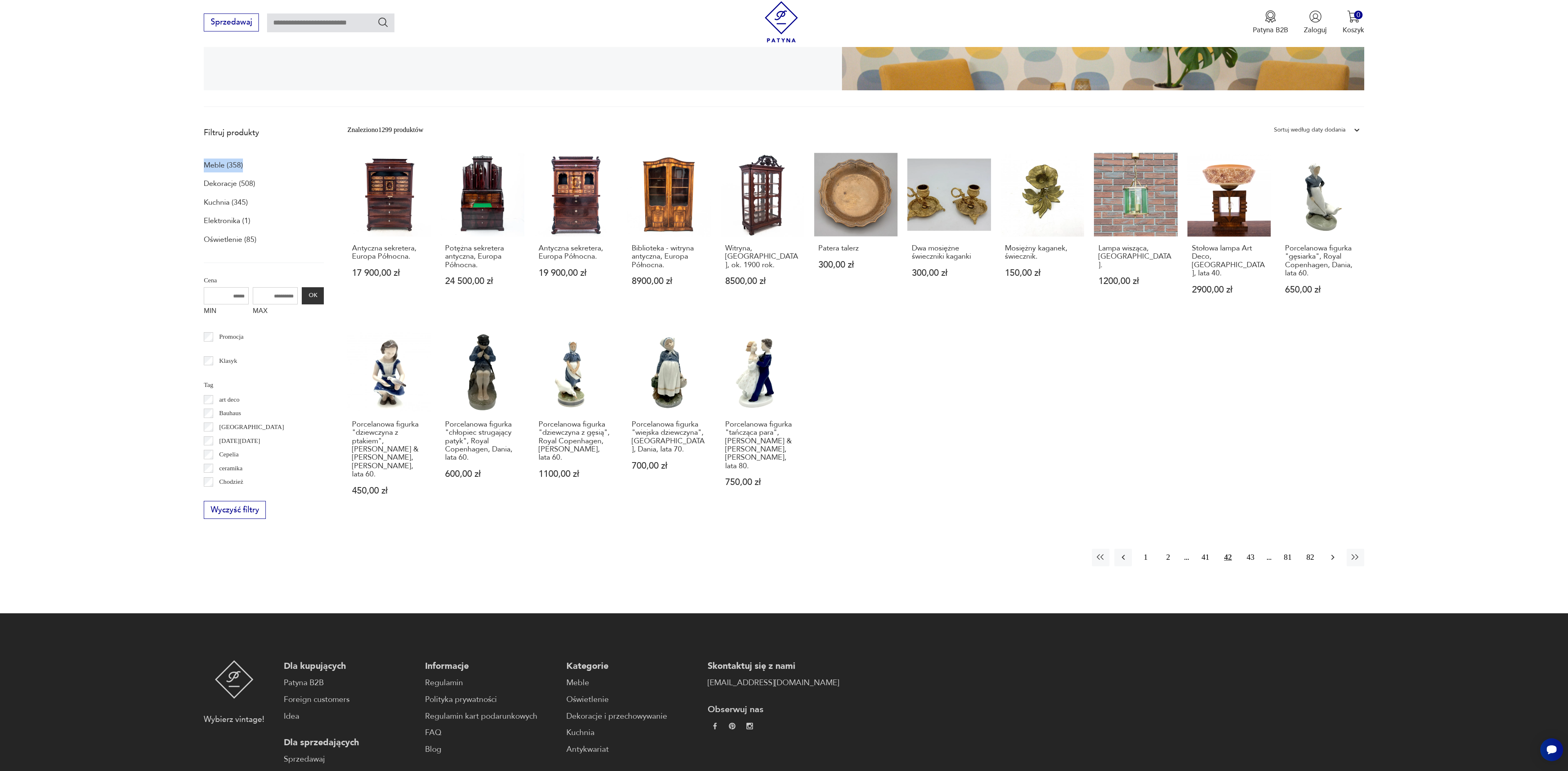
click at [1332, 552] on icon "button" at bounding box center [1333, 557] width 10 height 10
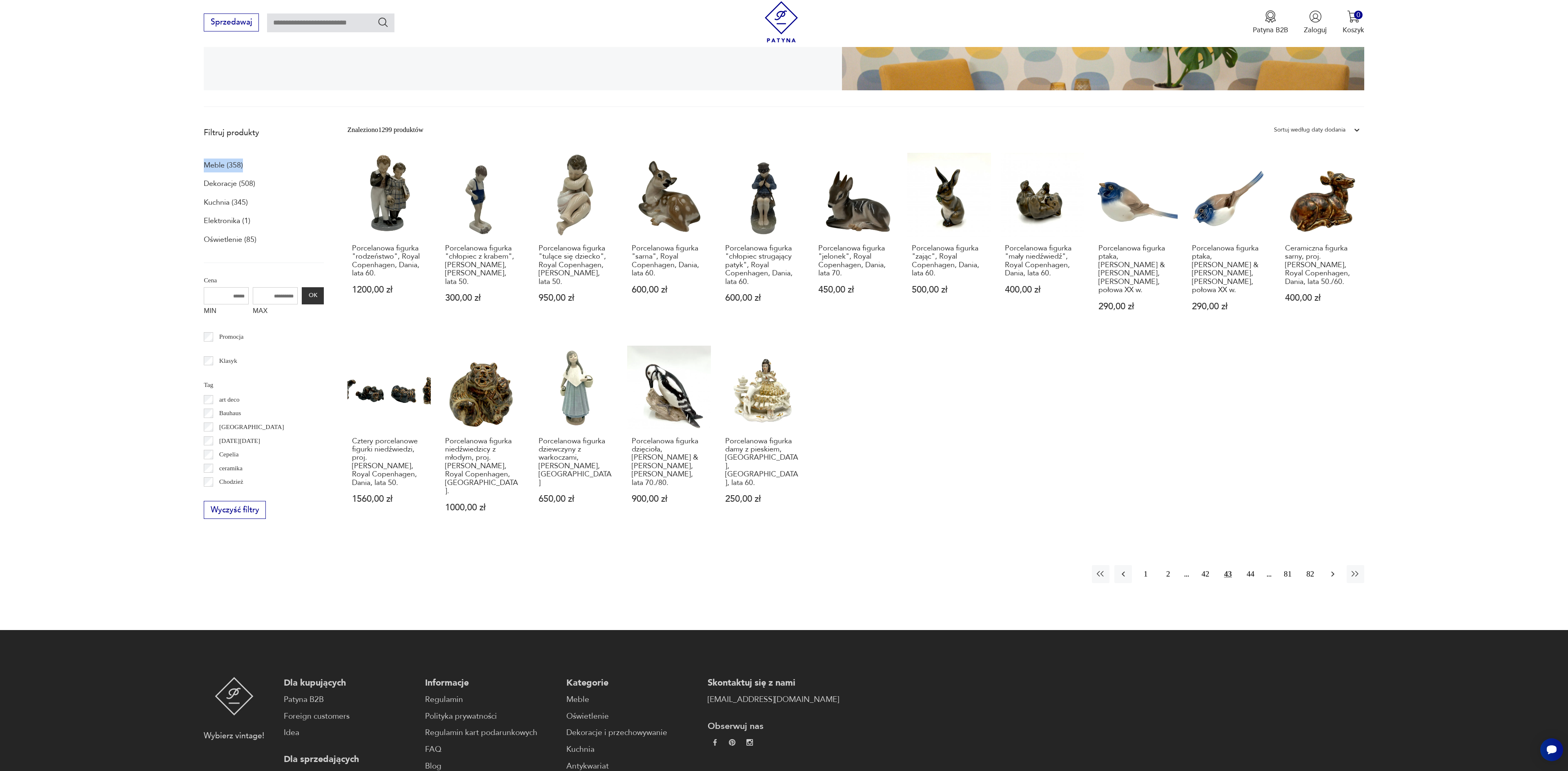
click at [1332, 571] on icon "button" at bounding box center [1332, 574] width 3 height 5
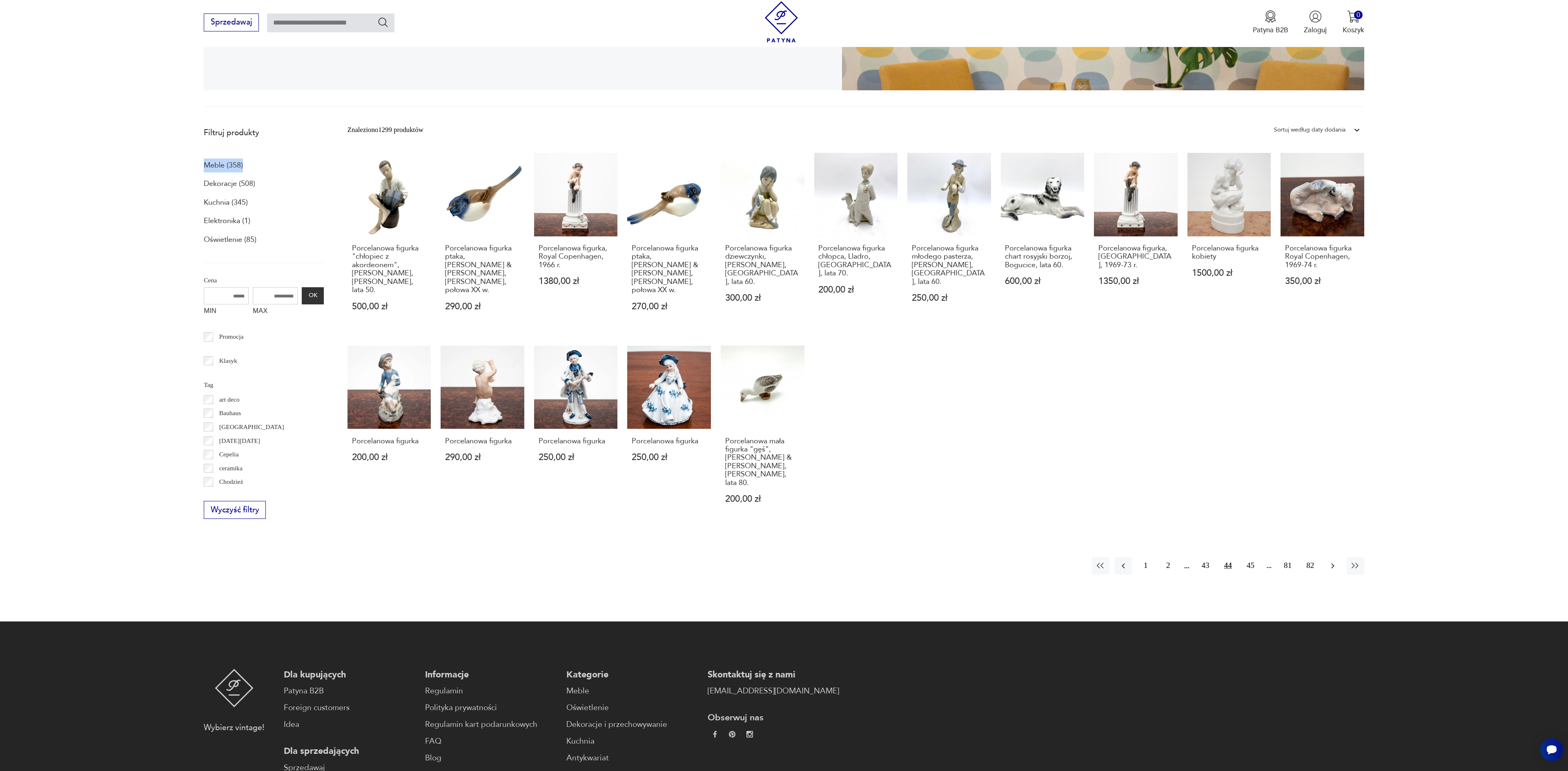
click at [1332, 561] on icon "button" at bounding box center [1333, 566] width 10 height 10
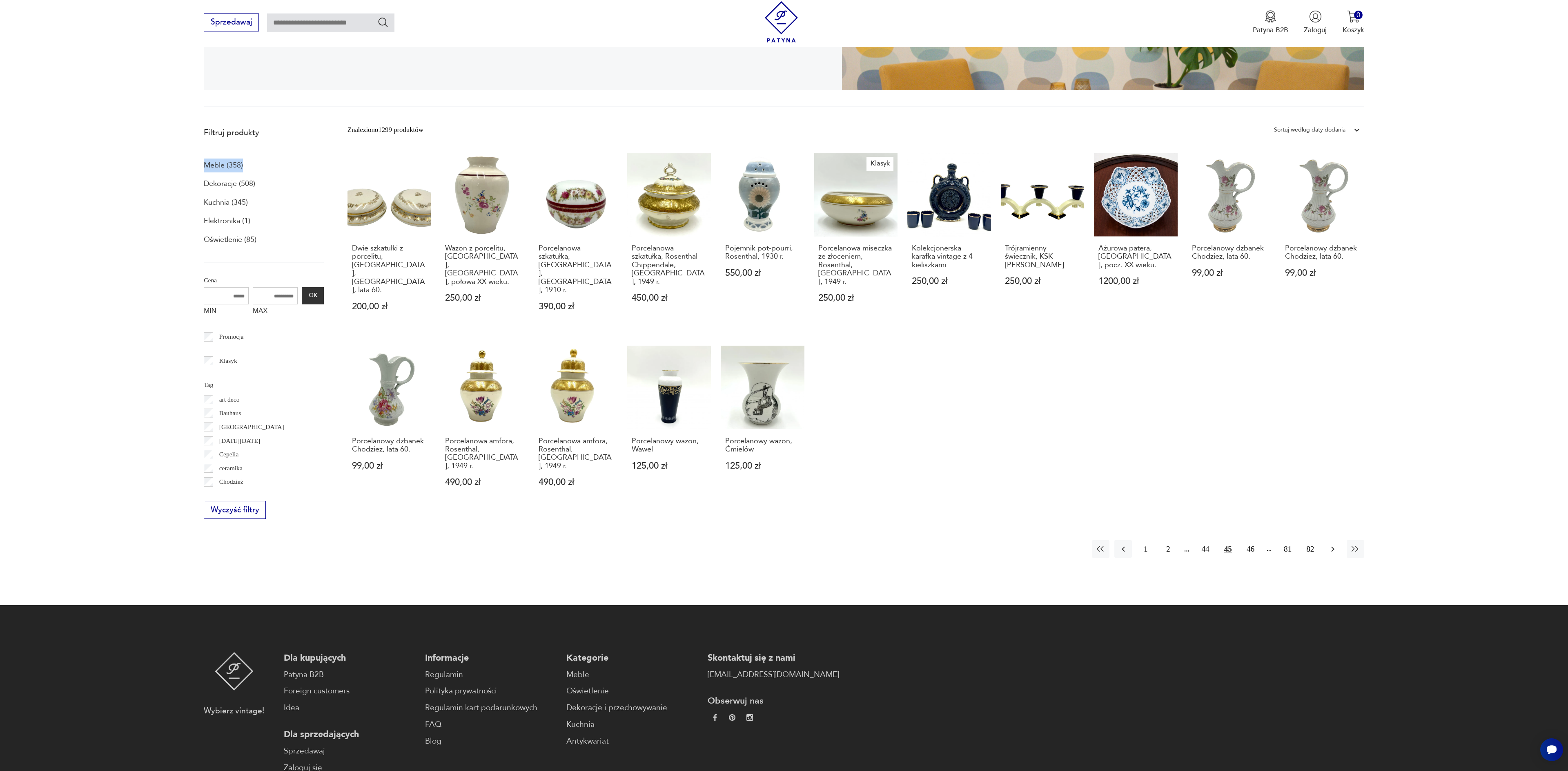
click at [1332, 544] on icon "button" at bounding box center [1333, 549] width 10 height 10
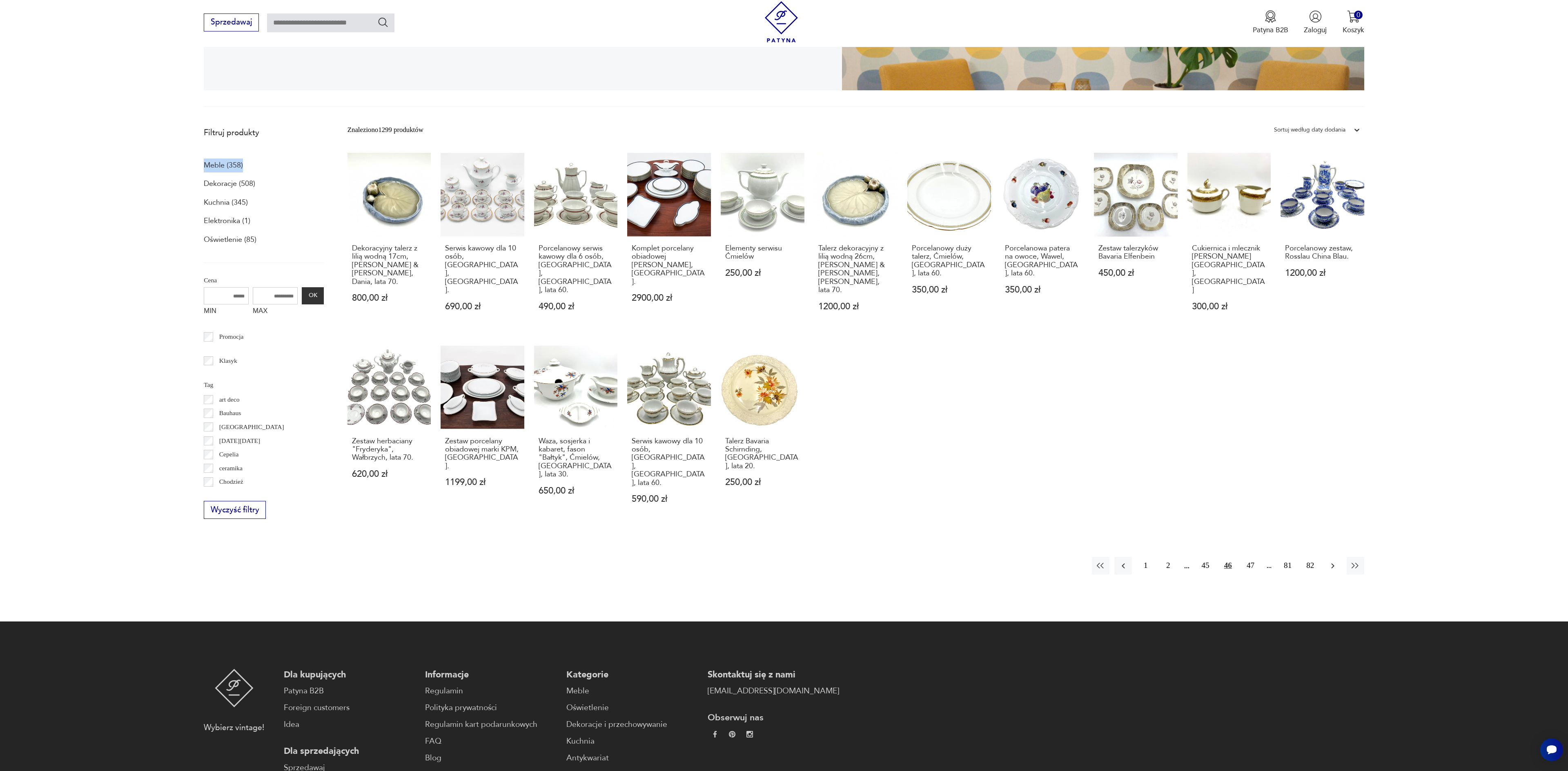
click at [1332, 561] on icon "button" at bounding box center [1333, 566] width 10 height 10
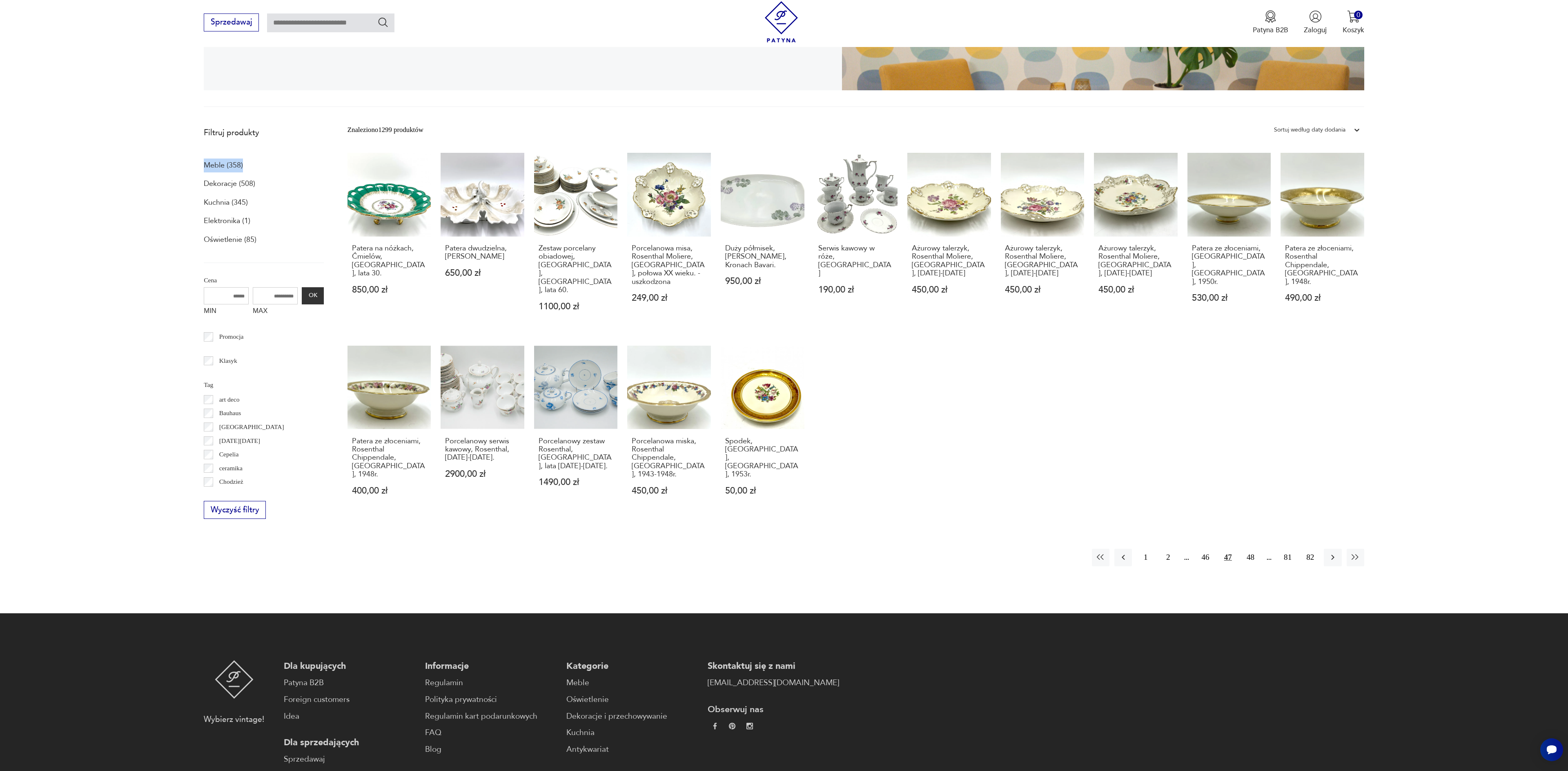
click at [1332, 552] on icon "button" at bounding box center [1333, 557] width 10 height 10
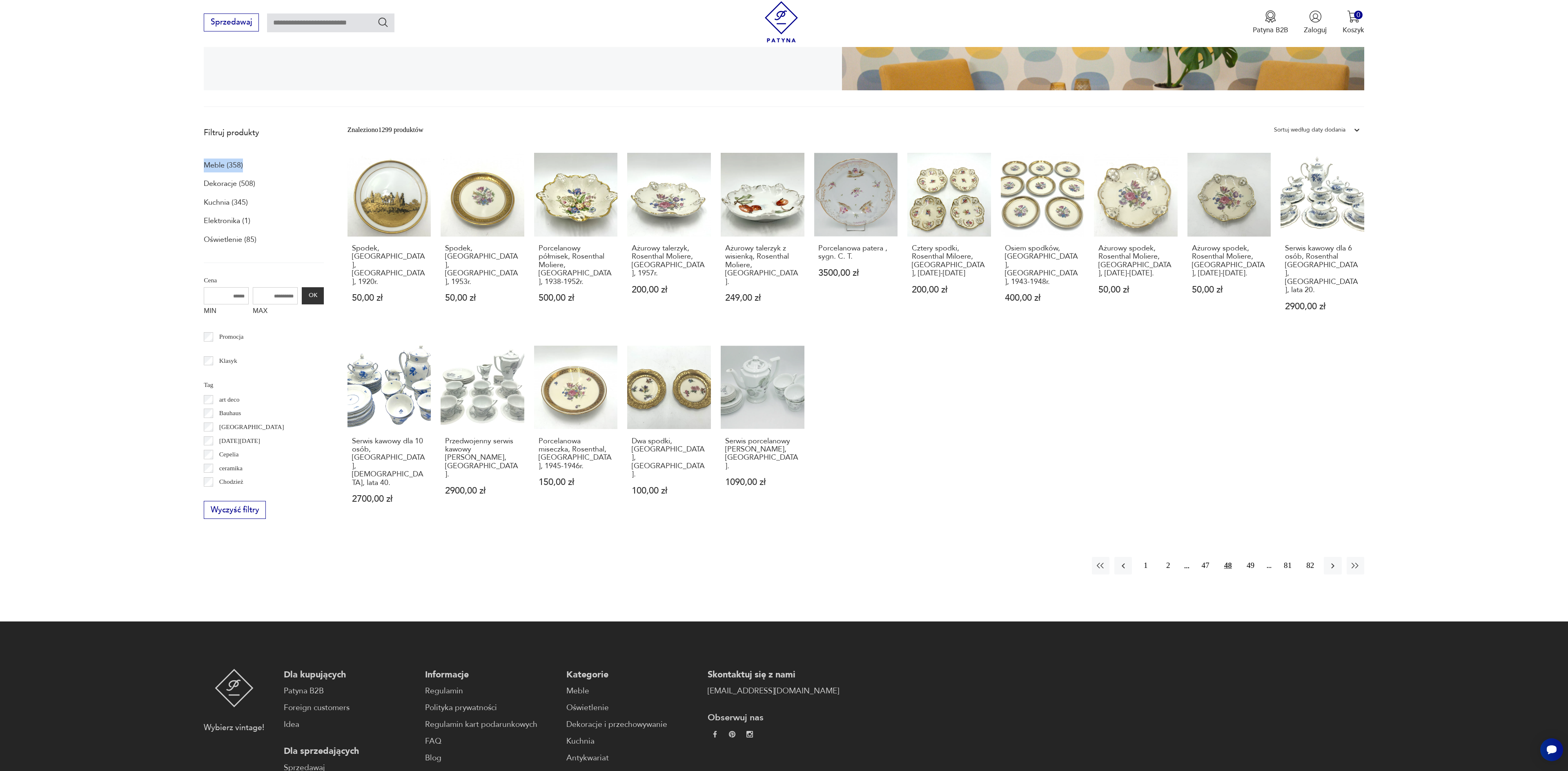
click at [1332, 561] on icon "button" at bounding box center [1333, 566] width 10 height 10
